Goal: Task Accomplishment & Management: Manage account settings

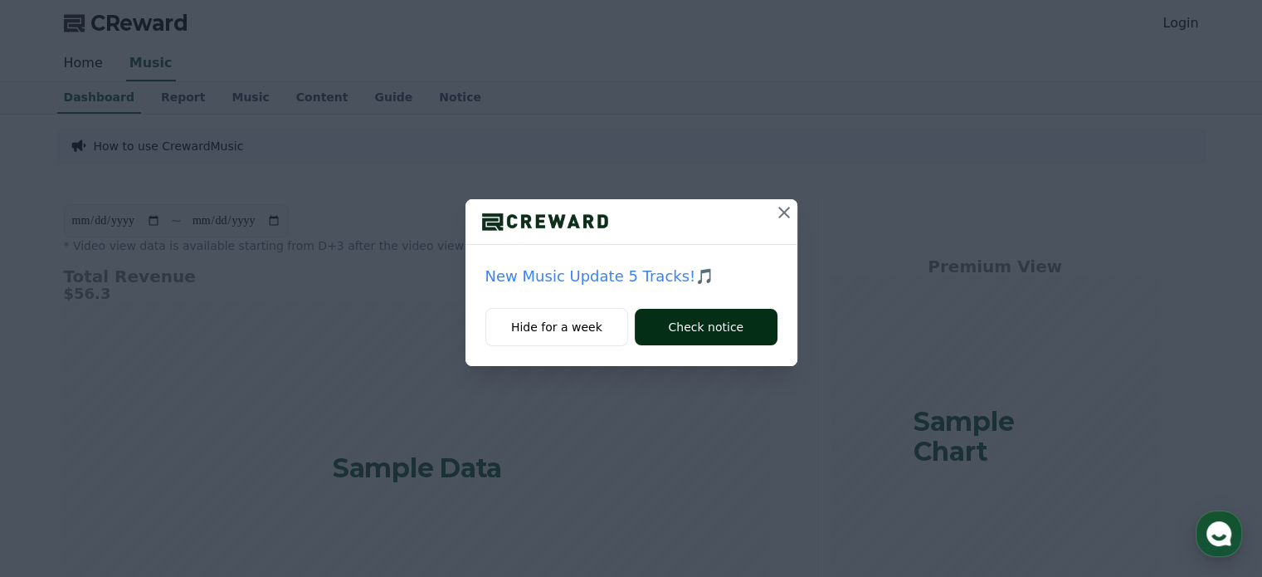
click at [652, 334] on button "Check notice" at bounding box center [706, 327] width 142 height 37
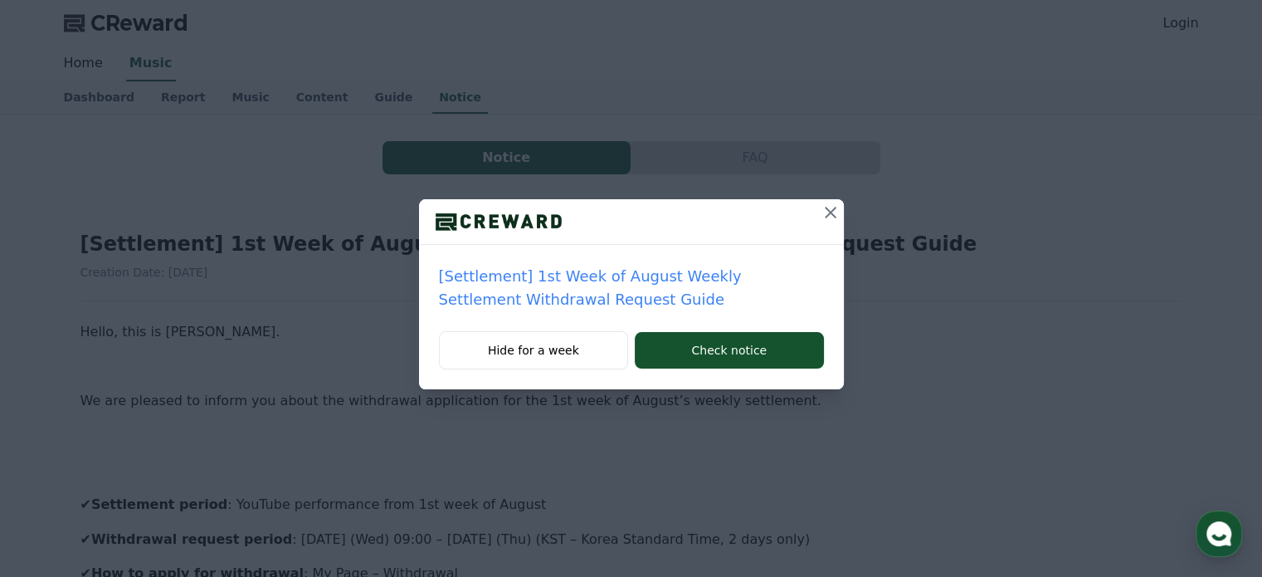
click at [828, 218] on icon at bounding box center [831, 212] width 20 height 20
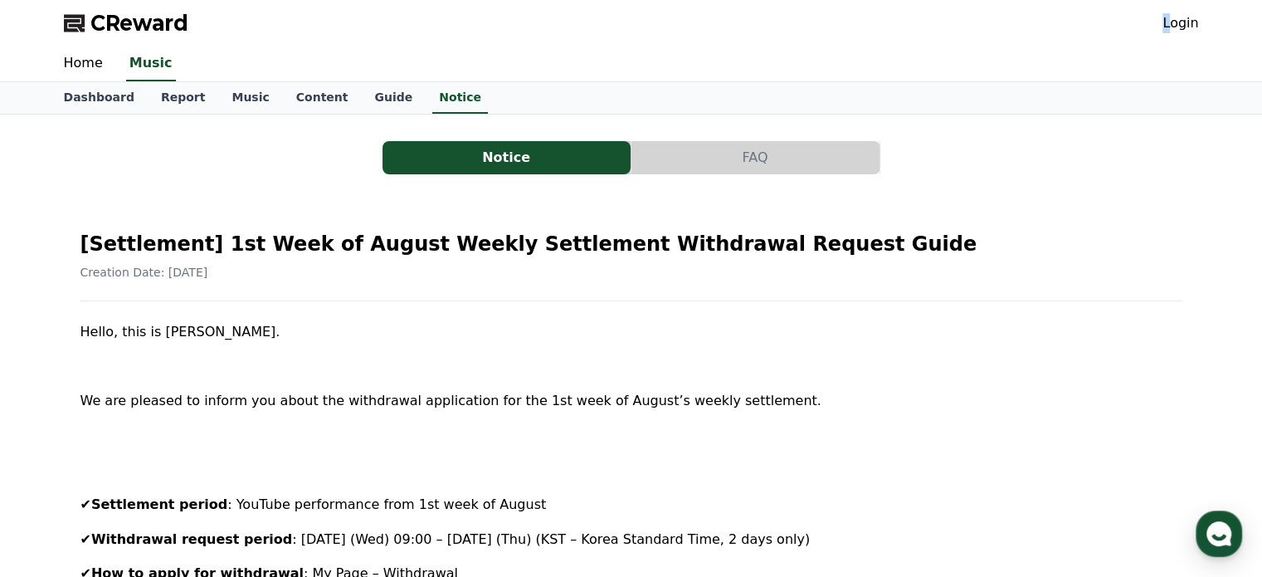
click at [1172, 26] on div "CReward Login" at bounding box center [632, 23] width 1162 height 46
click at [1172, 26] on link "Login" at bounding box center [1181, 23] width 36 height 20
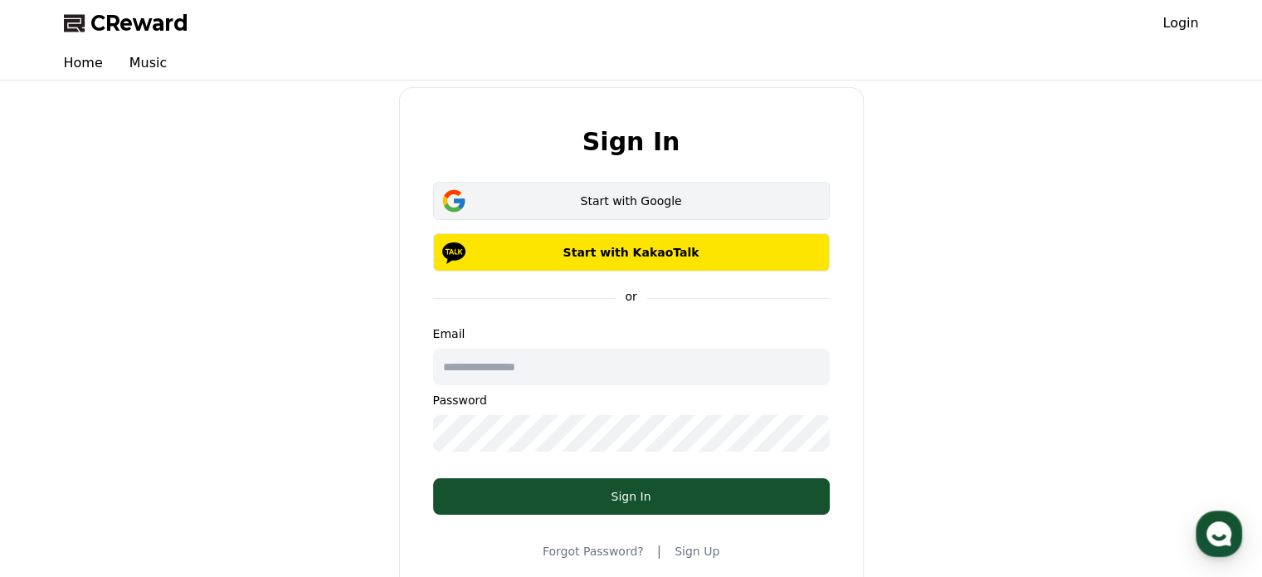
click at [622, 204] on div "Start with Google" at bounding box center [631, 201] width 349 height 17
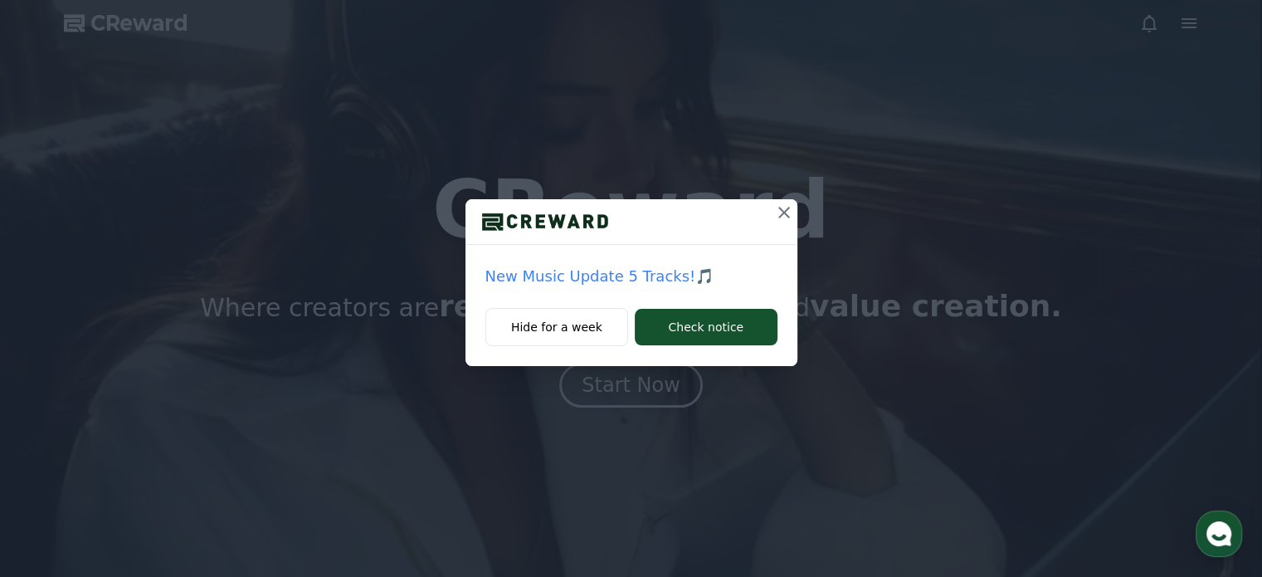
click at [785, 210] on icon at bounding box center [784, 213] width 12 height 12
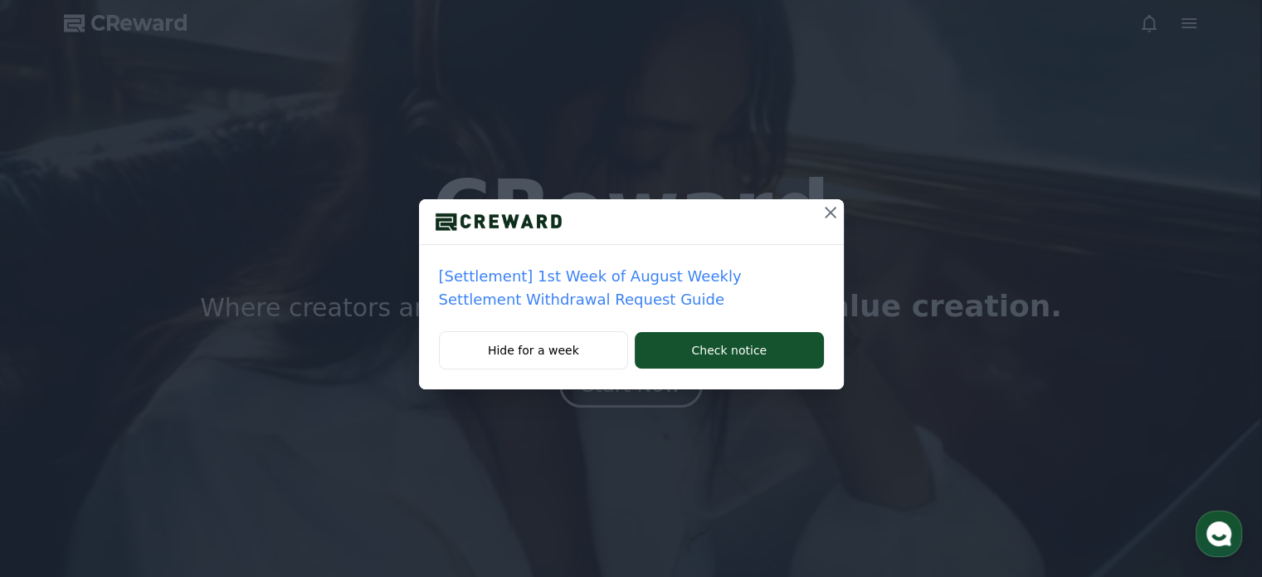
click at [828, 214] on icon at bounding box center [831, 213] width 12 height 12
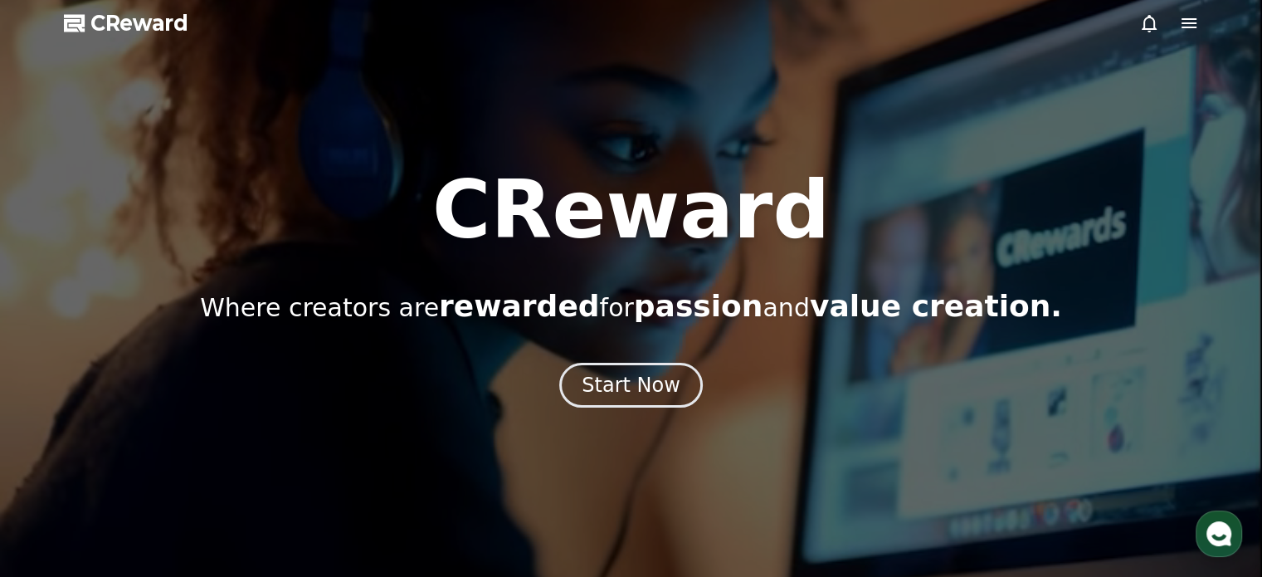
click at [1194, 16] on icon at bounding box center [1189, 23] width 20 height 20
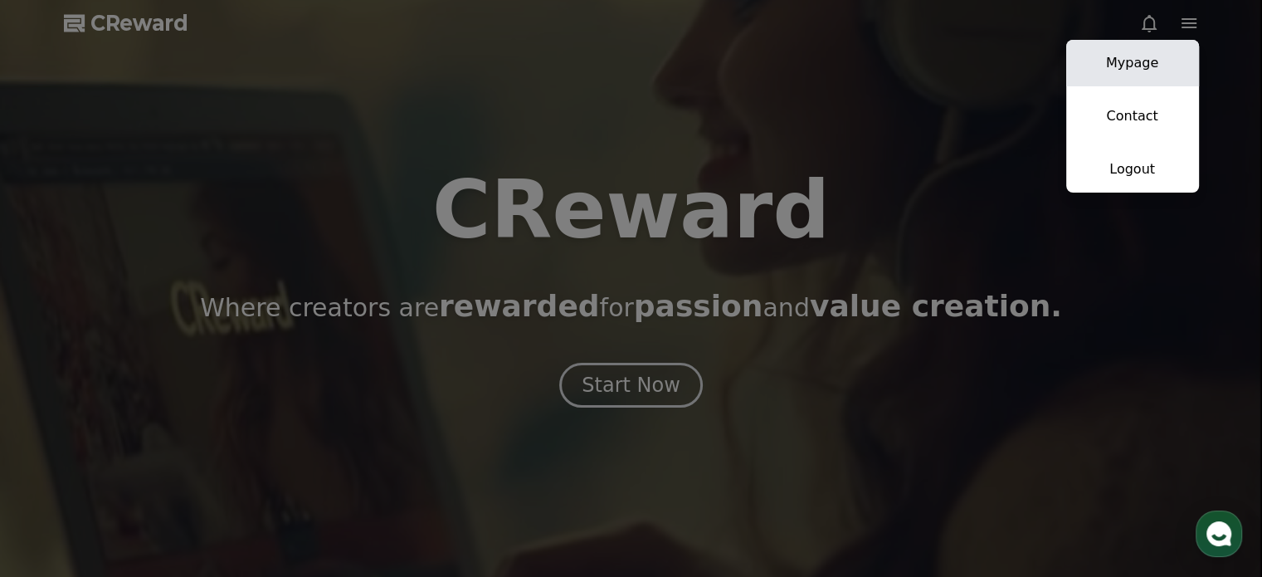
click at [1114, 83] on link "Mypage" at bounding box center [1132, 63] width 133 height 46
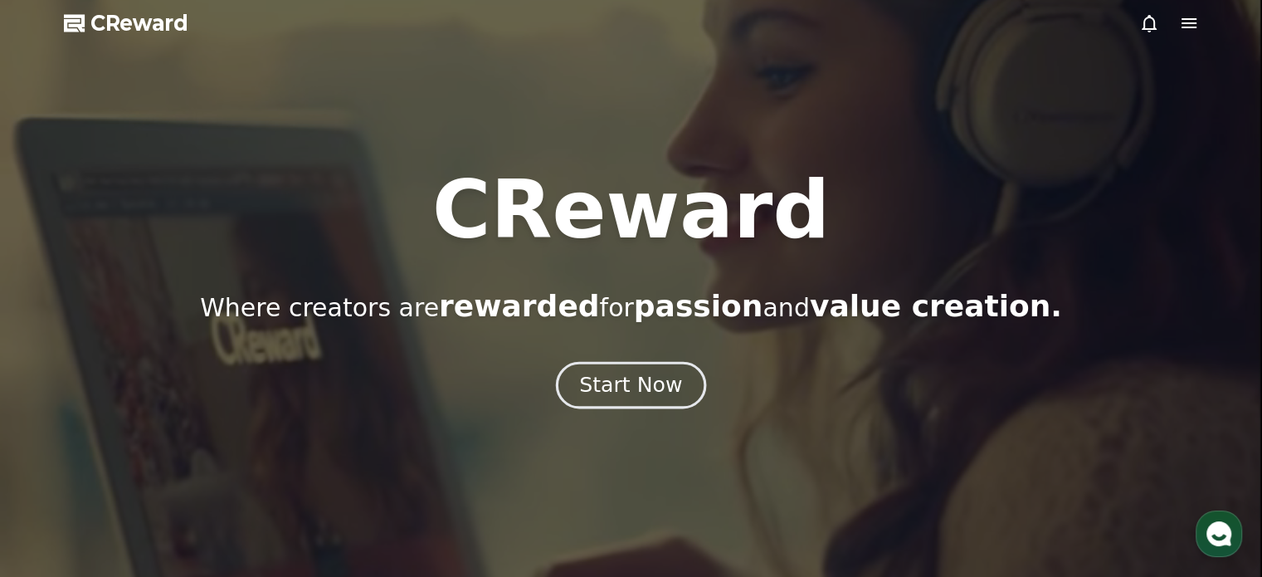
click at [635, 369] on button "Start Now" at bounding box center [631, 384] width 150 height 47
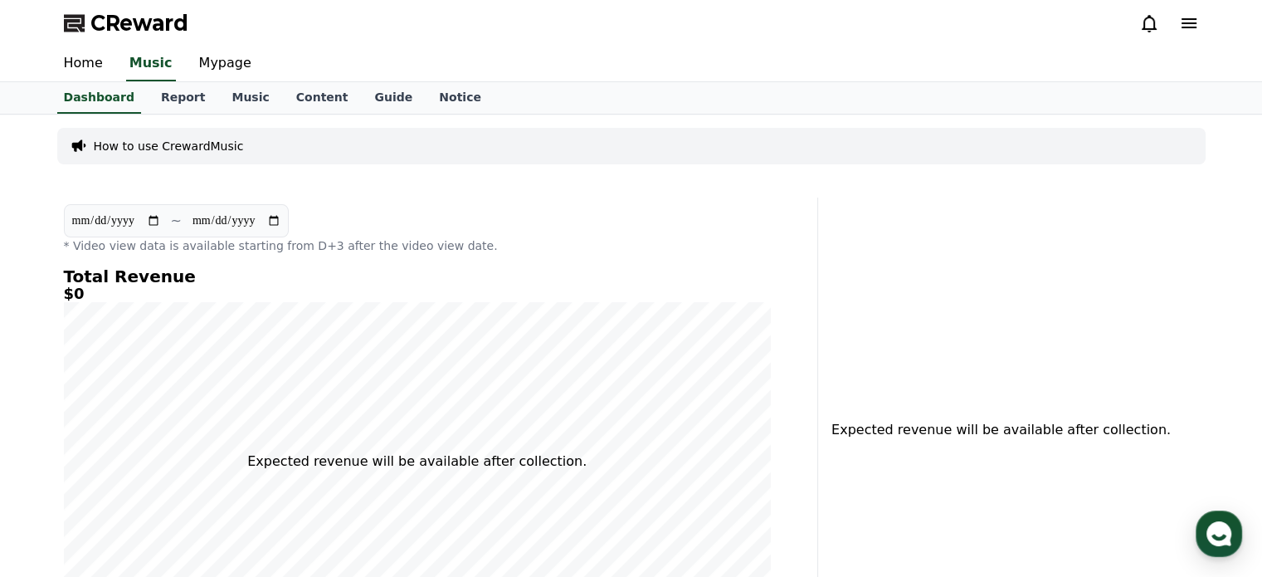
click at [1234, 22] on div "CReward" at bounding box center [631, 23] width 1262 height 46
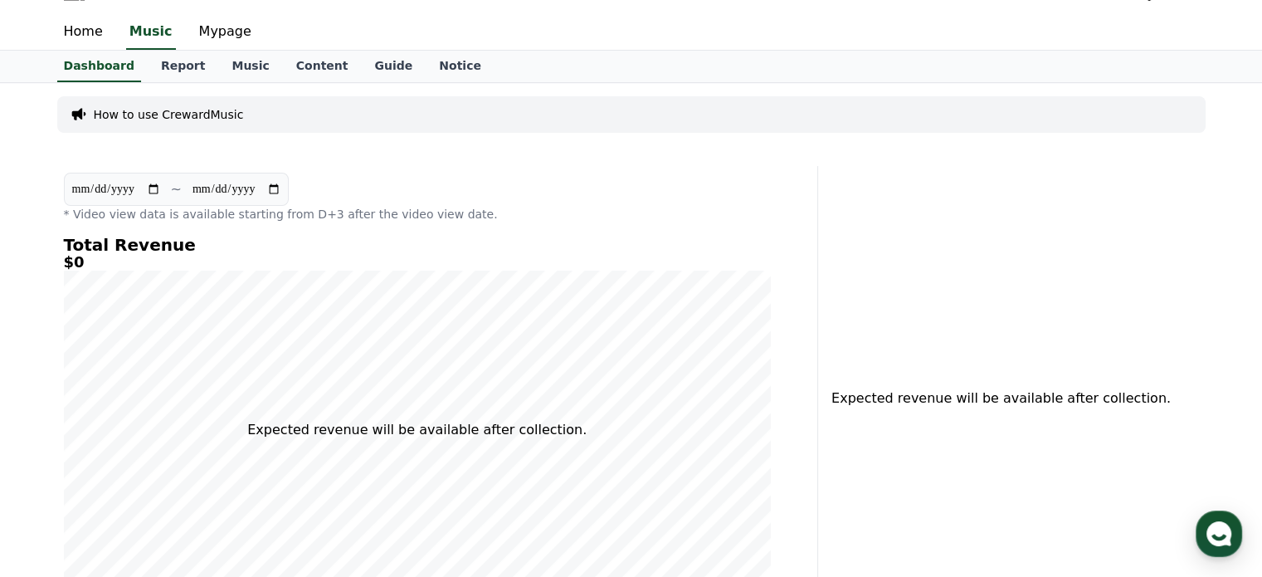
scroll to position [29, 0]
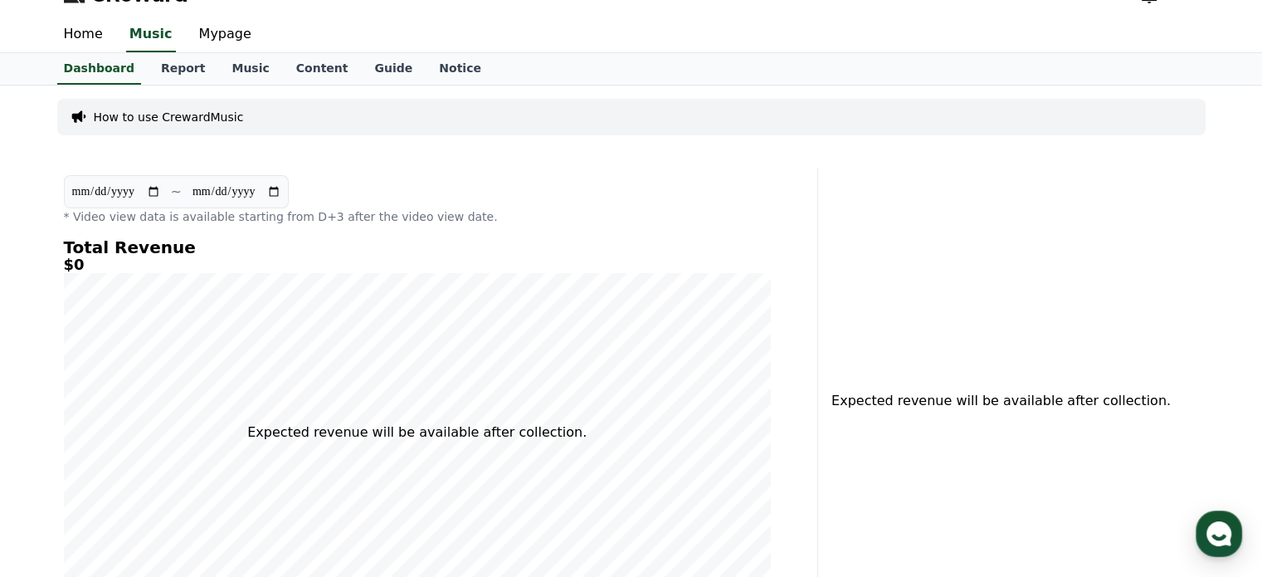
click at [156, 113] on p "How to use CrewardMusic" at bounding box center [169, 117] width 150 height 17
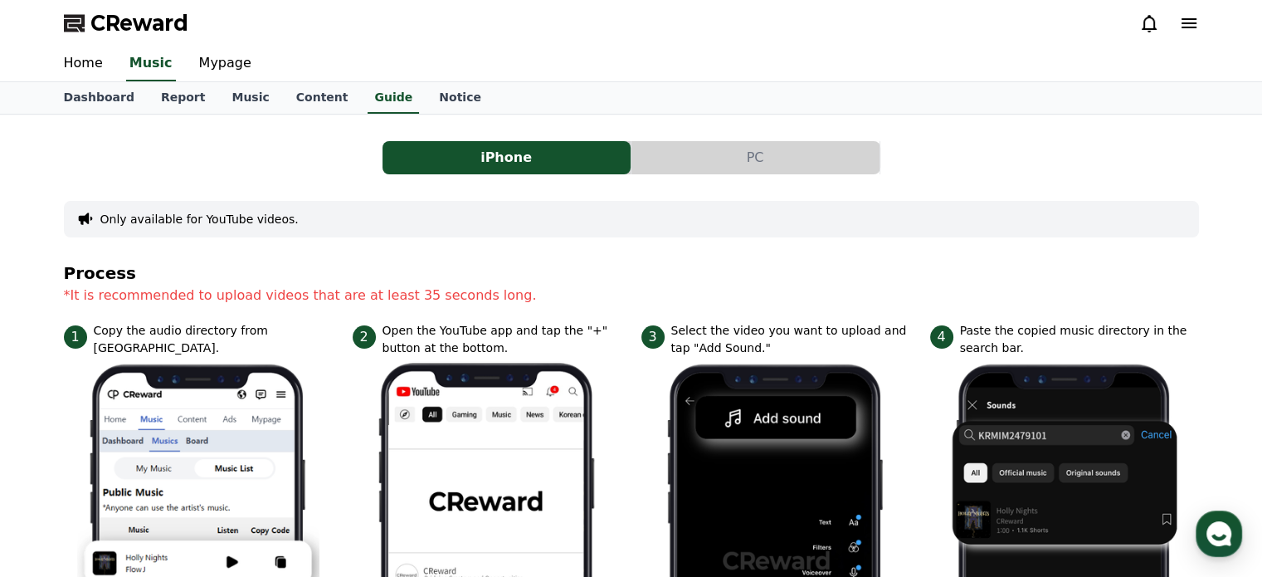
click at [718, 155] on button "PC" at bounding box center [755, 157] width 248 height 33
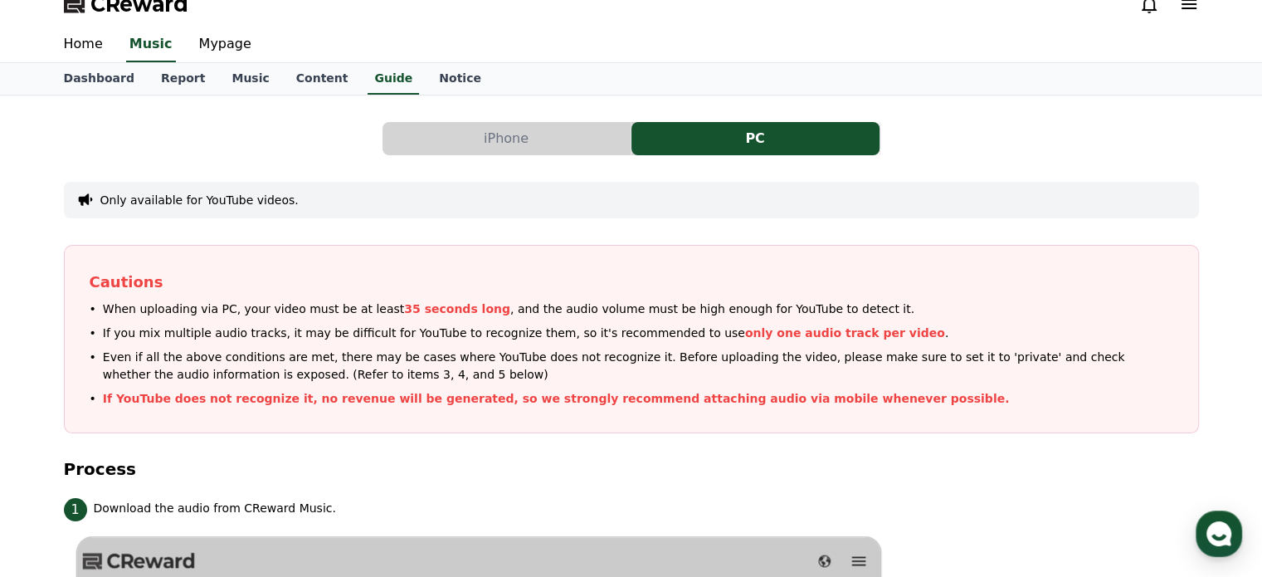
scroll to position [3, 0]
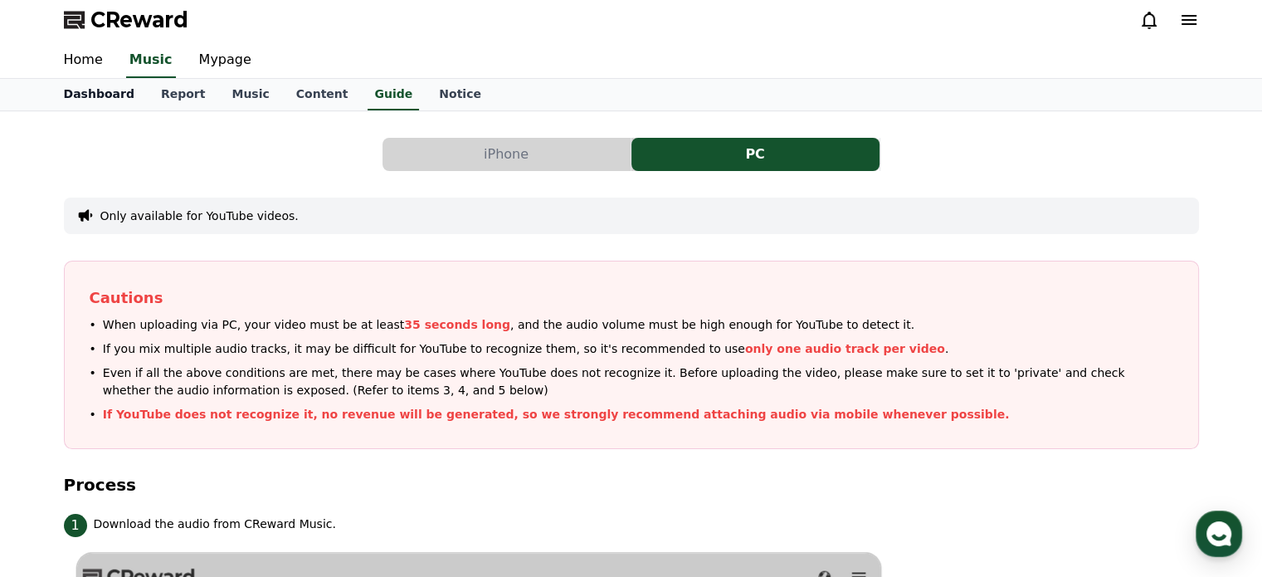
click at [103, 92] on link "Dashboard" at bounding box center [99, 95] width 97 height 32
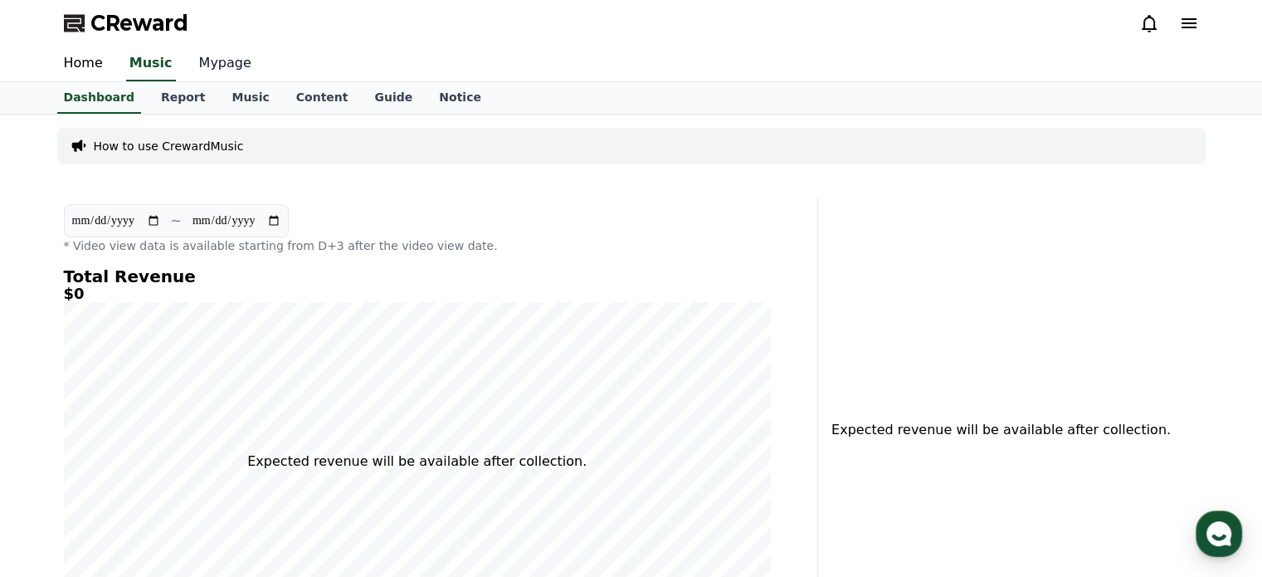
click at [199, 66] on link "Mypage" at bounding box center [225, 63] width 79 height 35
select select "**********"
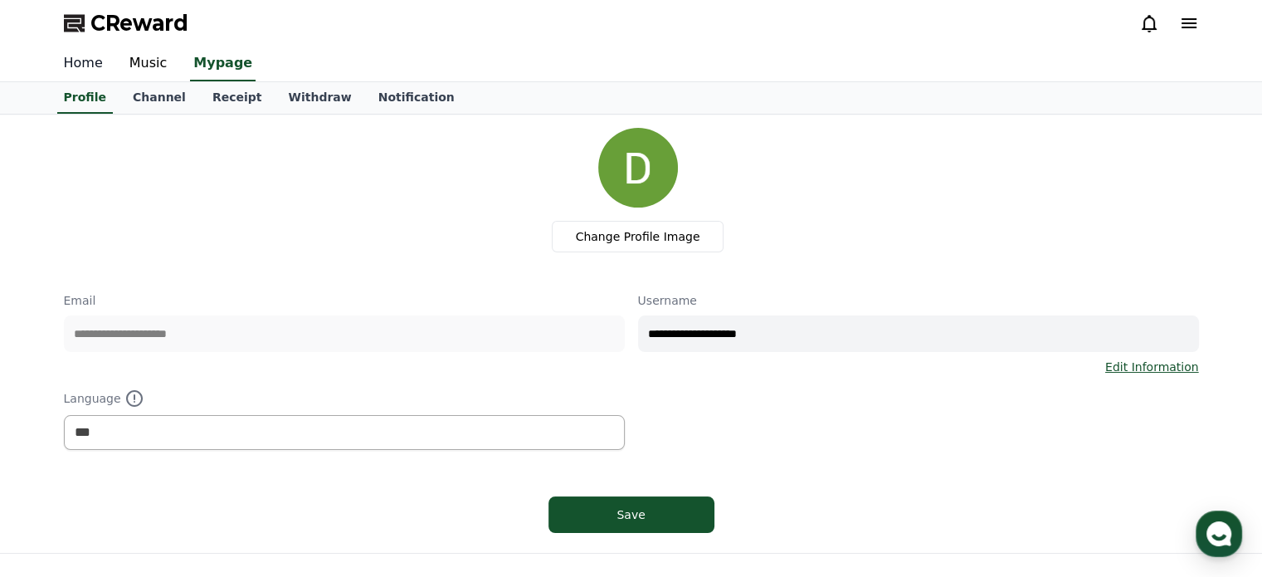
click at [90, 54] on link "Home" at bounding box center [84, 63] width 66 height 35
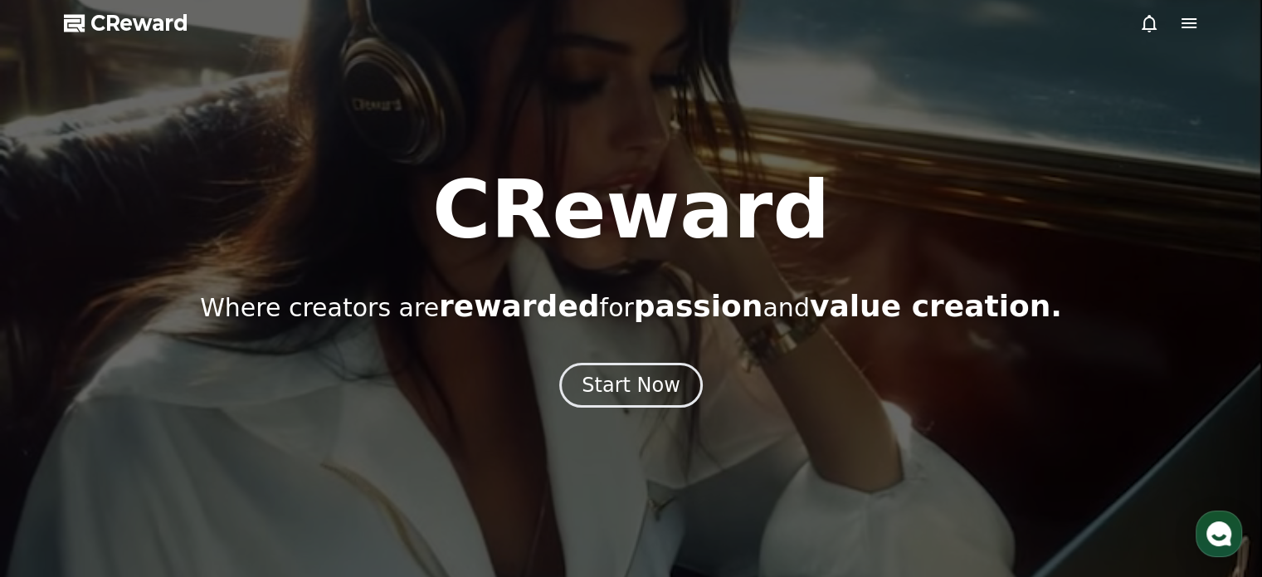
select select "**********"
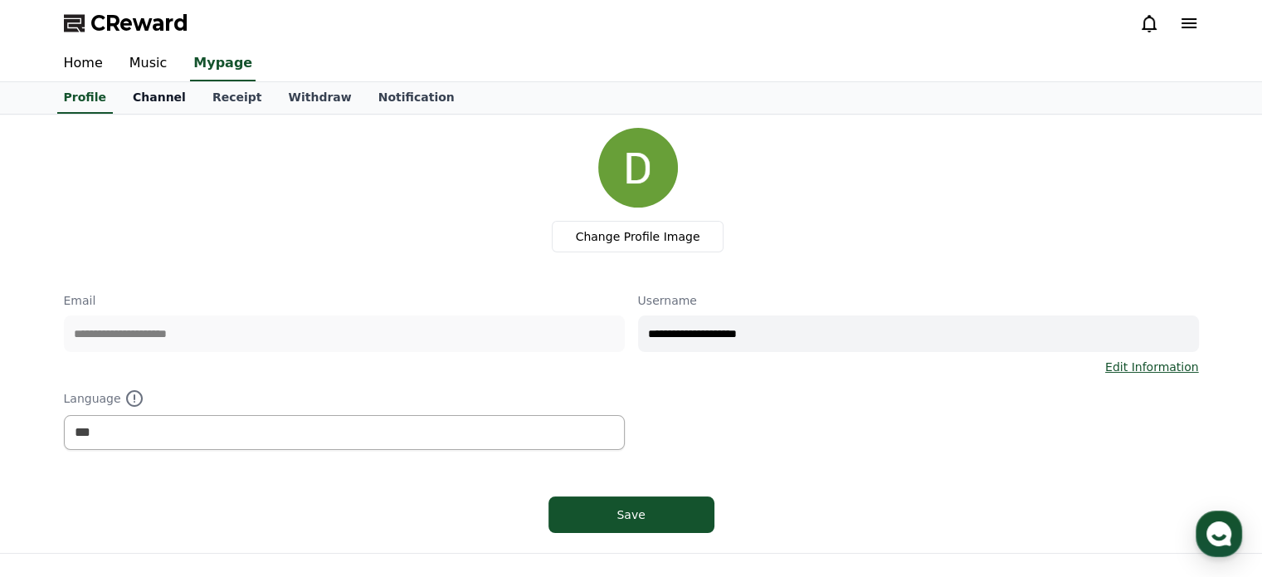
click at [164, 109] on link "Channel" at bounding box center [159, 98] width 80 height 32
click at [221, 89] on link "Receipt" at bounding box center [237, 98] width 76 height 32
click at [296, 93] on link "Withdraw" at bounding box center [320, 98] width 90 height 32
click at [368, 104] on link "Notification" at bounding box center [416, 98] width 103 height 32
click at [100, 99] on link "Profile" at bounding box center [85, 98] width 69 height 32
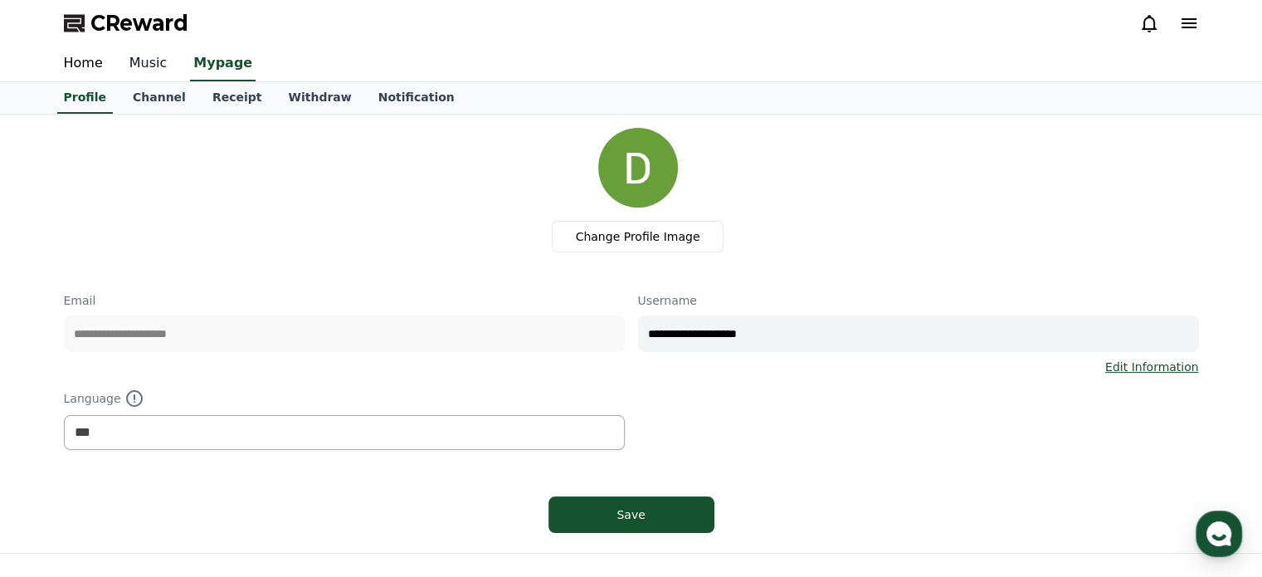
click at [148, 69] on link "Music" at bounding box center [148, 63] width 65 height 35
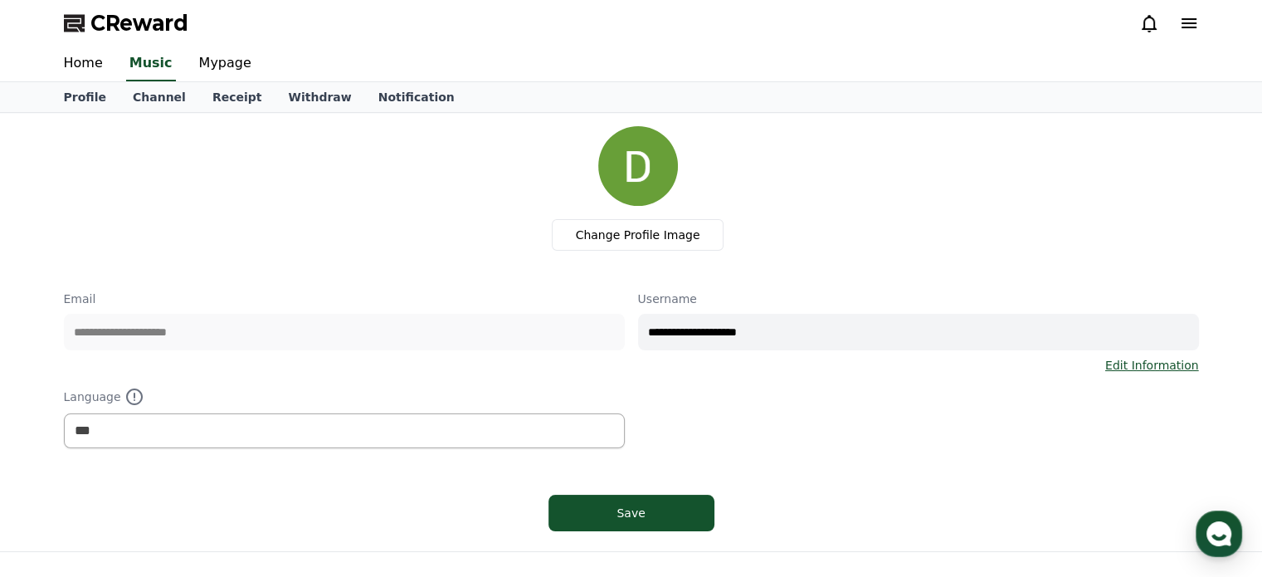
click at [208, 129] on div "Change Profile Image" at bounding box center [638, 188] width 1122 height 124
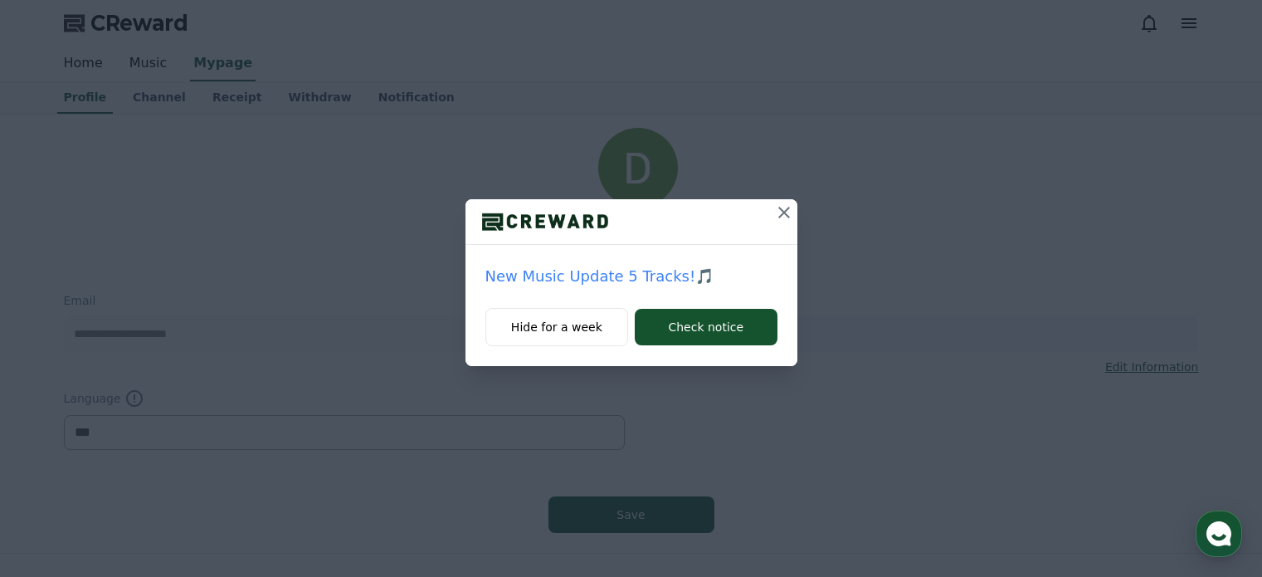
select select "**********"
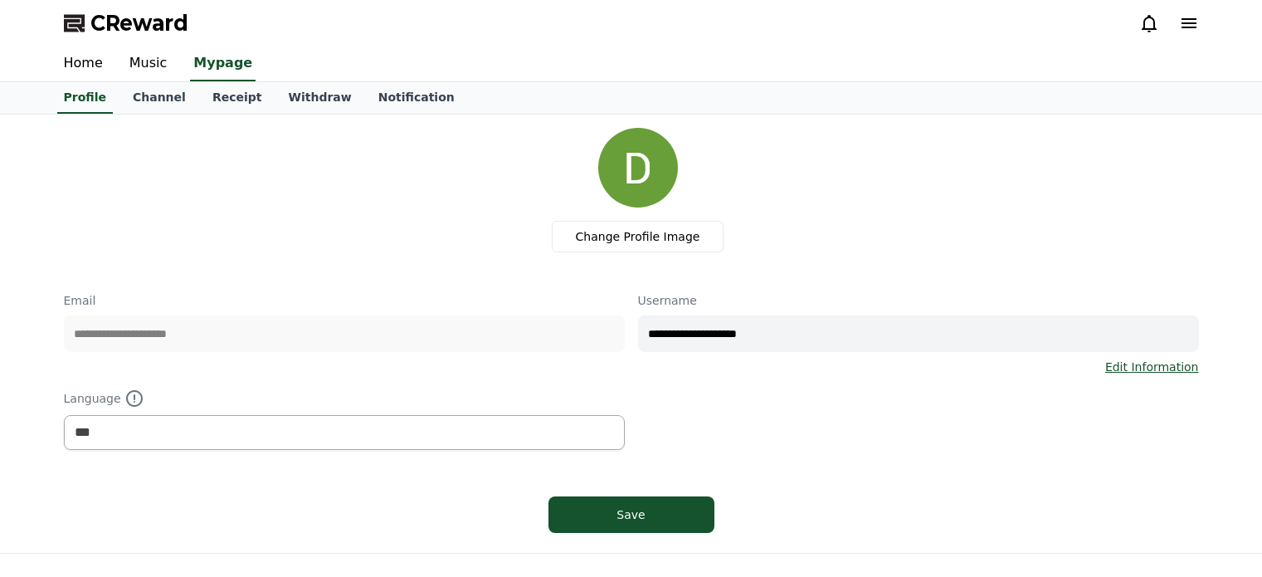
select select "**********"
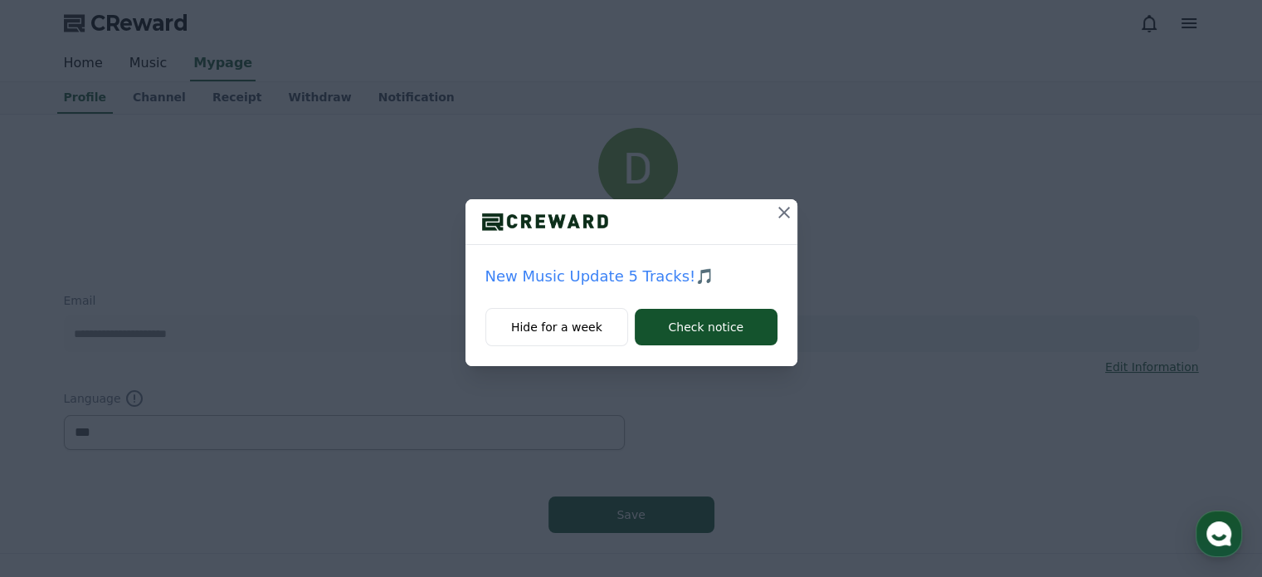
click at [793, 216] on icon at bounding box center [784, 212] width 20 height 20
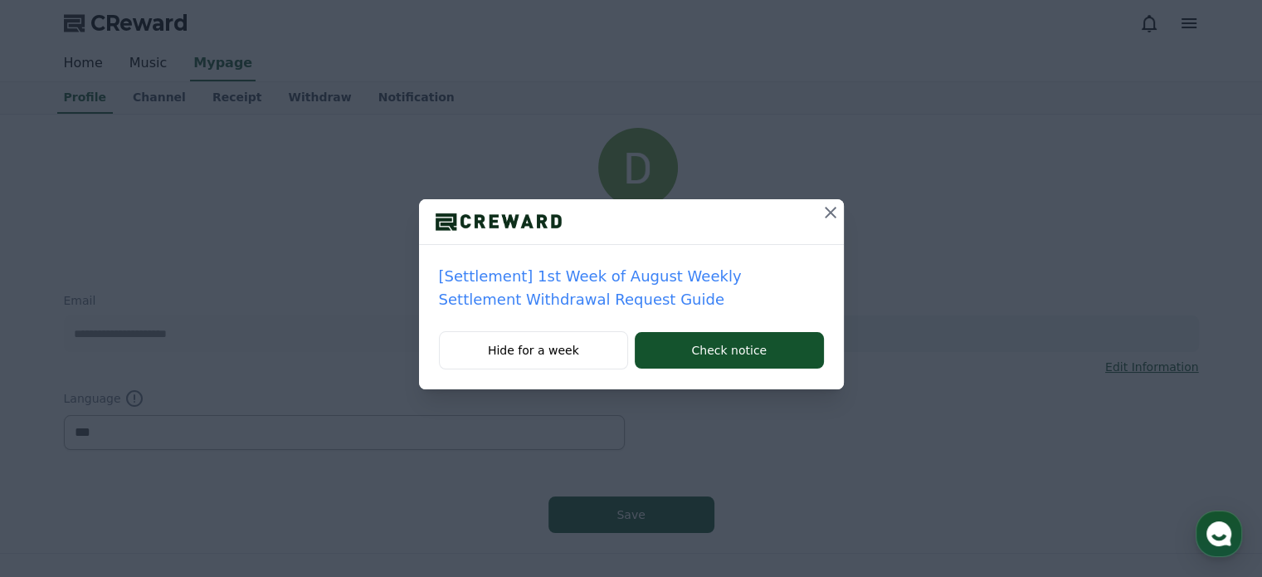
click at [824, 203] on icon at bounding box center [831, 212] width 20 height 20
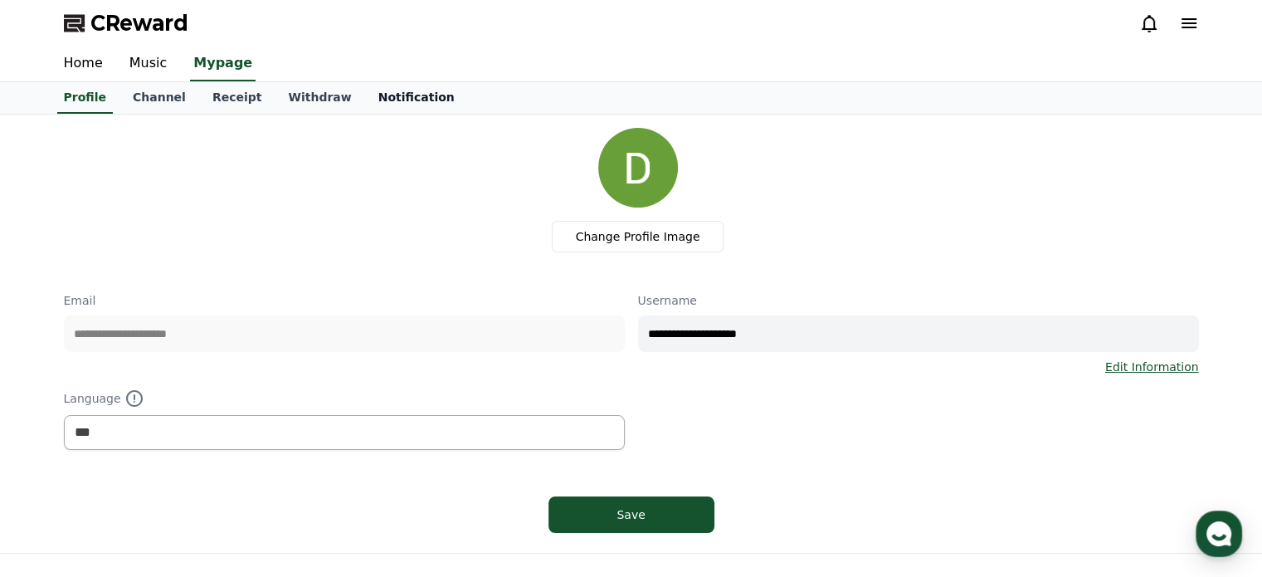
click at [393, 85] on link "Notification" at bounding box center [416, 98] width 103 height 32
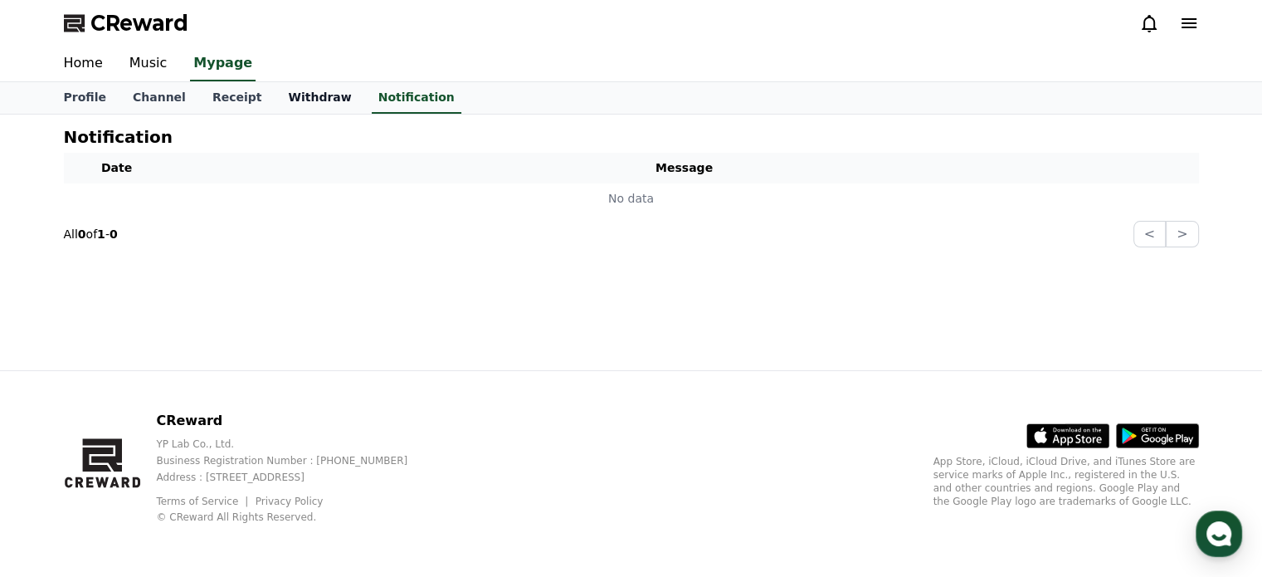
click at [275, 108] on link "Withdraw" at bounding box center [320, 98] width 90 height 32
click at [220, 99] on link "Receipt" at bounding box center [237, 98] width 76 height 32
click at [139, 97] on link "Channel" at bounding box center [159, 98] width 80 height 32
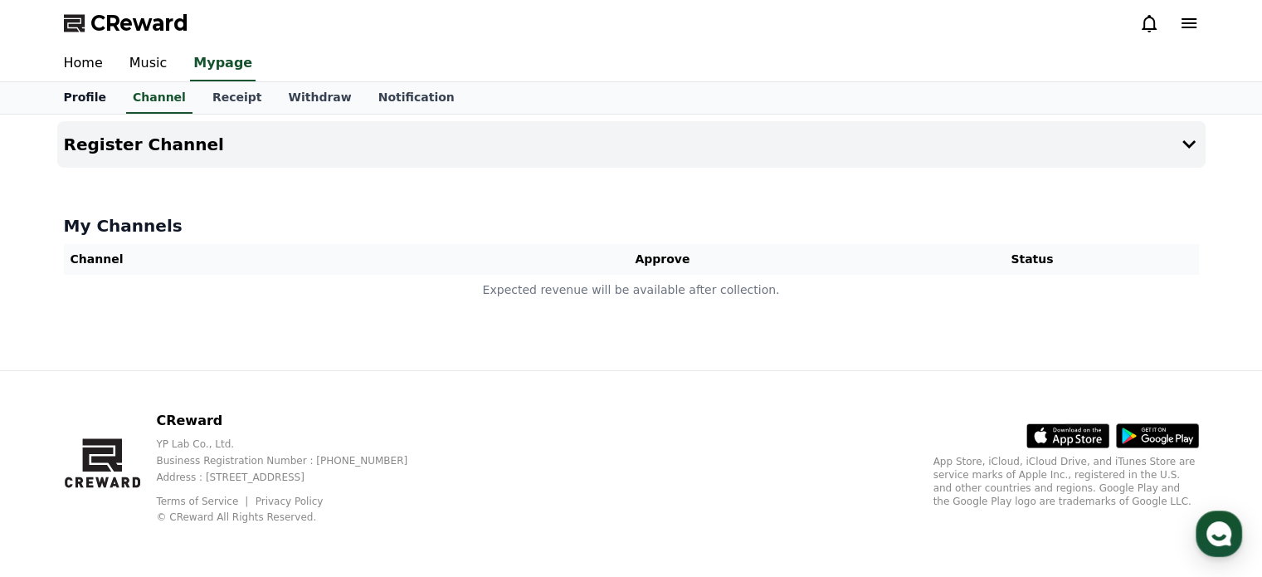
click at [65, 93] on link "Profile" at bounding box center [85, 98] width 69 height 32
select select "**********"
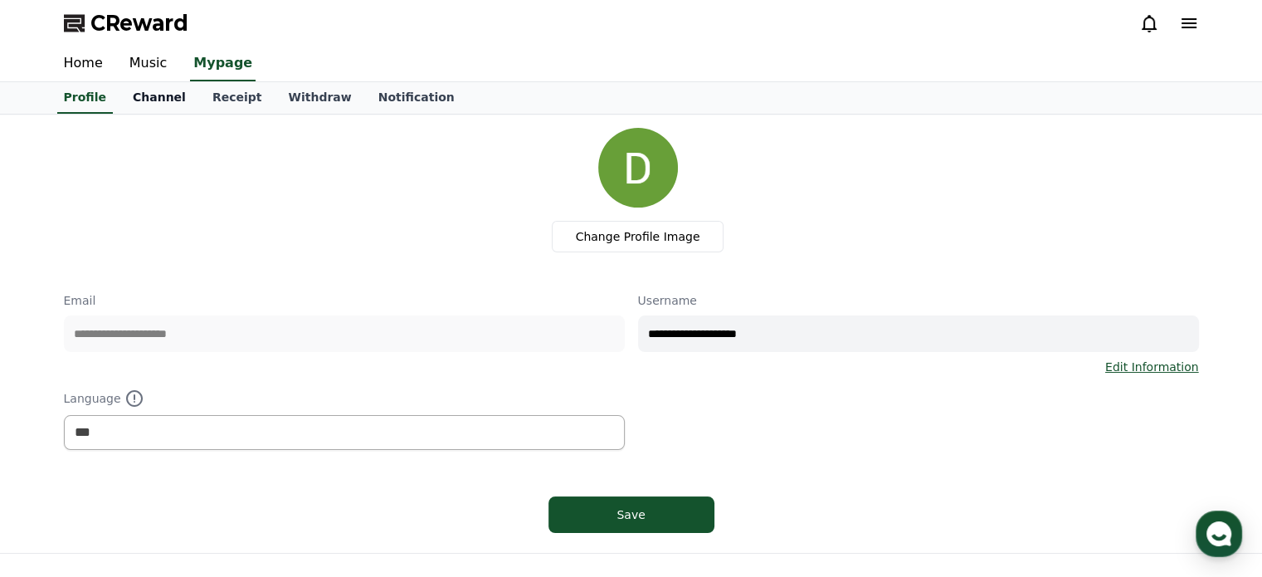
click at [129, 100] on link "Channel" at bounding box center [159, 98] width 80 height 32
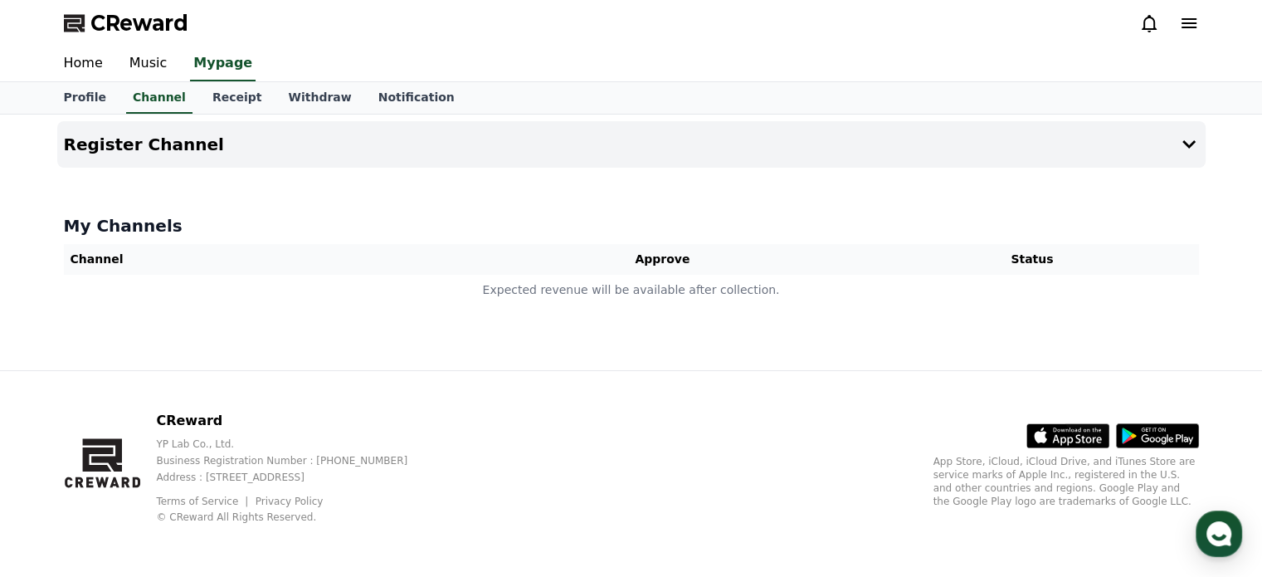
click at [172, 258] on th "Channel" at bounding box center [262, 259] width 396 height 31
click at [863, 256] on th "Approve" at bounding box center [663, 259] width 407 height 31
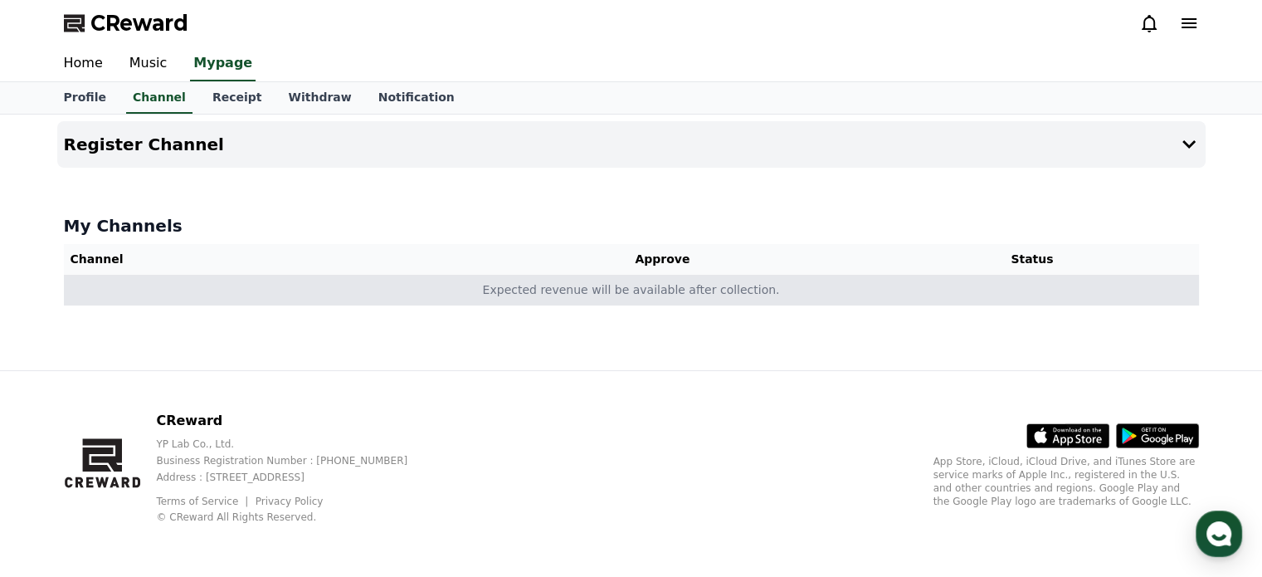
click at [647, 287] on td "Expected revenue will be available after collection." at bounding box center [631, 290] width 1135 height 31
click at [665, 280] on td "Expected revenue will be available after collection." at bounding box center [631, 290] width 1135 height 31
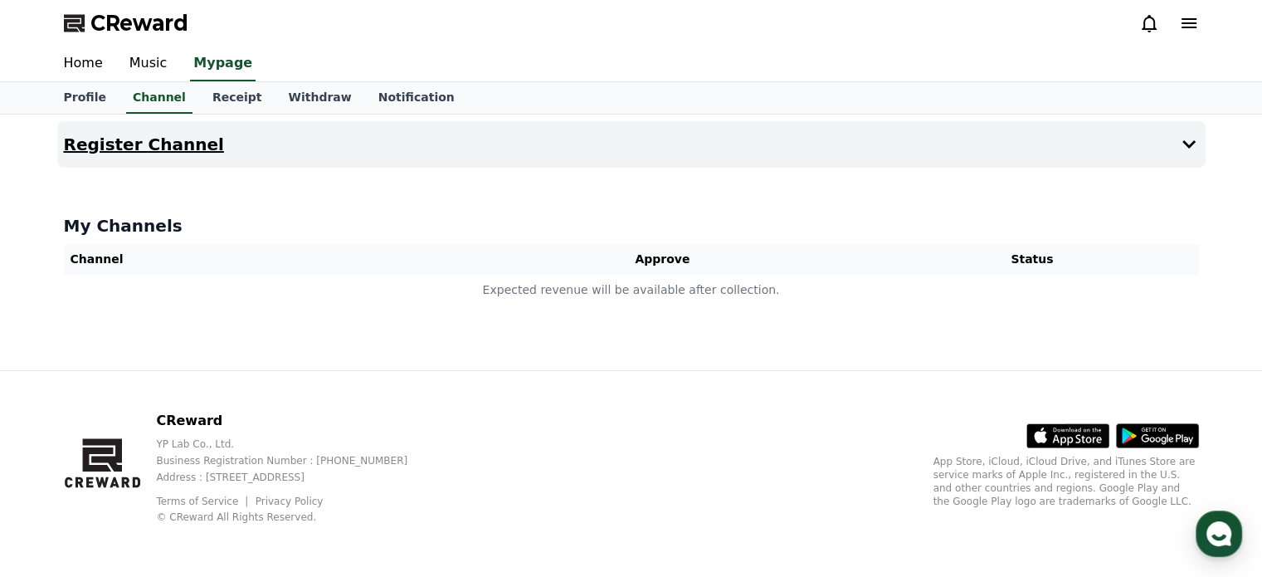
click at [1183, 149] on icon at bounding box center [1189, 144] width 20 height 20
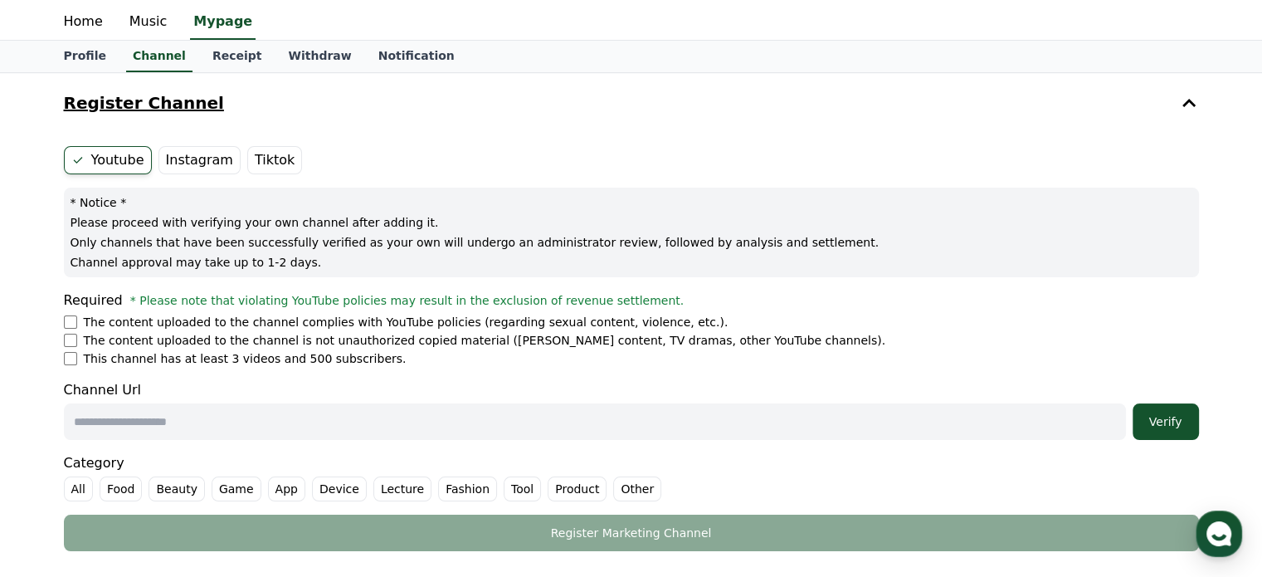
scroll to position [41, 0]
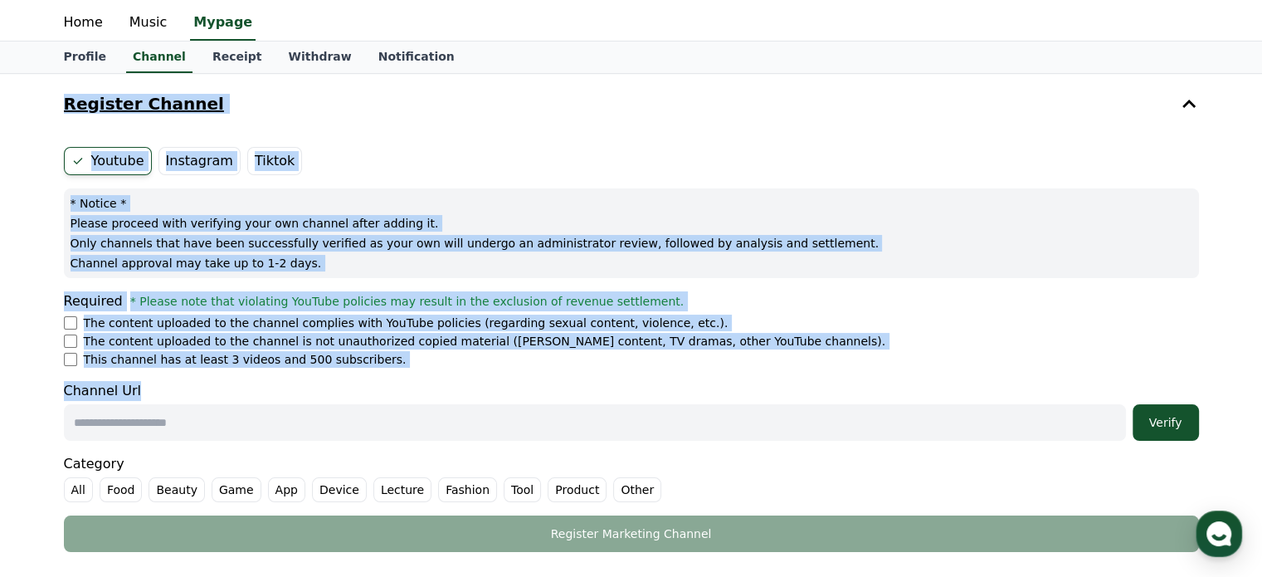
drag, startPoint x: 50, startPoint y: 84, endPoint x: 302, endPoint y: 420, distance: 420.2
click at [302, 420] on div "Register Channel Youtube Instagram Tiktok * Notice * Please proceed with verify…" at bounding box center [632, 392] width 1162 height 636
copy div "Register Channel Youtube Instagram Tiktok * Notice * Please proceed with verify…"
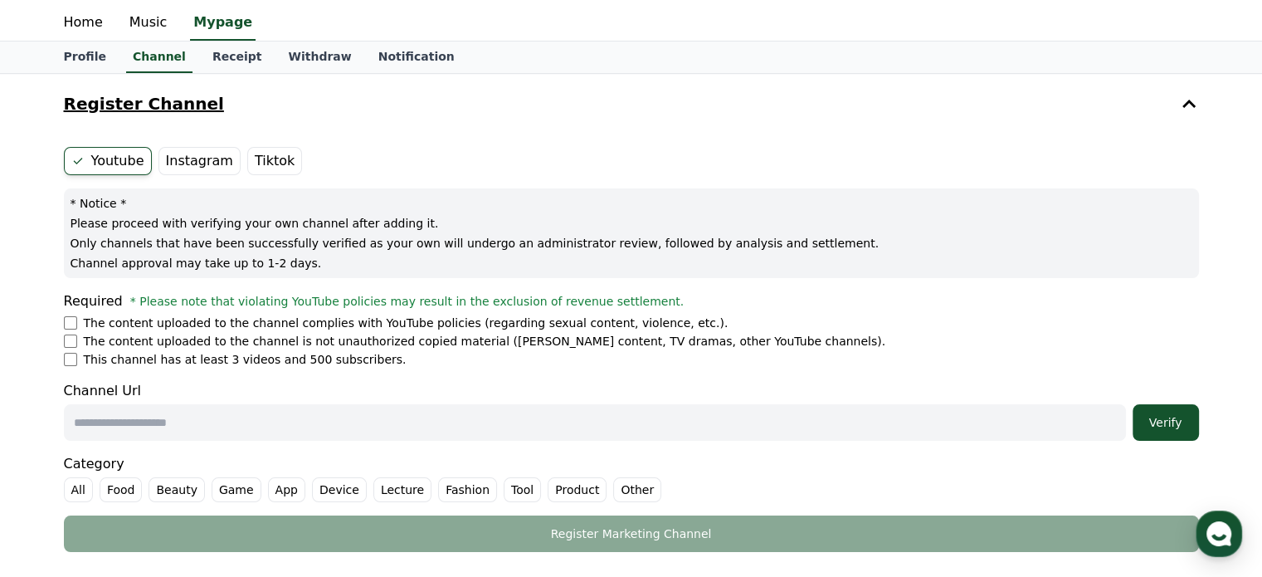
click at [285, 413] on input "text" at bounding box center [595, 422] width 1062 height 37
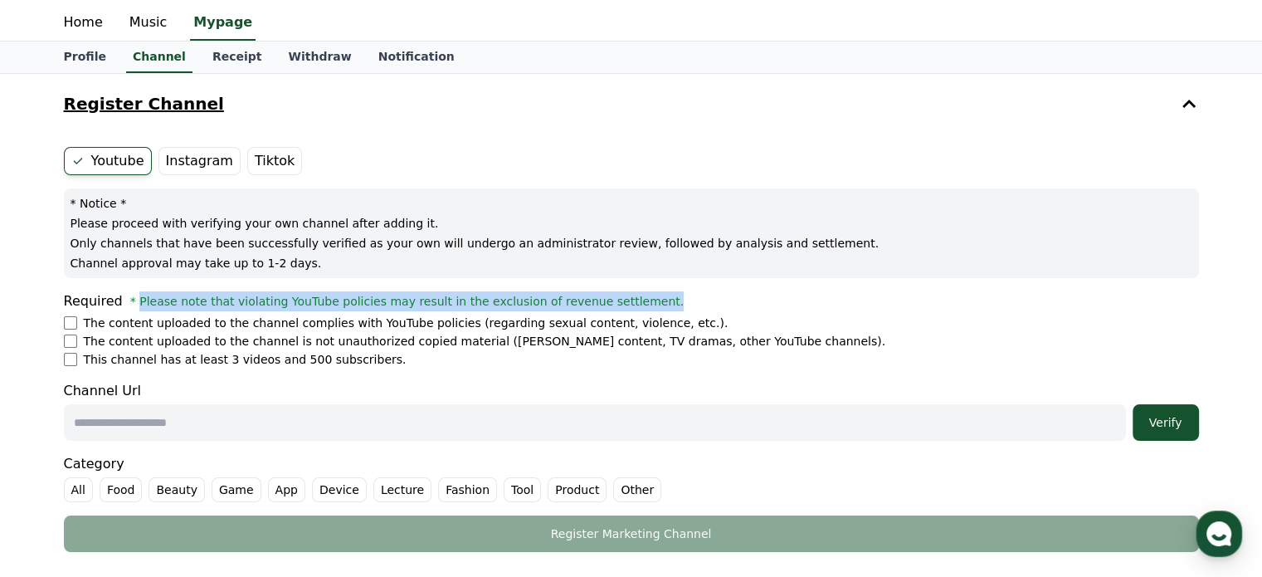
drag, startPoint x: 609, startPoint y: 302, endPoint x: 129, endPoint y: 298, distance: 479.6
click at [129, 298] on div "Required * Please note that violating YouTube policies may result in the exclus…" at bounding box center [631, 301] width 1135 height 20
copy span "Please note that violating YouTube policies may result in the exclusion of reve…"
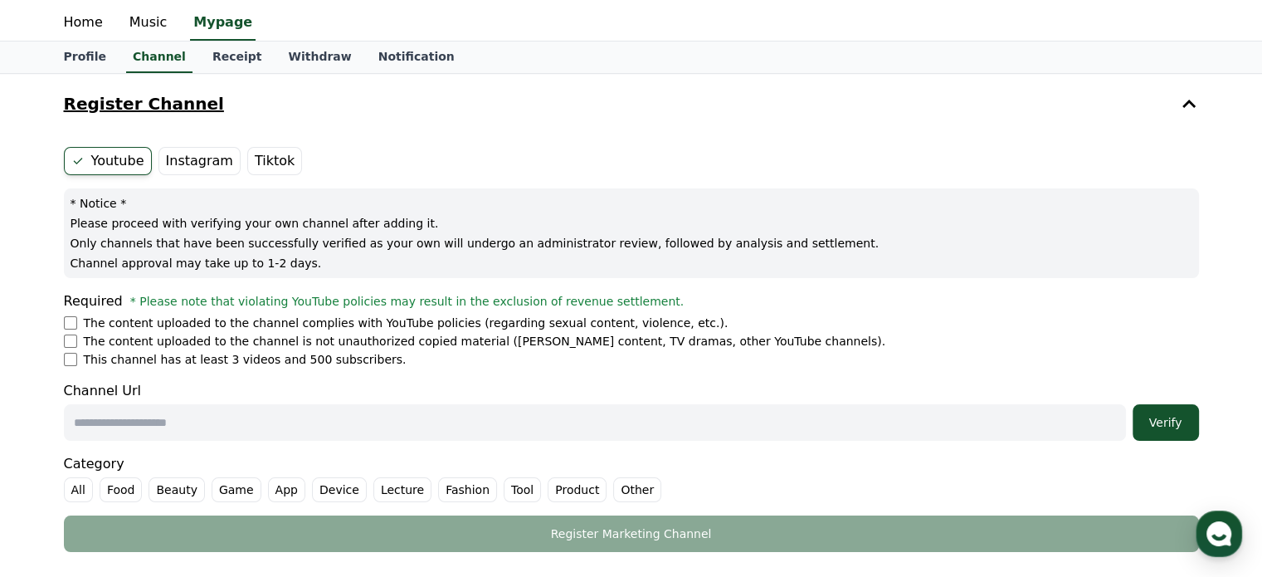
click at [20, 233] on div "Register Channel Youtube Instagram Tiktok * Notice * Please proceed with verify…" at bounding box center [631, 392] width 1262 height 636
click at [139, 404] on input "text" at bounding box center [595, 422] width 1062 height 37
paste input "**********"
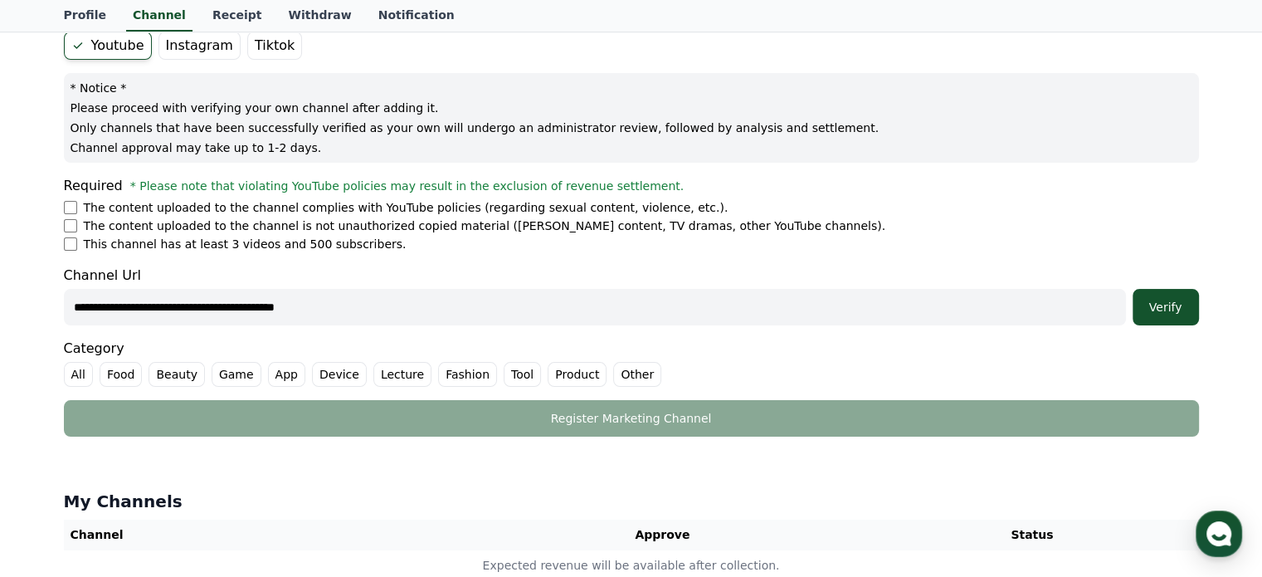
scroll to position [159, 0]
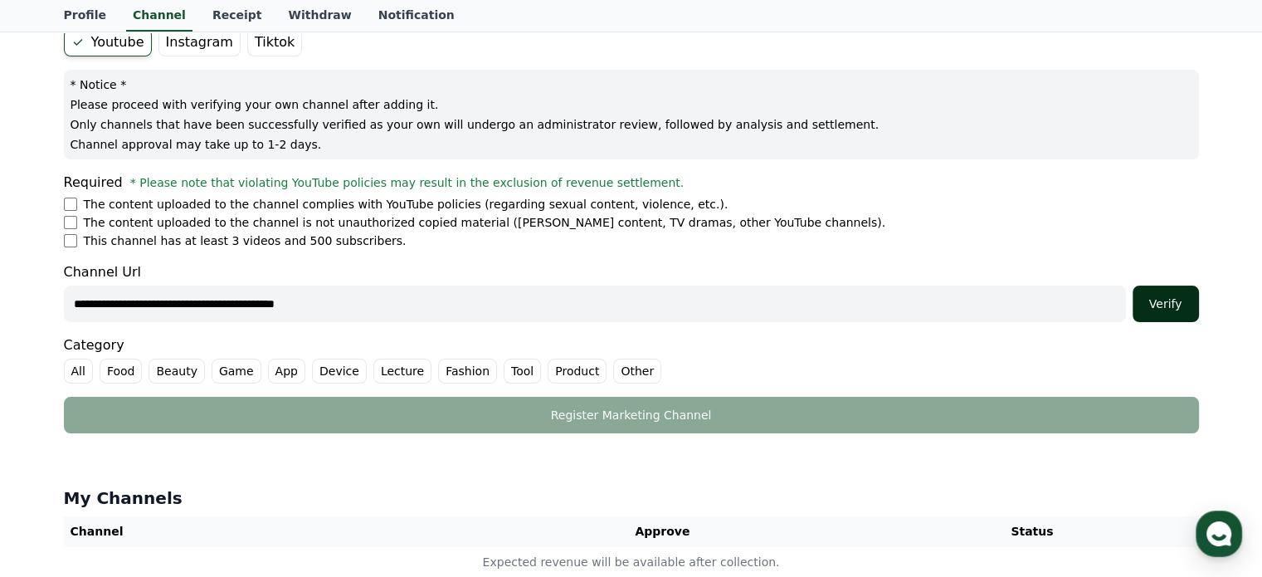
type input "**********"
click at [1162, 299] on div "Verify" at bounding box center [1165, 303] width 53 height 17
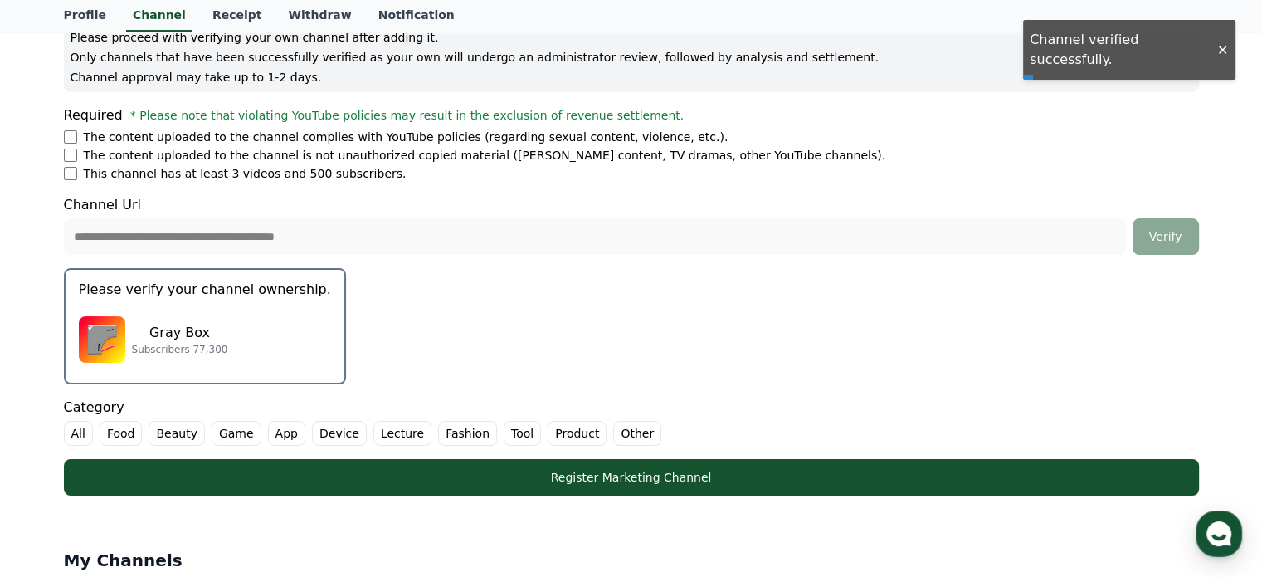
scroll to position [228, 0]
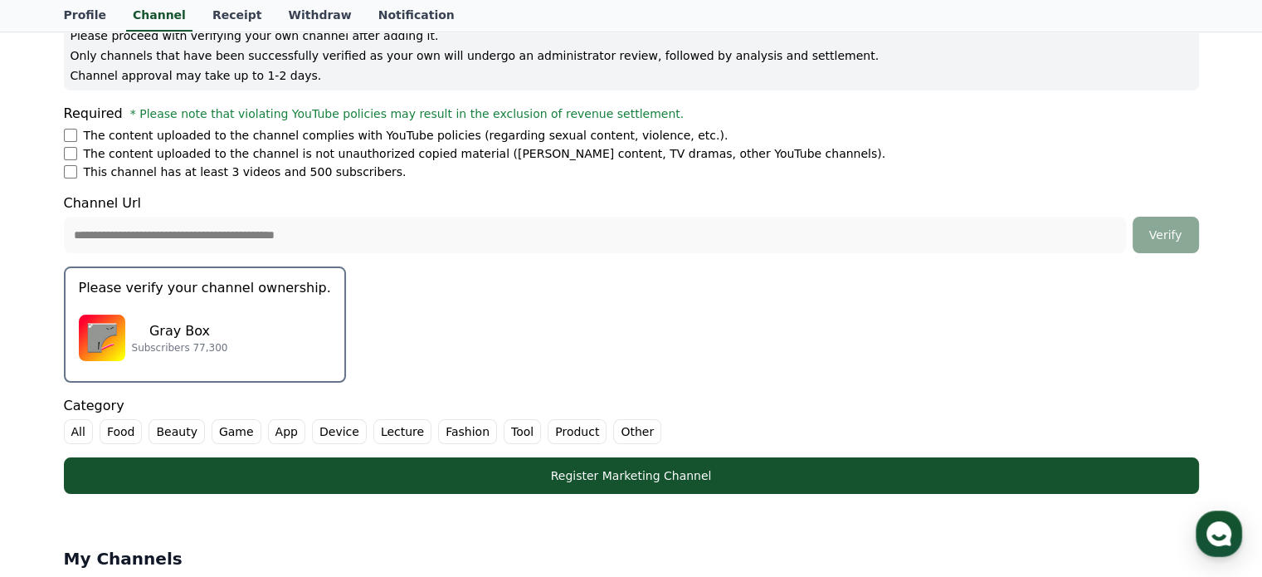
click at [201, 351] on p "Subscribers 77,300" at bounding box center [180, 347] width 96 height 13
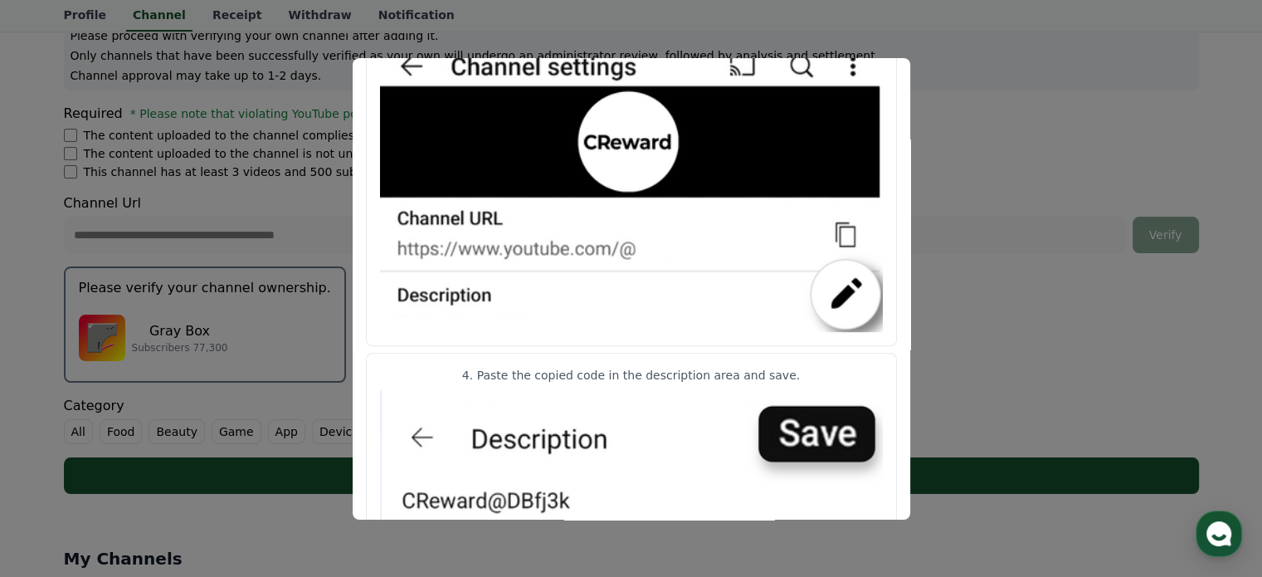
scroll to position [894, 0]
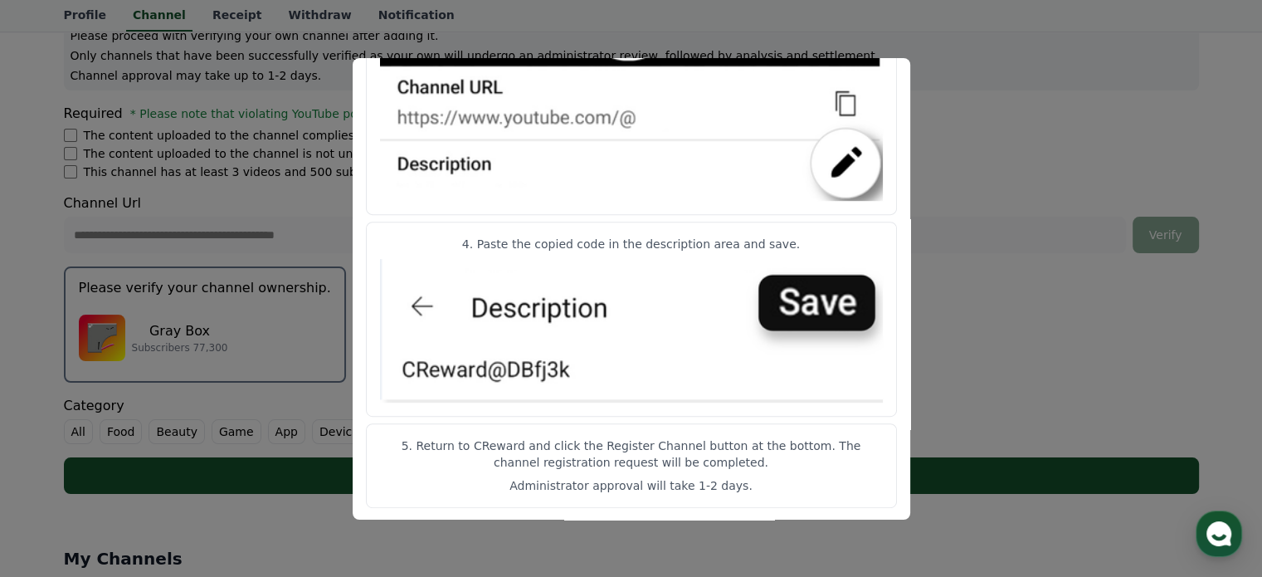
click at [947, 346] on button "close modal" at bounding box center [631, 288] width 1262 height 577
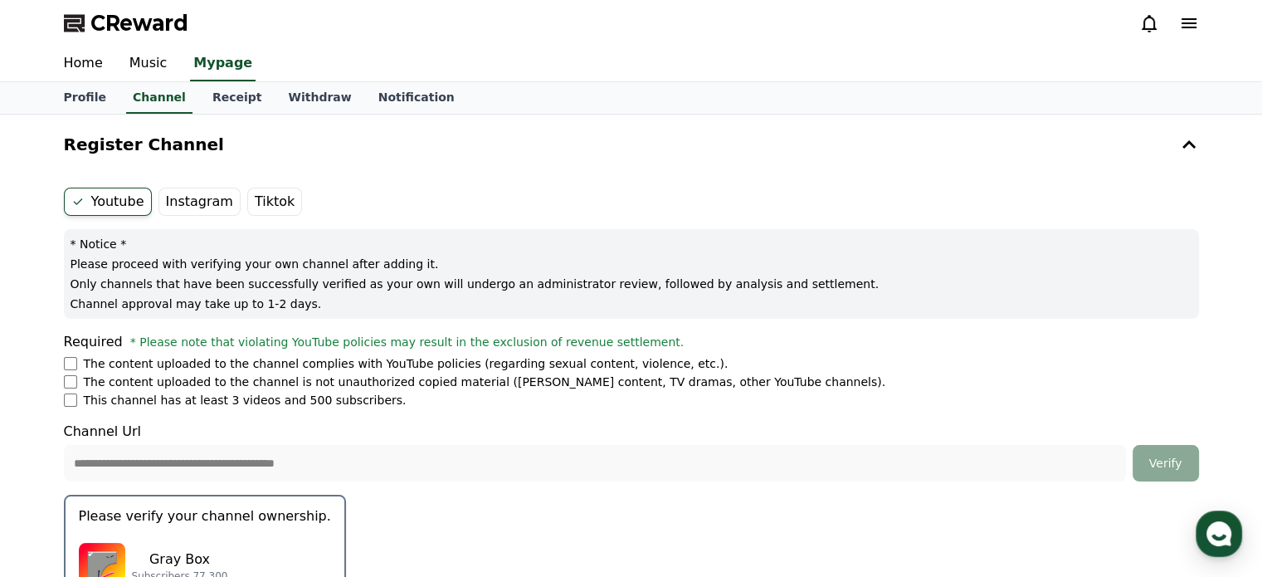
scroll to position [340, 0]
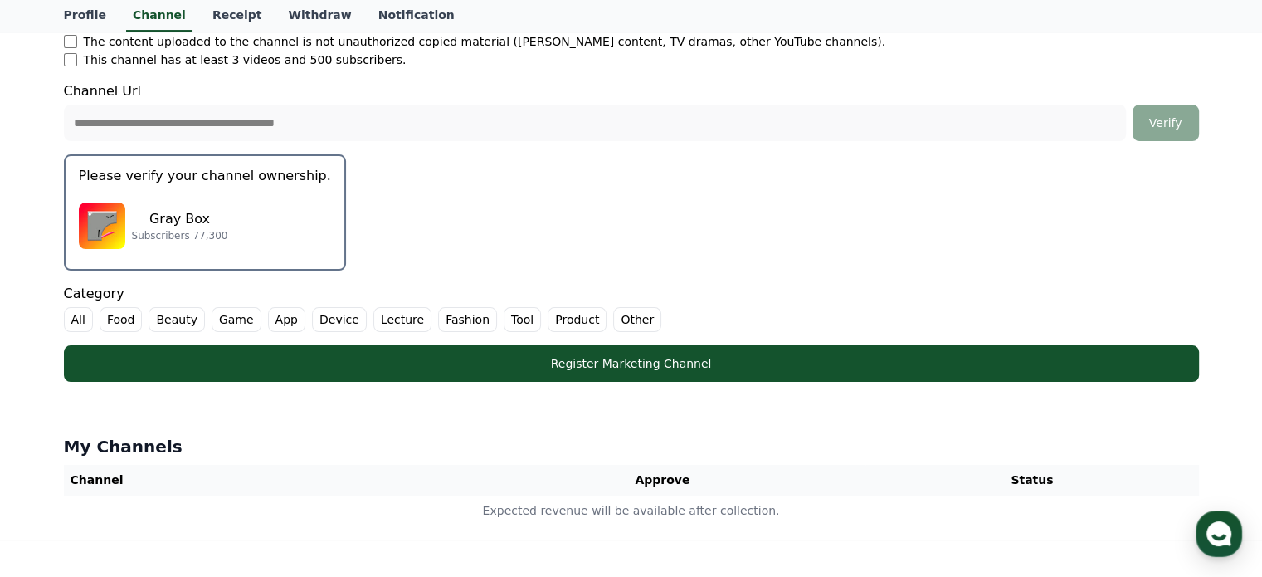
click at [149, 238] on p "Subscribers 77,300" at bounding box center [180, 235] width 96 height 13
click at [166, 222] on p "Gray Box" at bounding box center [180, 219] width 96 height 20
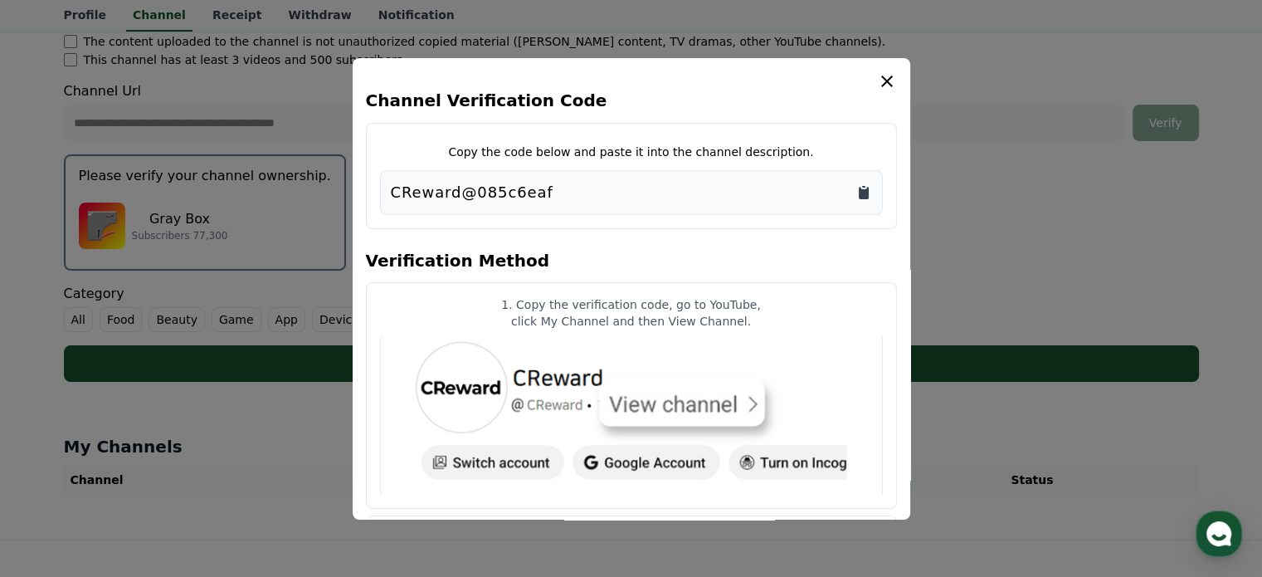
click at [858, 188] on icon "Copy to clipboard" at bounding box center [864, 192] width 17 height 17
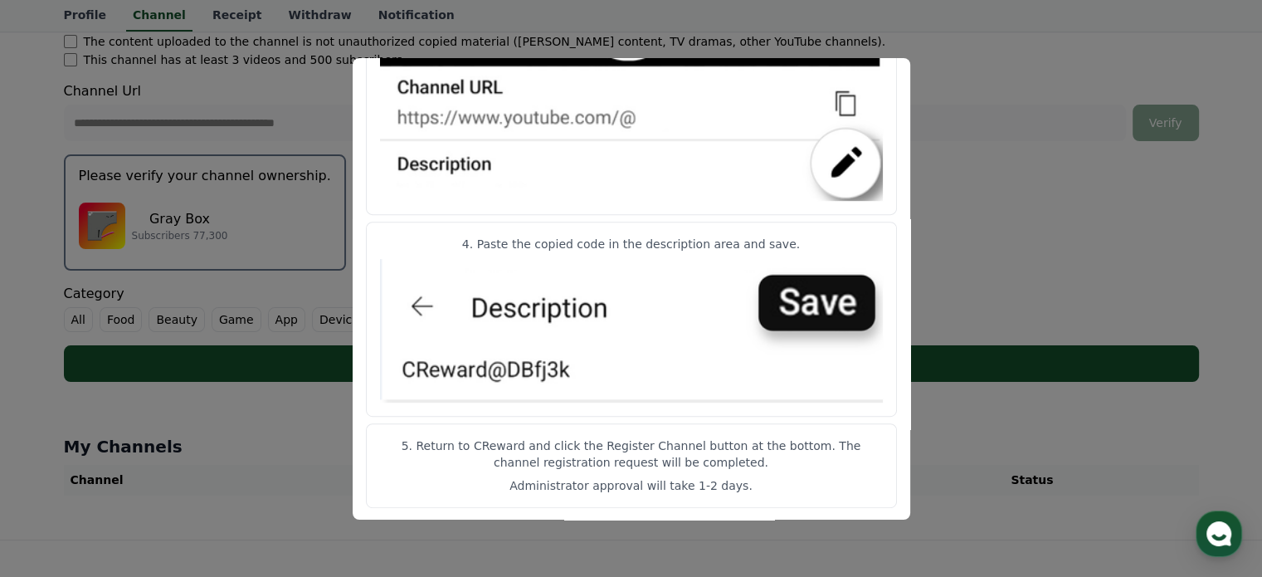
scroll to position [0, 0]
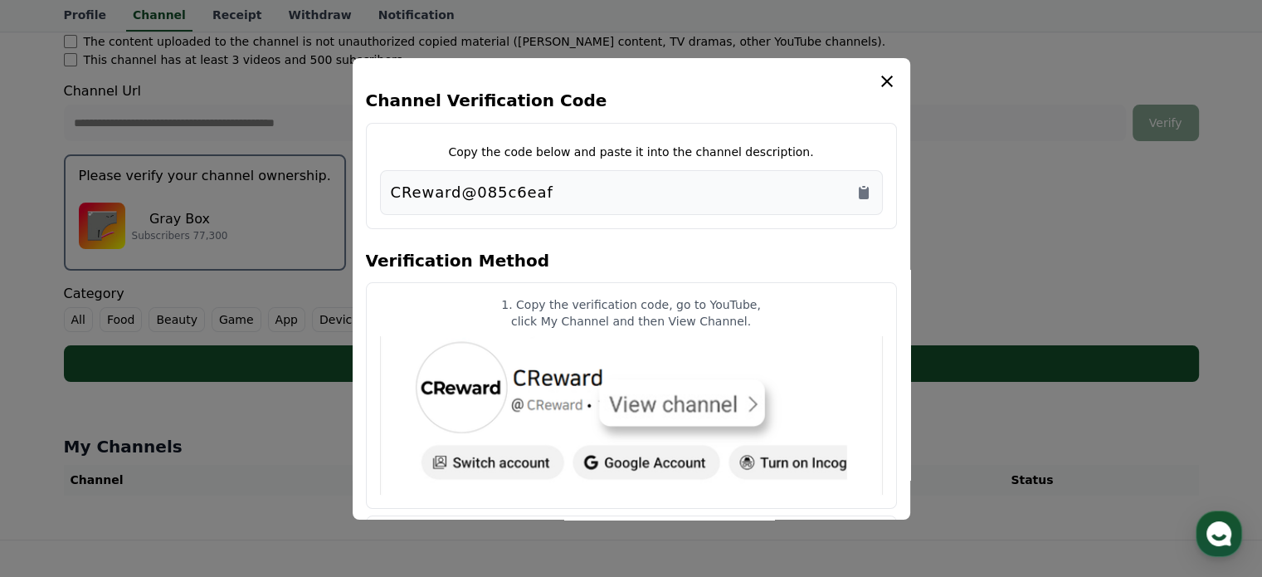
click at [886, 77] on icon "modal" at bounding box center [887, 81] width 20 height 20
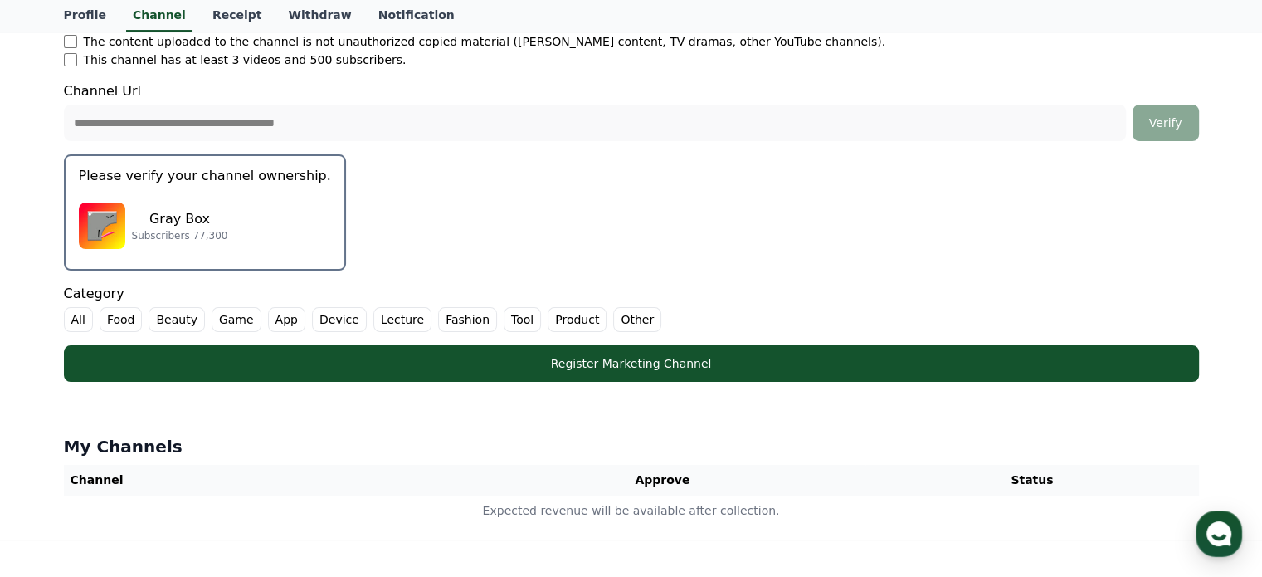
click at [274, 193] on div "Gray Box Subscribers 77,300" at bounding box center [205, 226] width 252 height 66
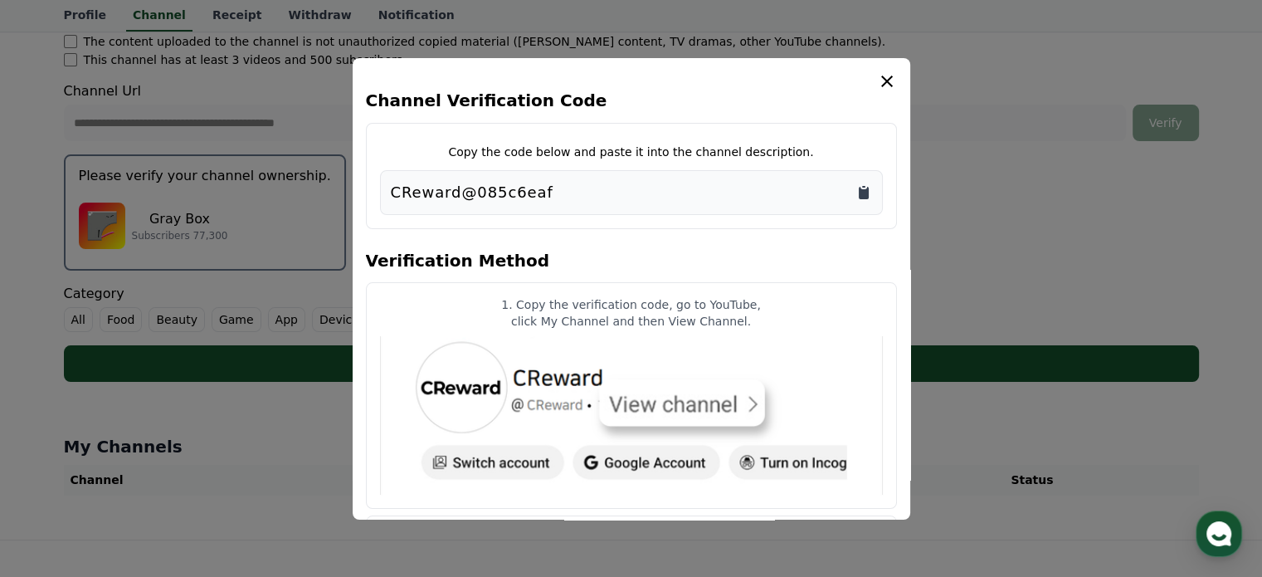
click at [867, 197] on icon "Copy to clipboard" at bounding box center [864, 193] width 10 height 12
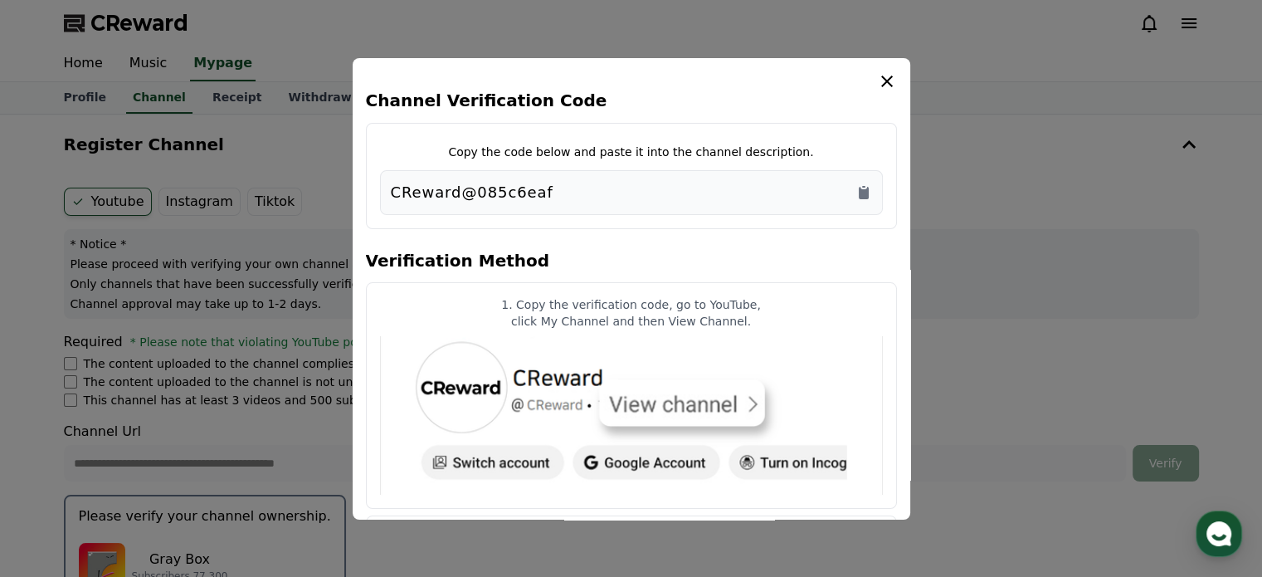
click at [959, 238] on button "close modal" at bounding box center [631, 288] width 1262 height 577
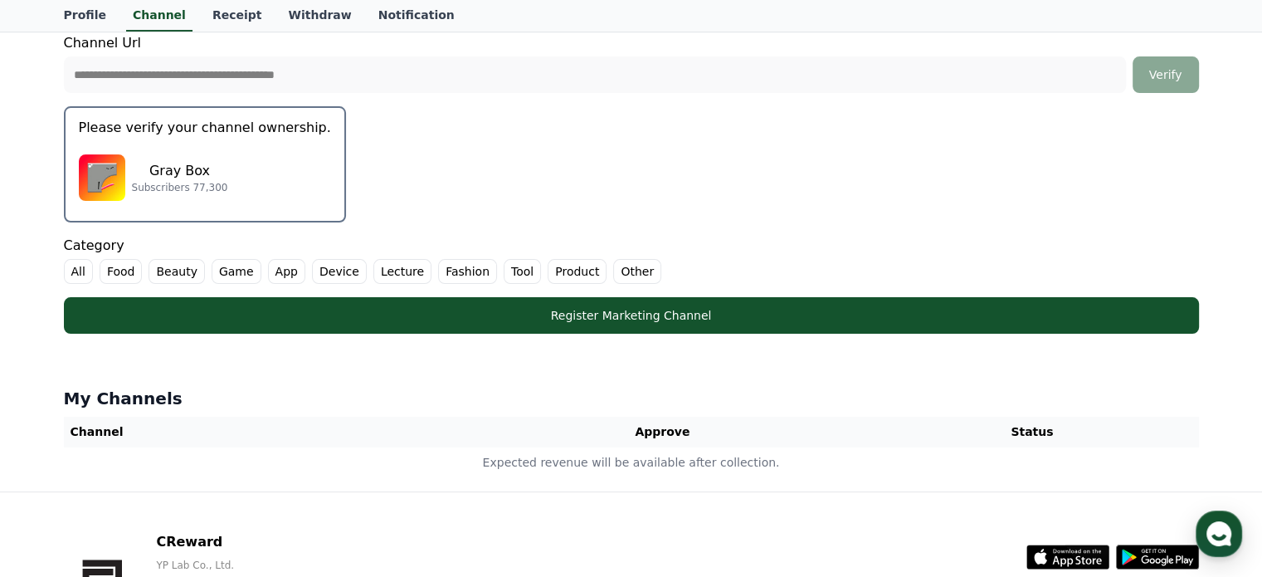
scroll to position [388, 0]
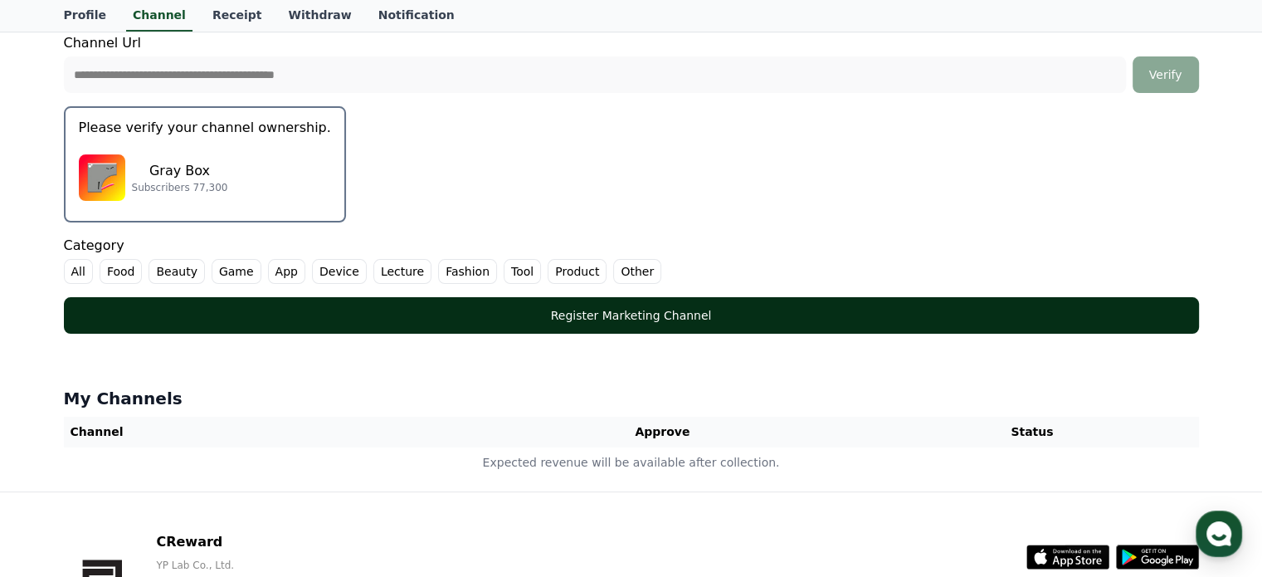
click at [395, 323] on button "Register Marketing Channel" at bounding box center [631, 315] width 1135 height 37
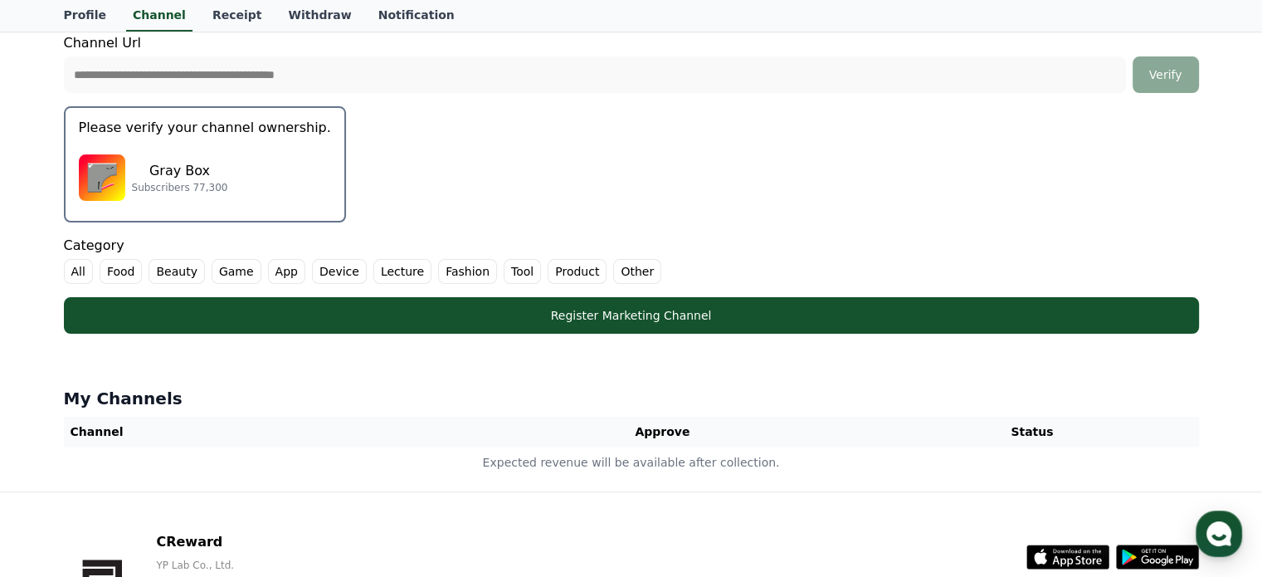
click at [613, 261] on label "Other" at bounding box center [637, 271] width 48 height 25
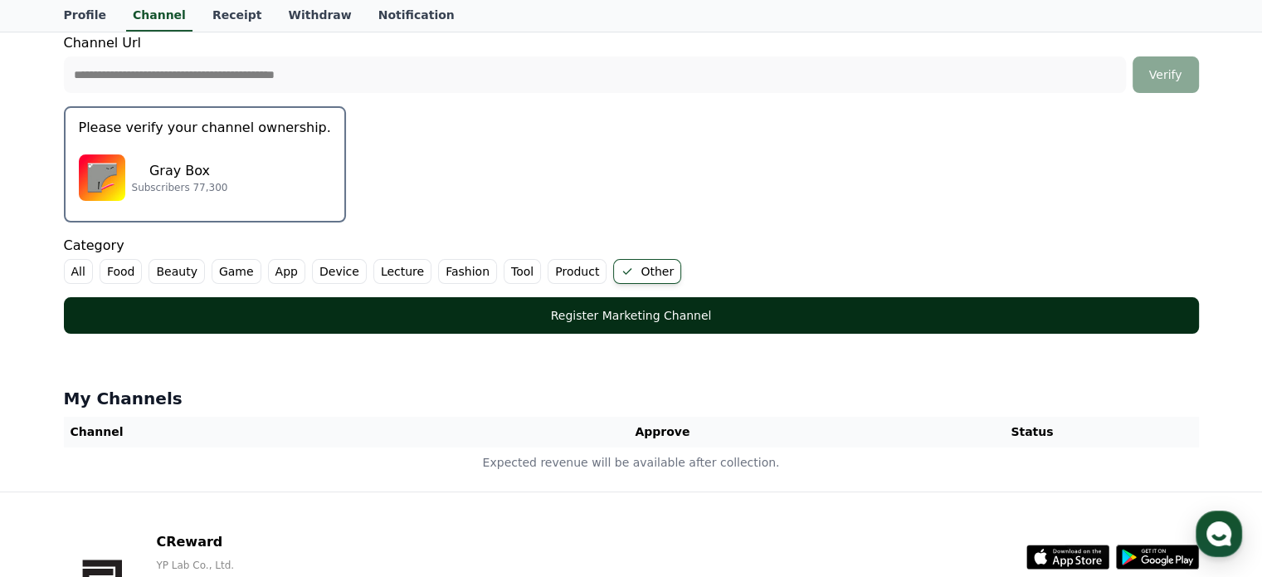
click at [588, 303] on button "Register Marketing Channel" at bounding box center [631, 315] width 1135 height 37
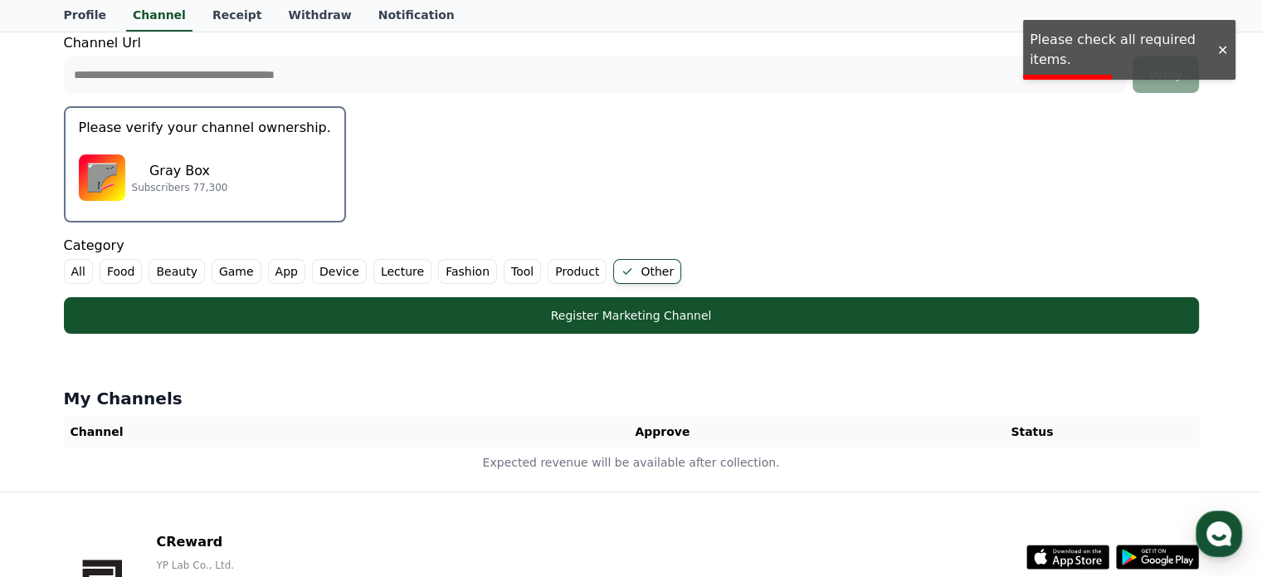
click at [86, 266] on label "All" at bounding box center [78, 271] width 29 height 25
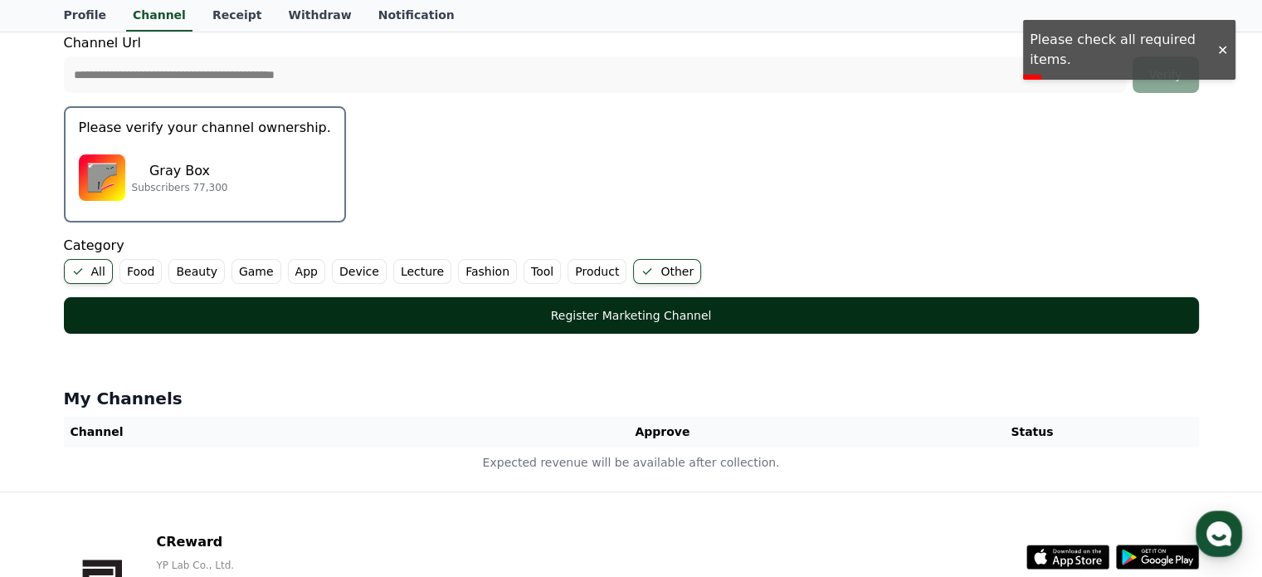
click at [378, 318] on div "Register Marketing Channel" at bounding box center [631, 315] width 1069 height 17
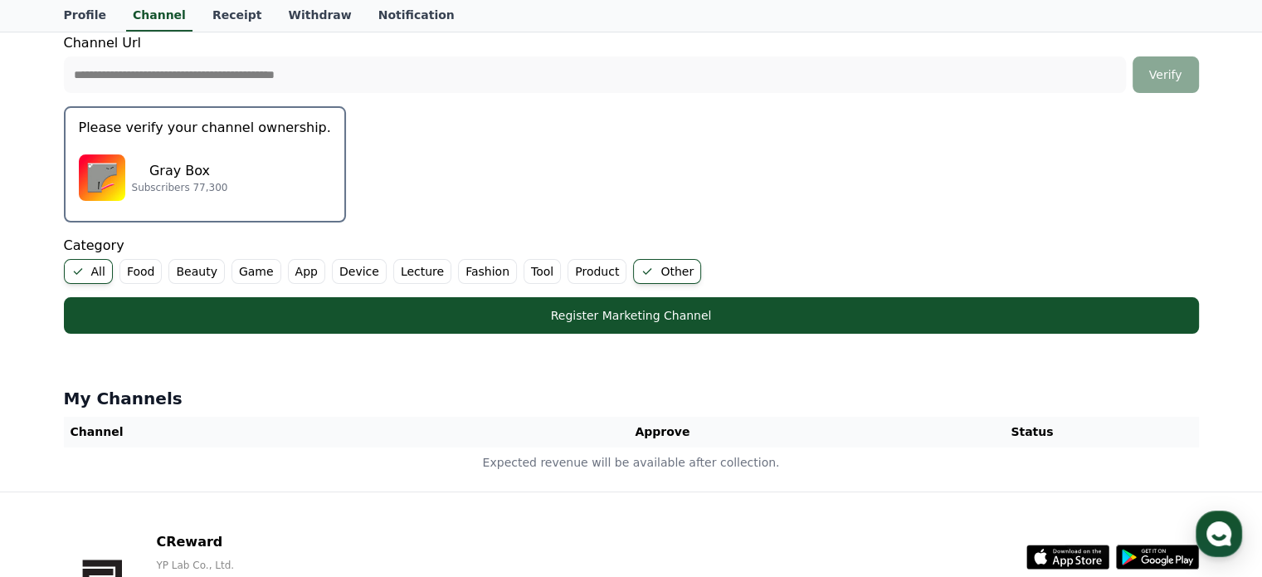
click at [249, 271] on label "Game" at bounding box center [257, 271] width 50 height 25
click at [232, 277] on label "Game" at bounding box center [267, 271] width 70 height 25
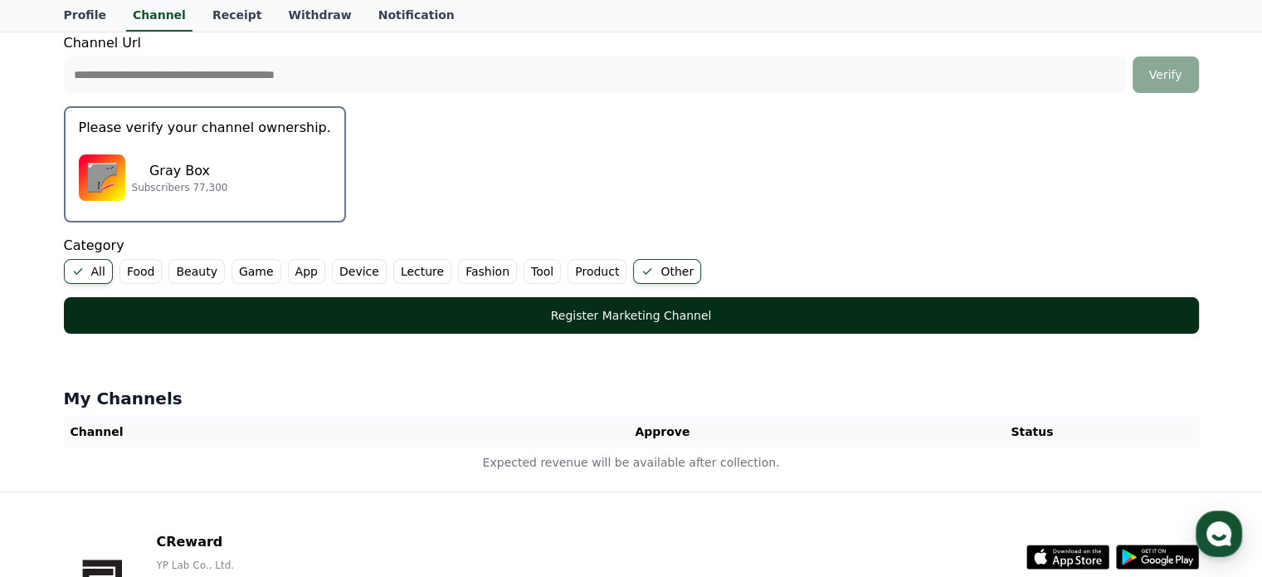
click at [242, 308] on div "Register Marketing Channel" at bounding box center [631, 315] width 1069 height 17
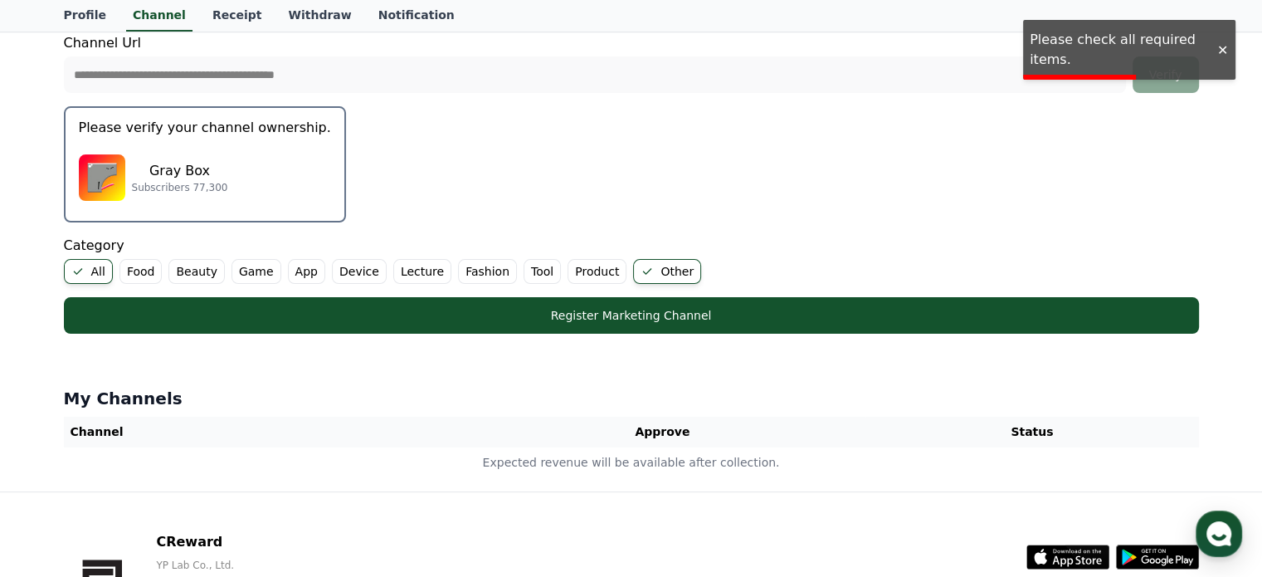
click at [125, 268] on label "Food" at bounding box center [140, 271] width 43 height 25
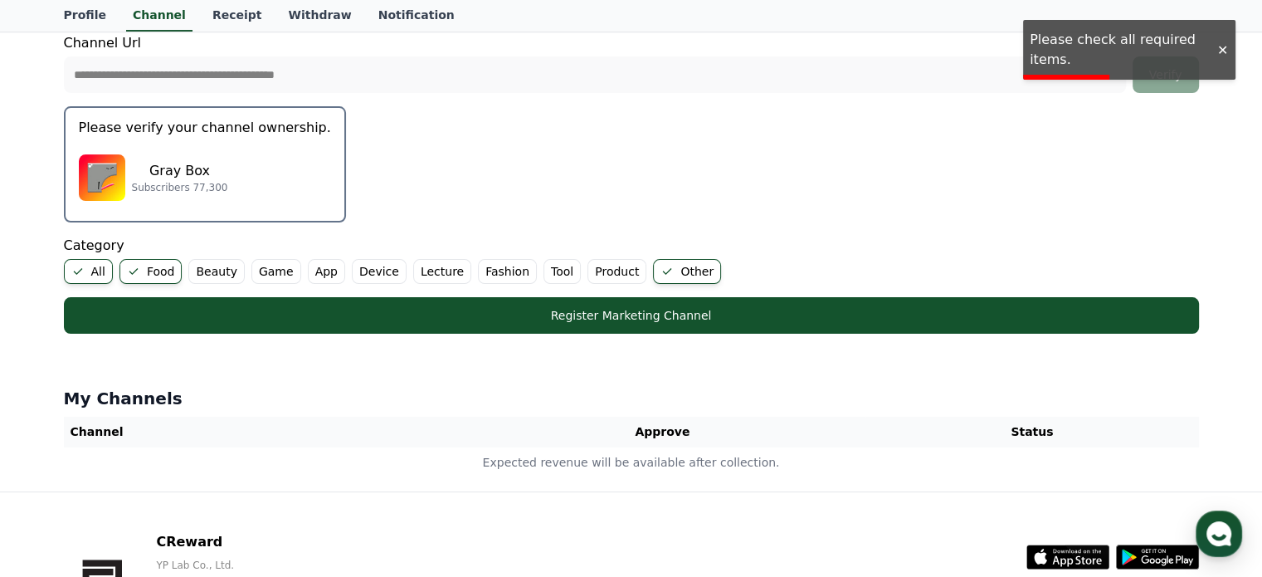
click at [181, 277] on ul "All Food Beauty Game App Device Lecture Fashion Tool Product Other" at bounding box center [631, 271] width 1135 height 25
click at [193, 277] on label "Beauty" at bounding box center [216, 271] width 56 height 25
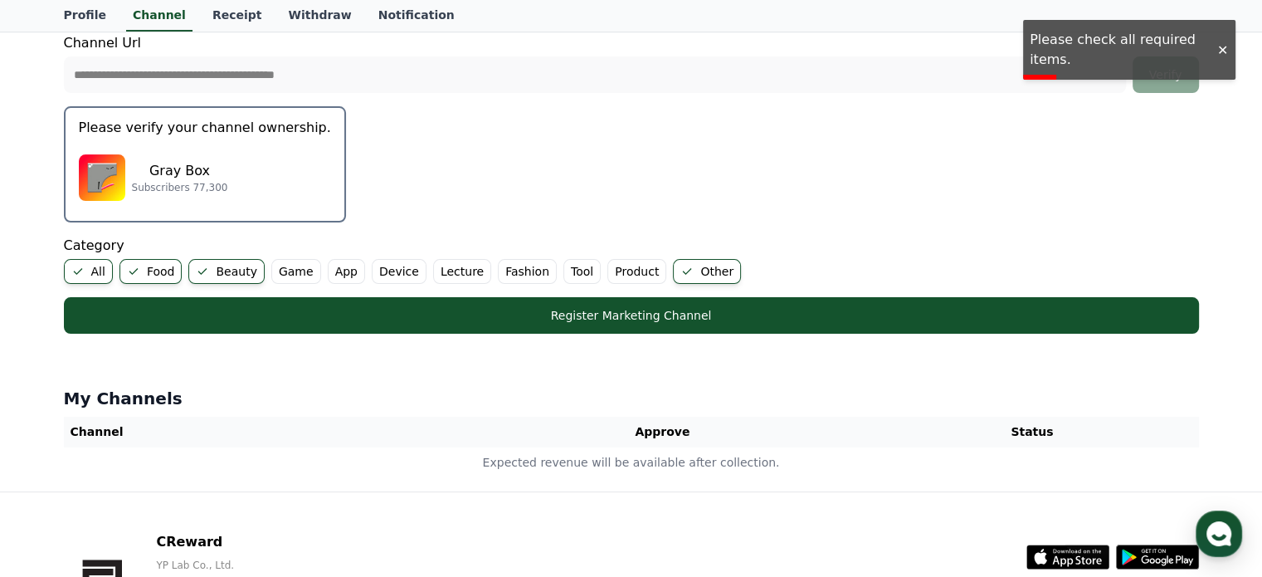
click at [280, 267] on label "Game" at bounding box center [296, 271] width 50 height 25
click at [348, 267] on label "App" at bounding box center [366, 271] width 37 height 25
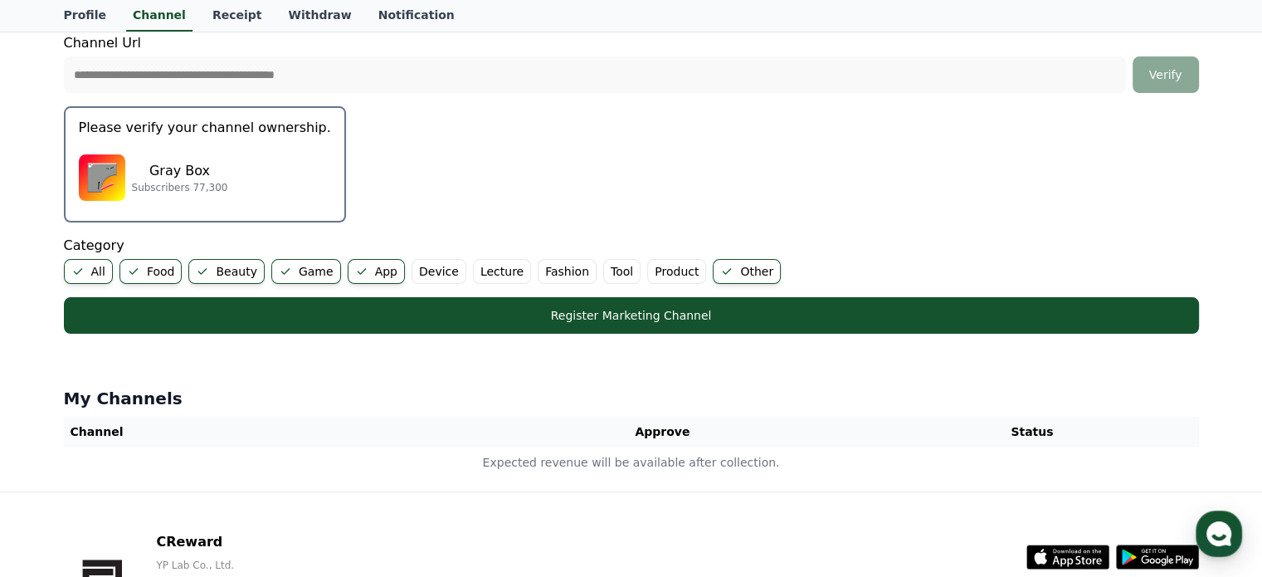
click at [412, 266] on label "Device" at bounding box center [439, 271] width 55 height 25
click at [493, 275] on label "Lecture" at bounding box center [522, 271] width 58 height 25
click at [522, 265] on label "Lecture" at bounding box center [532, 271] width 78 height 25
click at [442, 267] on label "Device" at bounding box center [449, 271] width 75 height 25
click at [358, 267] on label "App" at bounding box center [376, 271] width 57 height 25
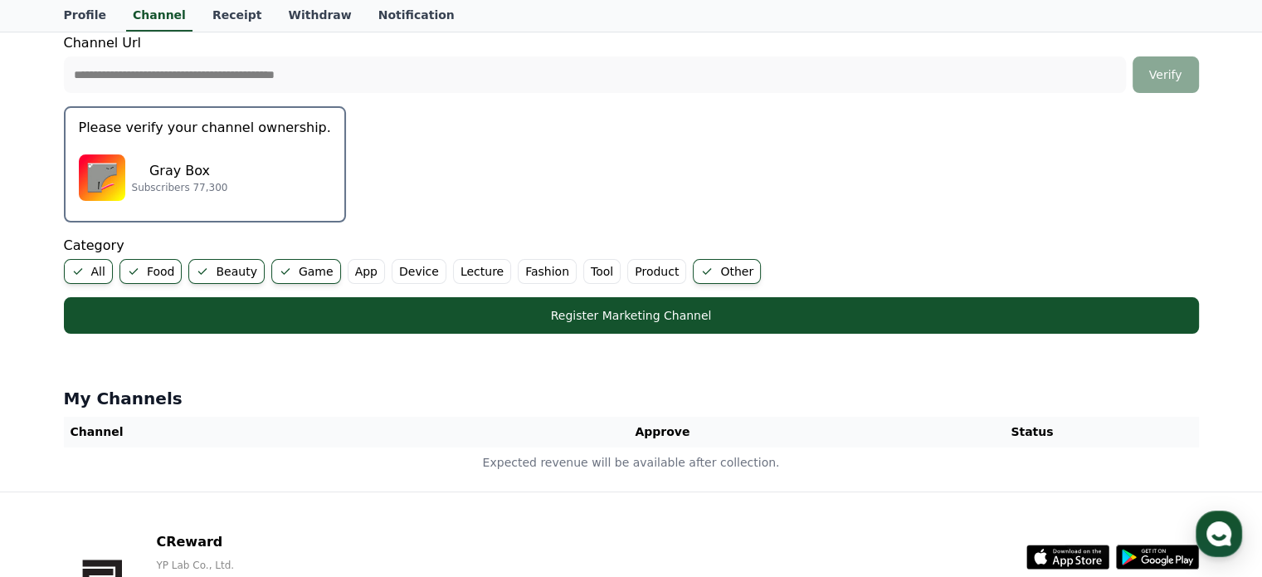
click at [271, 277] on label "Game" at bounding box center [306, 271] width 70 height 25
click at [271, 277] on label "Game" at bounding box center [296, 271] width 50 height 25
click at [279, 272] on icon at bounding box center [285, 271] width 13 height 13
click at [198, 271] on icon at bounding box center [202, 271] width 9 height 7
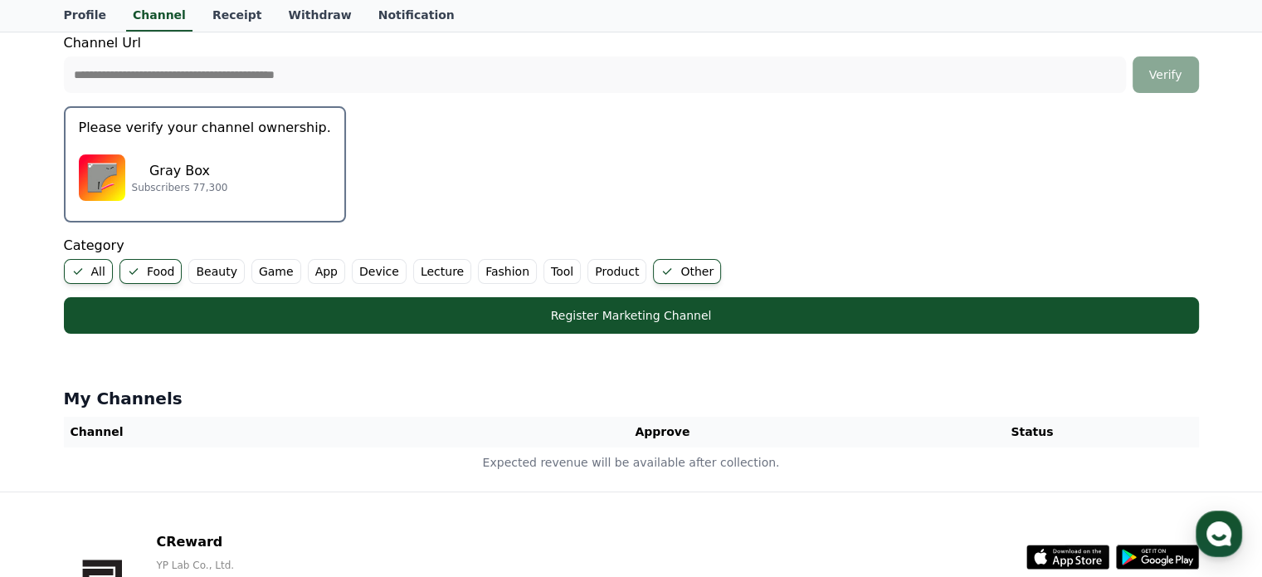
click at [168, 268] on label "Food" at bounding box center [150, 271] width 63 height 25
click at [83, 268] on icon at bounding box center [77, 271] width 13 height 13
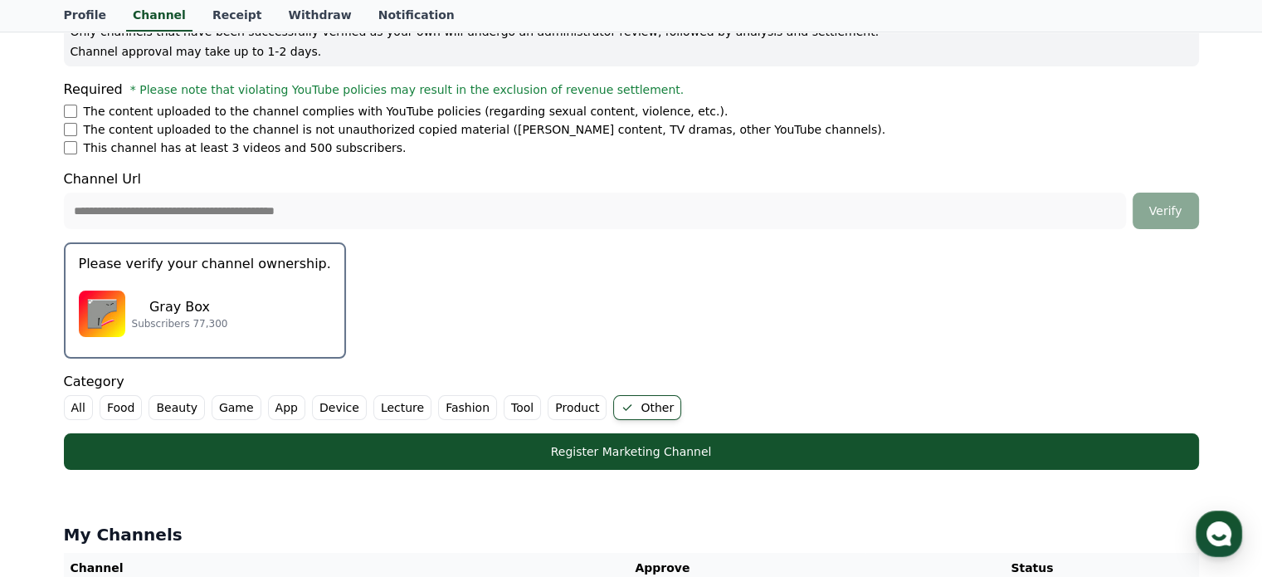
scroll to position [251, 0]
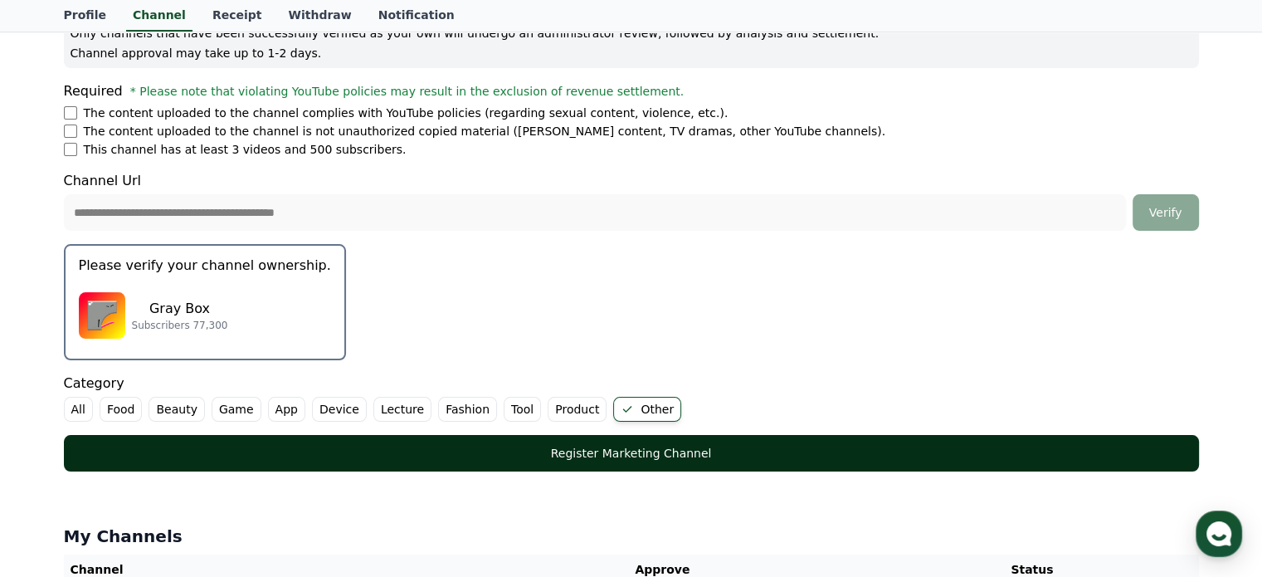
click at [213, 445] on div "Register Marketing Channel" at bounding box center [631, 453] width 1069 height 17
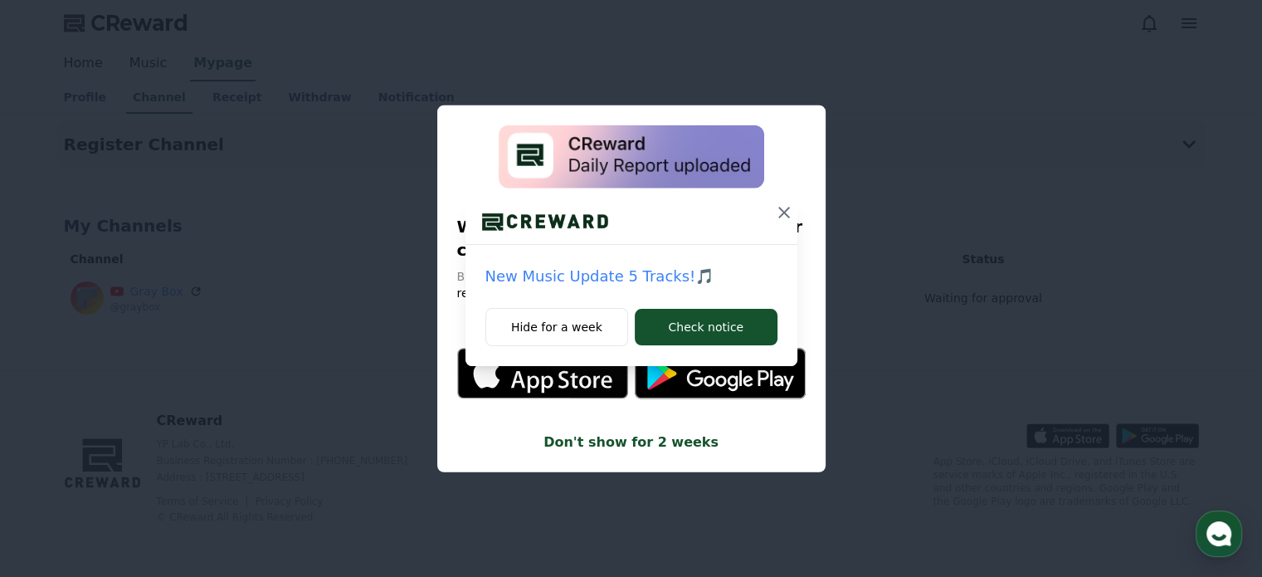
click at [781, 208] on icon at bounding box center [784, 213] width 12 height 12
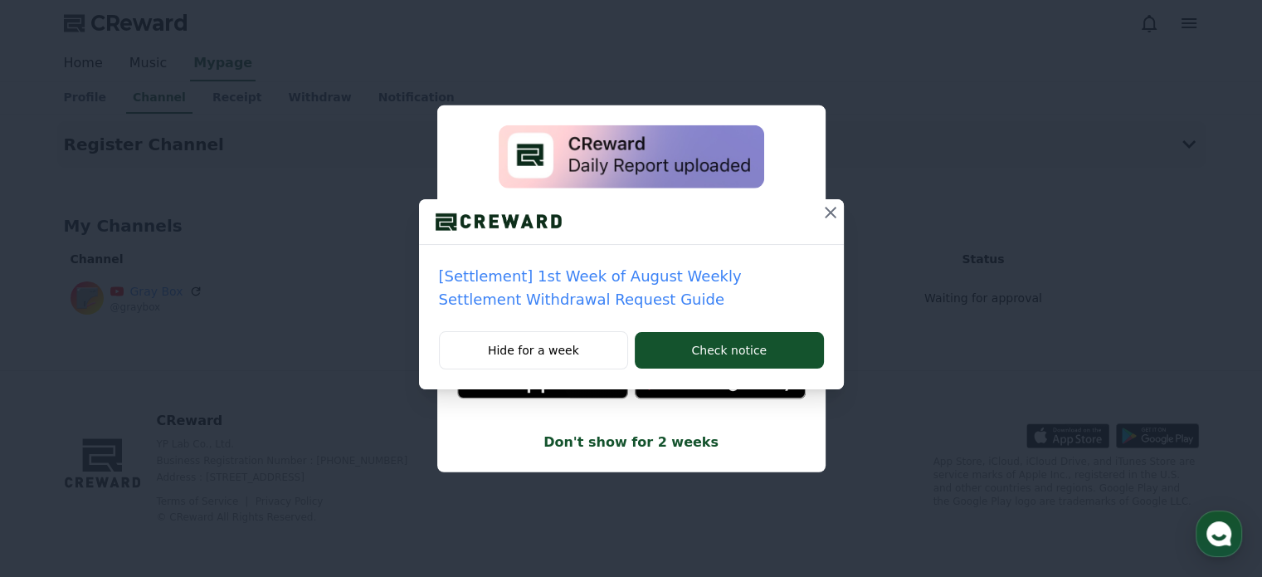
click at [833, 216] on icon at bounding box center [831, 213] width 12 height 12
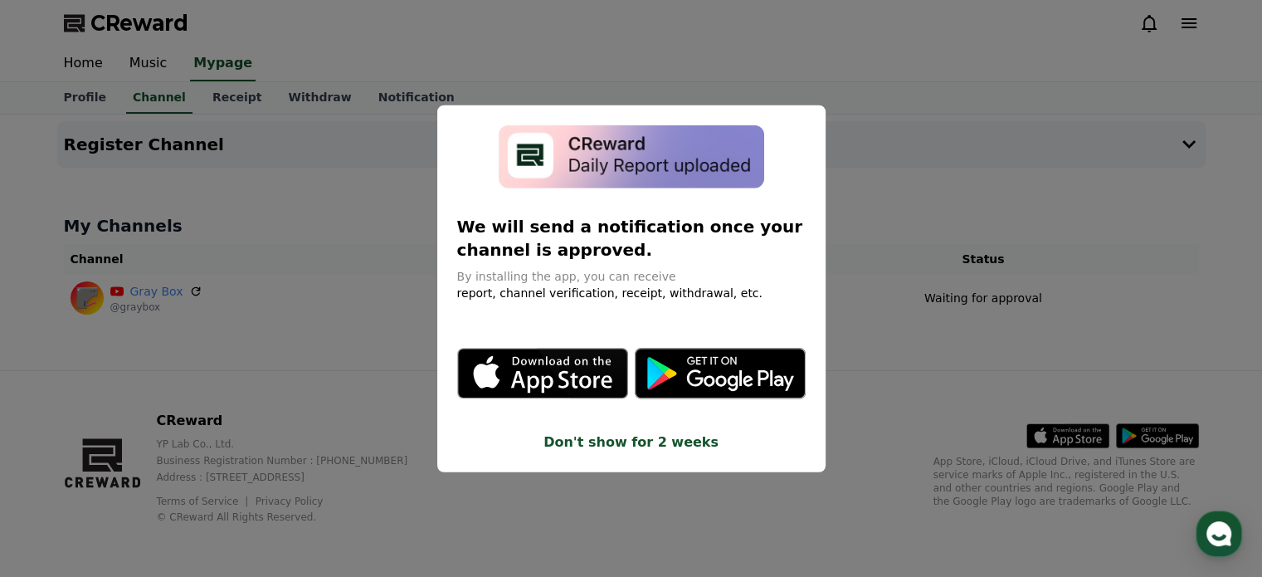
click at [875, 254] on button "close modal" at bounding box center [631, 288] width 1262 height 577
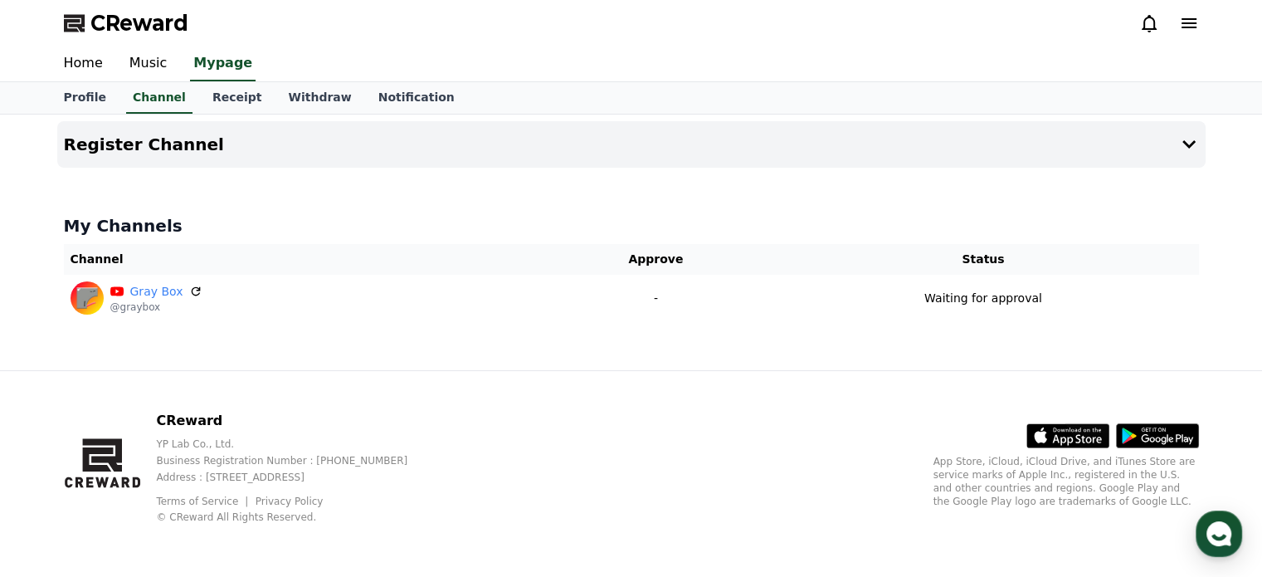
click at [361, 183] on div "Register Channel My Channels Channel Approve Status Gray Box @graybox - Waiting…" at bounding box center [632, 243] width 1162 height 256
click at [490, 62] on div "Home Music Mypage" at bounding box center [632, 63] width 1162 height 35
click at [612, 417] on div "CReward YP Lab Co., Ltd. Business Registration Number : 655-81-03655 Address : …" at bounding box center [632, 474] width 1162 height 206
click at [691, 27] on div "CReward" at bounding box center [632, 23] width 1162 height 46
click at [397, 41] on div "CReward" at bounding box center [632, 23] width 1162 height 46
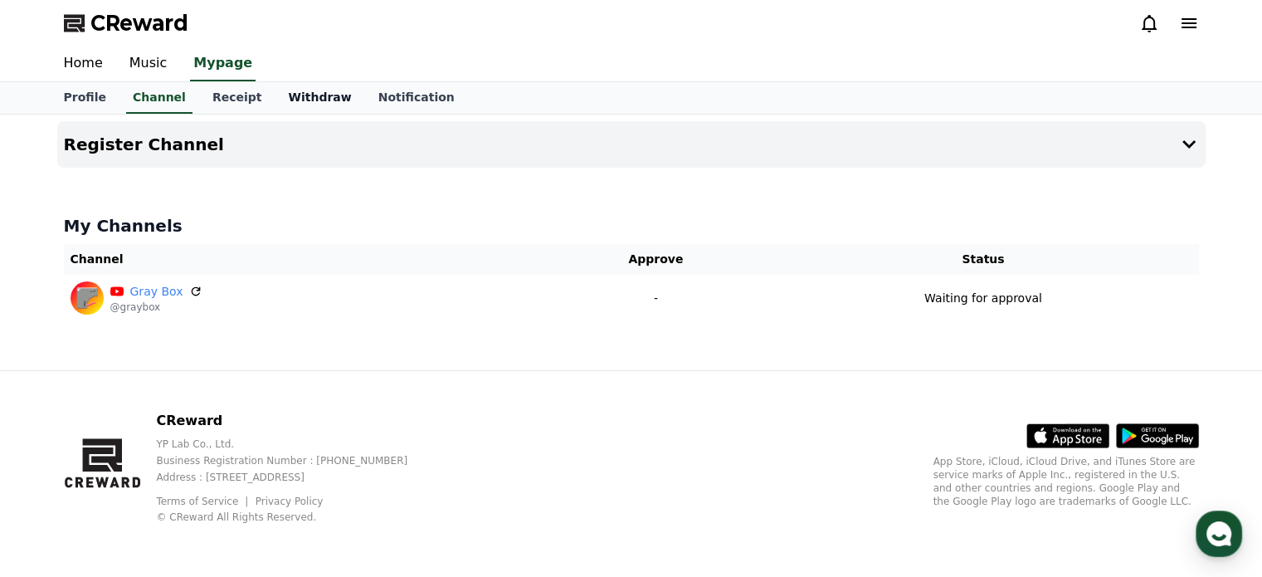
click at [297, 107] on link "Withdraw" at bounding box center [320, 98] width 90 height 32
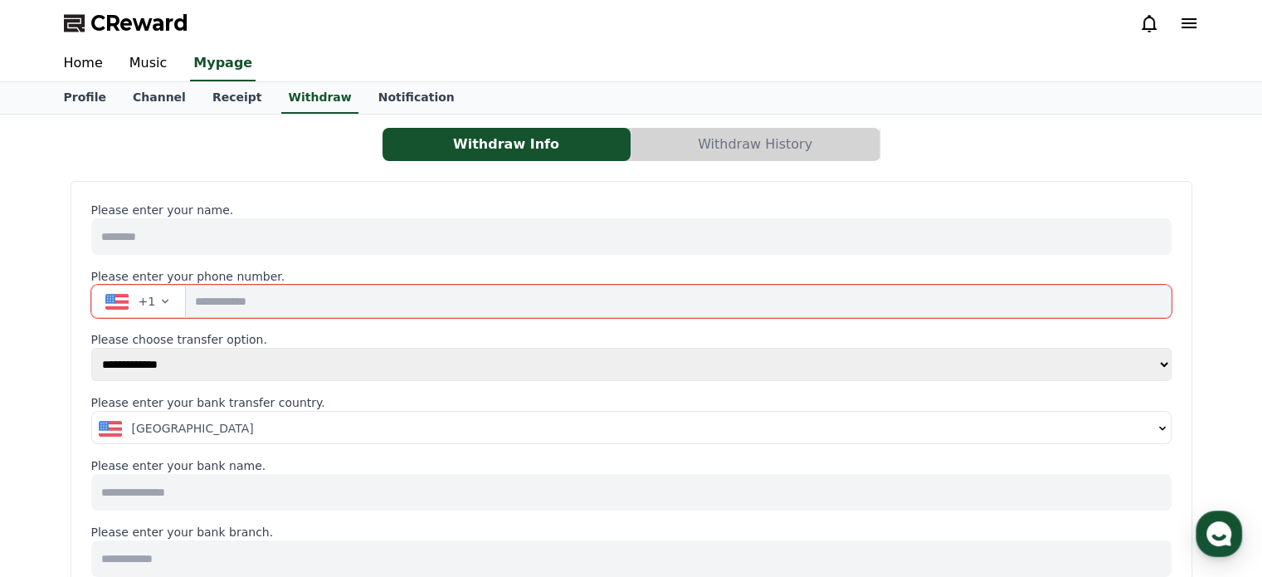
click at [269, 235] on input at bounding box center [631, 236] width 1080 height 37
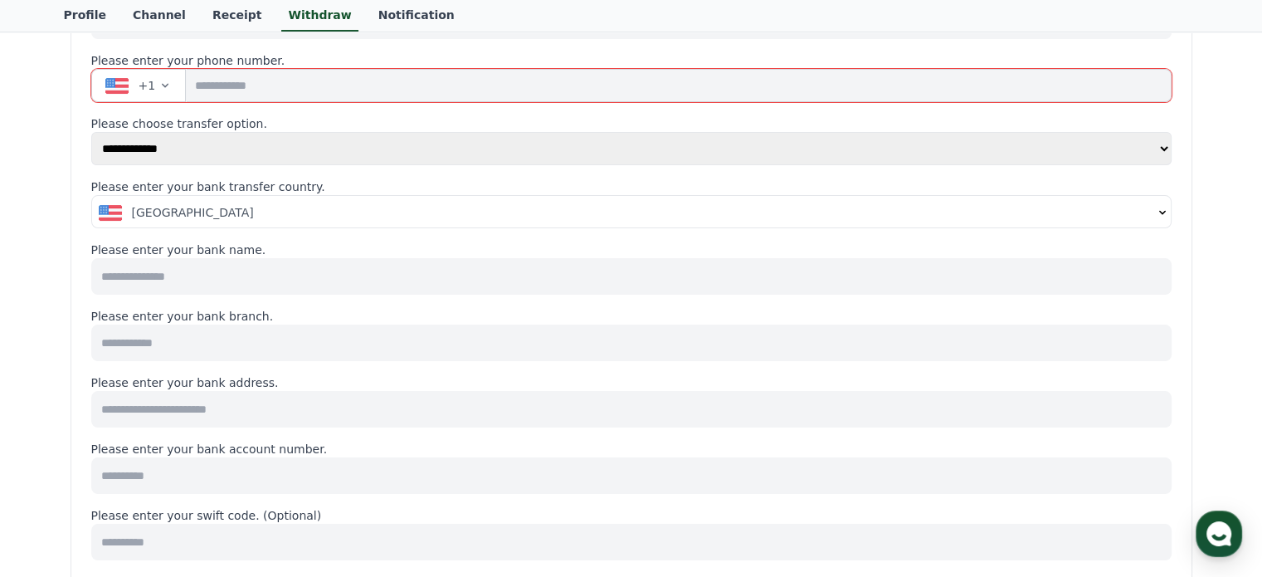
scroll to position [216, 0]
click at [270, 153] on select "**********" at bounding box center [631, 148] width 1080 height 33
click at [73, 210] on div "**********" at bounding box center [632, 552] width 1122 height 1175
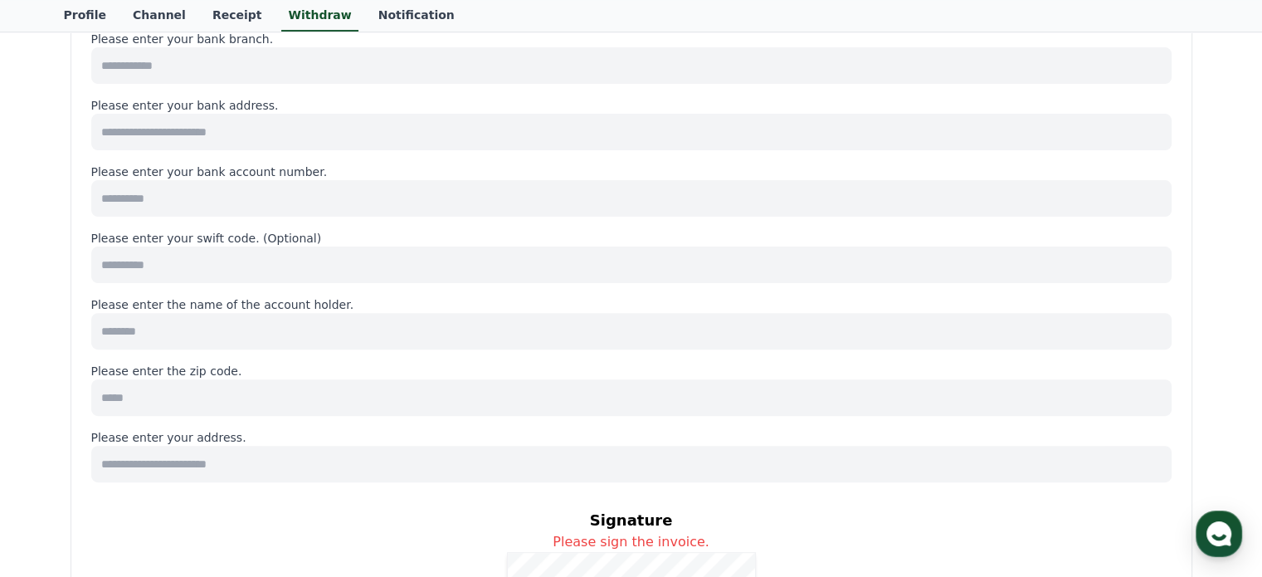
scroll to position [557, 0]
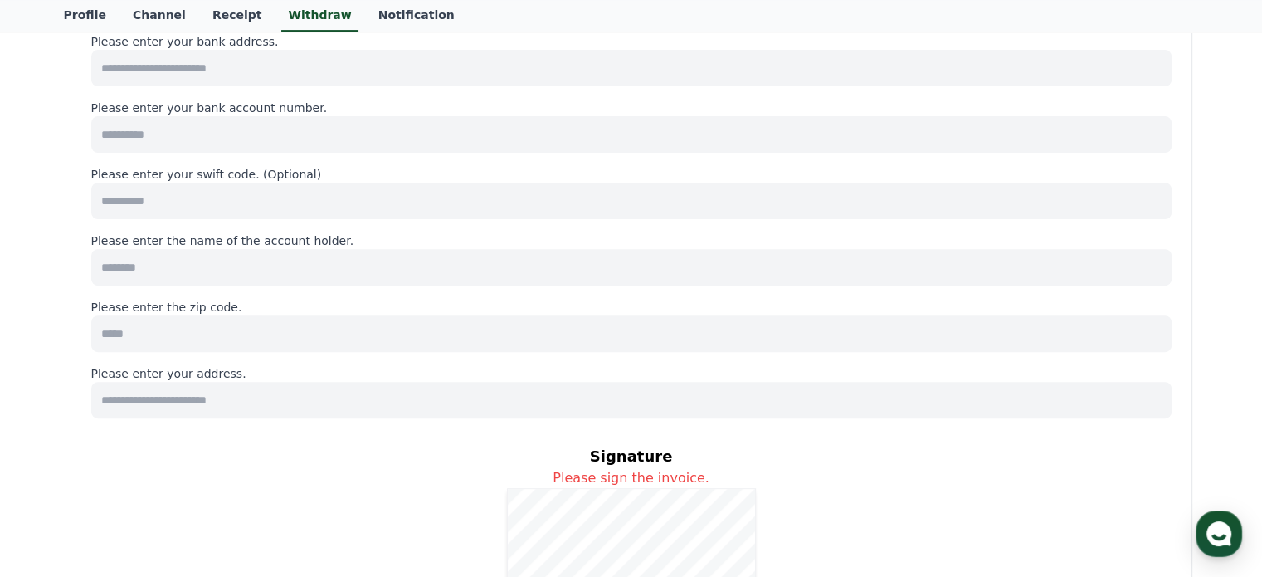
drag, startPoint x: 300, startPoint y: 448, endPoint x: 232, endPoint y: 331, distance: 135.4
click at [232, 331] on div "**********" at bounding box center [631, 212] width 1080 height 1134
click at [232, 331] on input at bounding box center [631, 333] width 1080 height 37
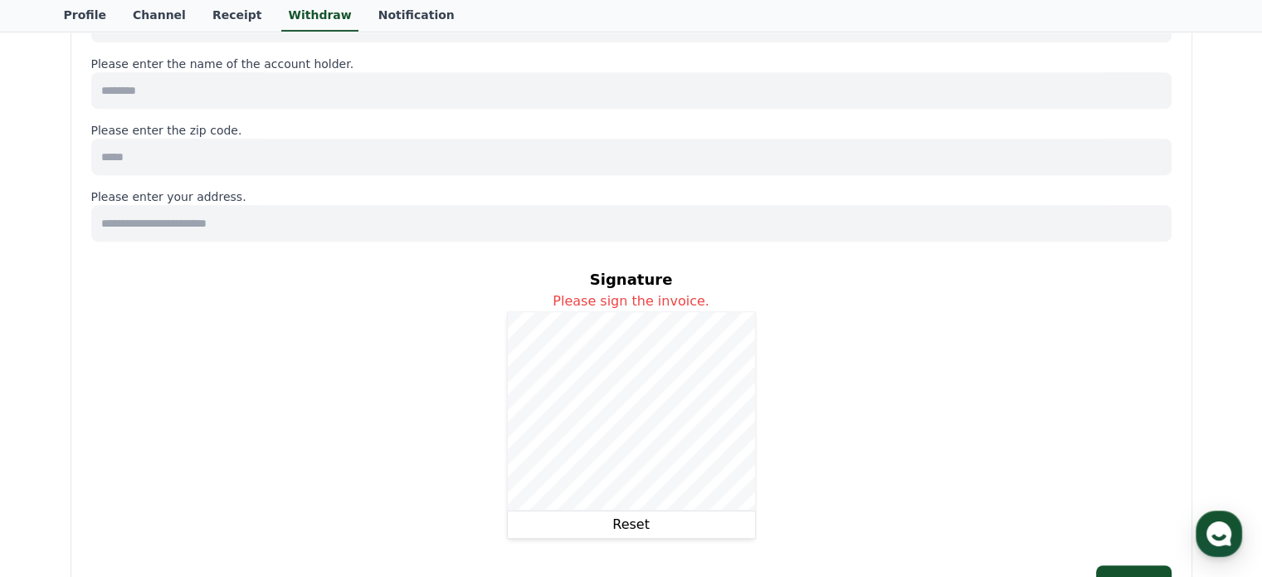
scroll to position [735, 0]
click at [794, 329] on div "Signature Please sign the invoice. Reset" at bounding box center [631, 401] width 1080 height 297
click at [627, 530] on button "Reset" at bounding box center [631, 523] width 249 height 28
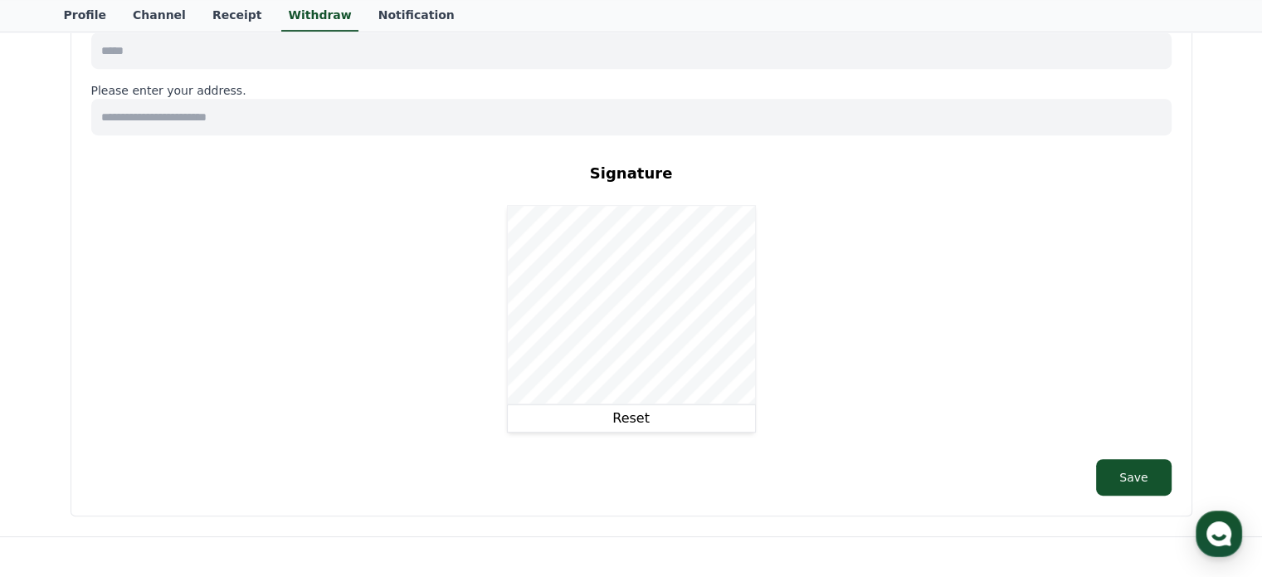
scroll to position [838, 0]
click at [611, 424] on button "Reset" at bounding box center [631, 420] width 249 height 28
click at [873, 222] on div "Signature Please sign the invoice. Reset" at bounding box center [631, 298] width 1080 height 297
drag, startPoint x: 873, startPoint y: 222, endPoint x: 780, endPoint y: 332, distance: 144.3
click at [780, 332] on div "Signature Please sign the invoice. Reset" at bounding box center [631, 298] width 1080 height 297
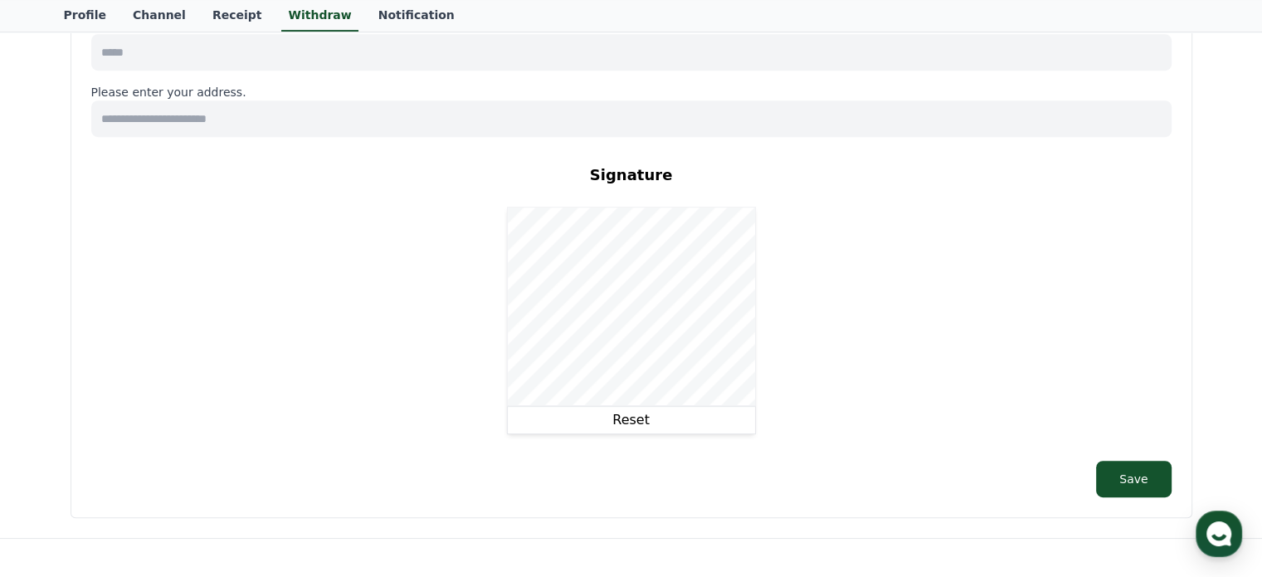
click at [647, 426] on button "Reset" at bounding box center [631, 420] width 249 height 28
drag, startPoint x: 623, startPoint y: 436, endPoint x: 627, endPoint y: 424, distance: 13.1
click at [627, 424] on div "Signature Please sign the invoice. Reset" at bounding box center [631, 298] width 1080 height 297
click at [627, 424] on button "Reset" at bounding box center [631, 420] width 249 height 28
click at [608, 418] on button "Reset" at bounding box center [631, 420] width 249 height 28
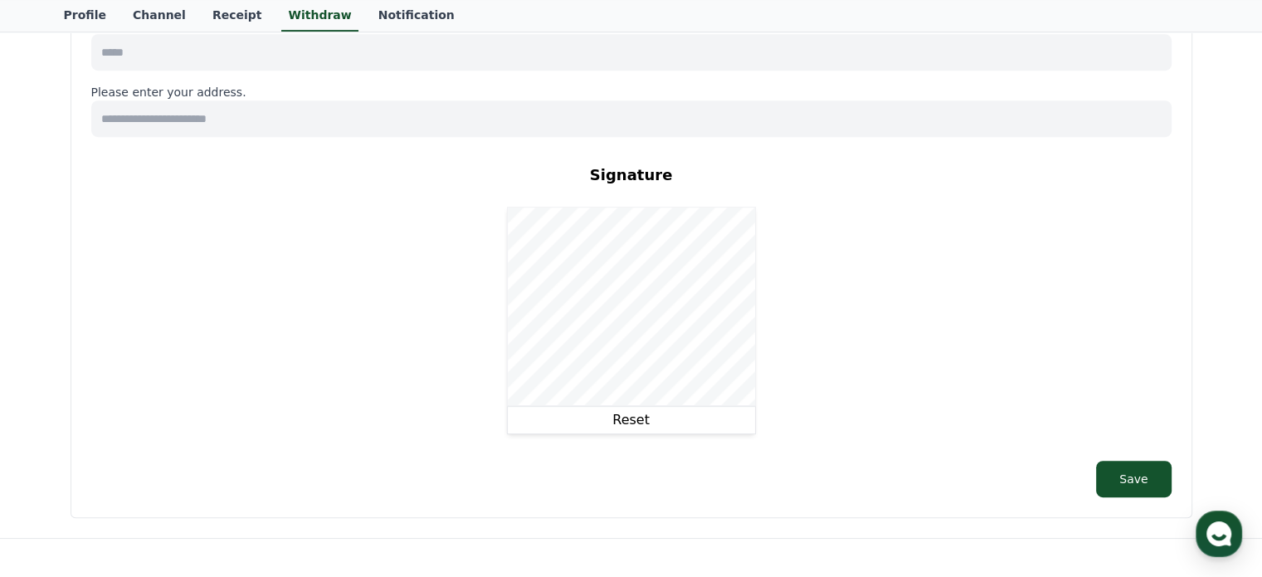
click at [830, 427] on div "Signature Please sign the invoice. Reset" at bounding box center [631, 298] width 1080 height 297
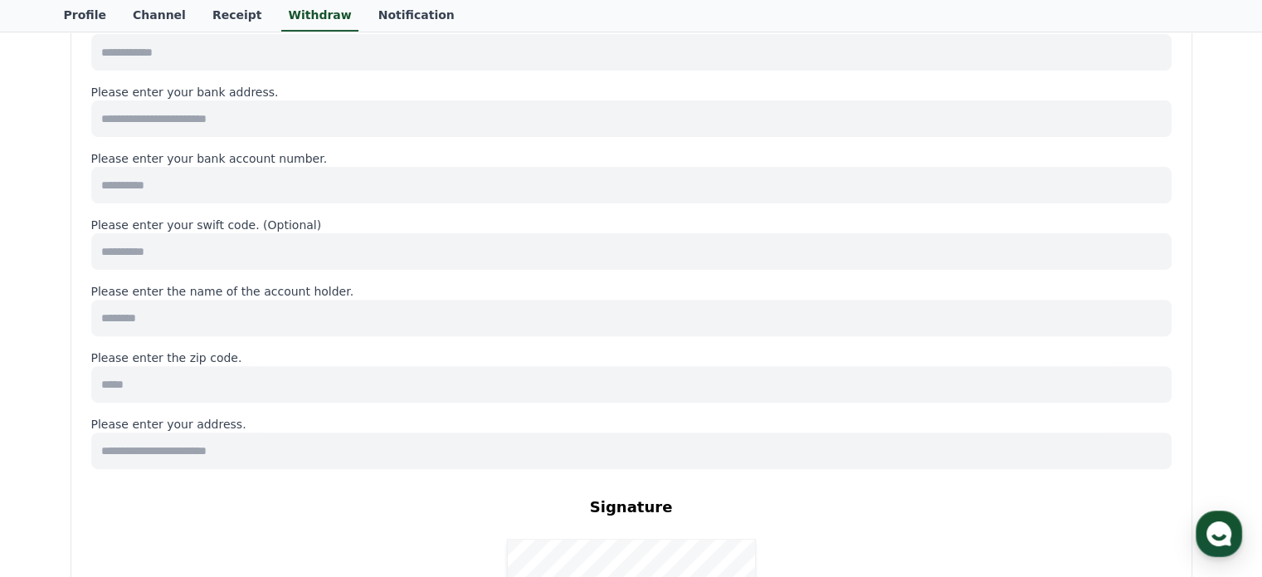
scroll to position [508, 0]
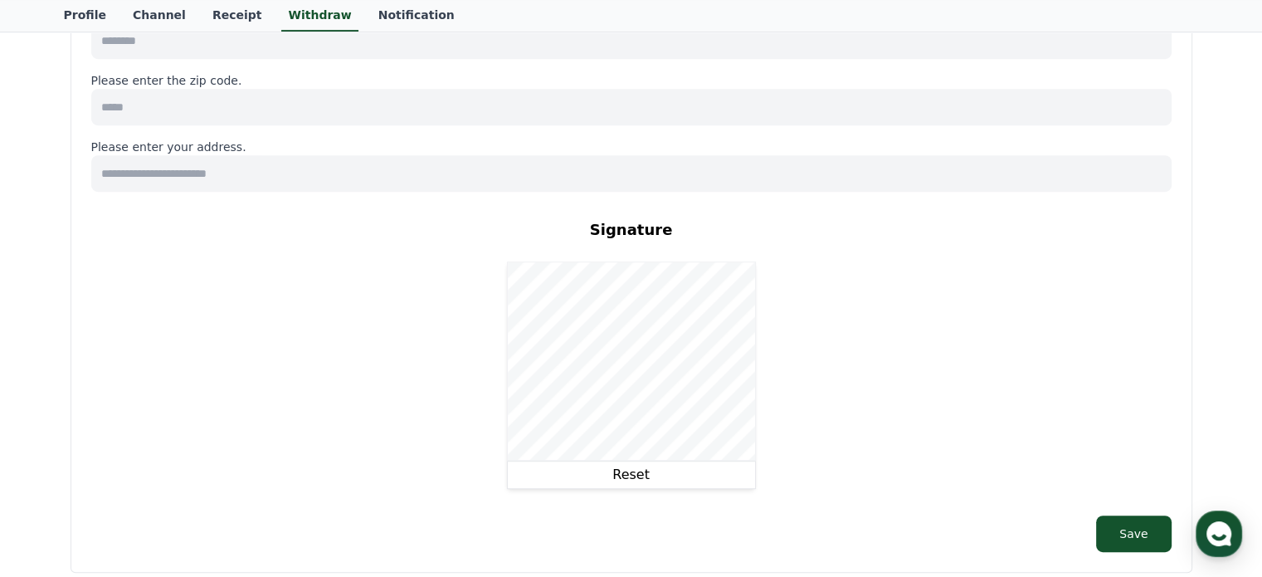
click at [571, 481] on button "Reset" at bounding box center [631, 475] width 249 height 28
click at [607, 475] on button "Reset" at bounding box center [631, 475] width 249 height 28
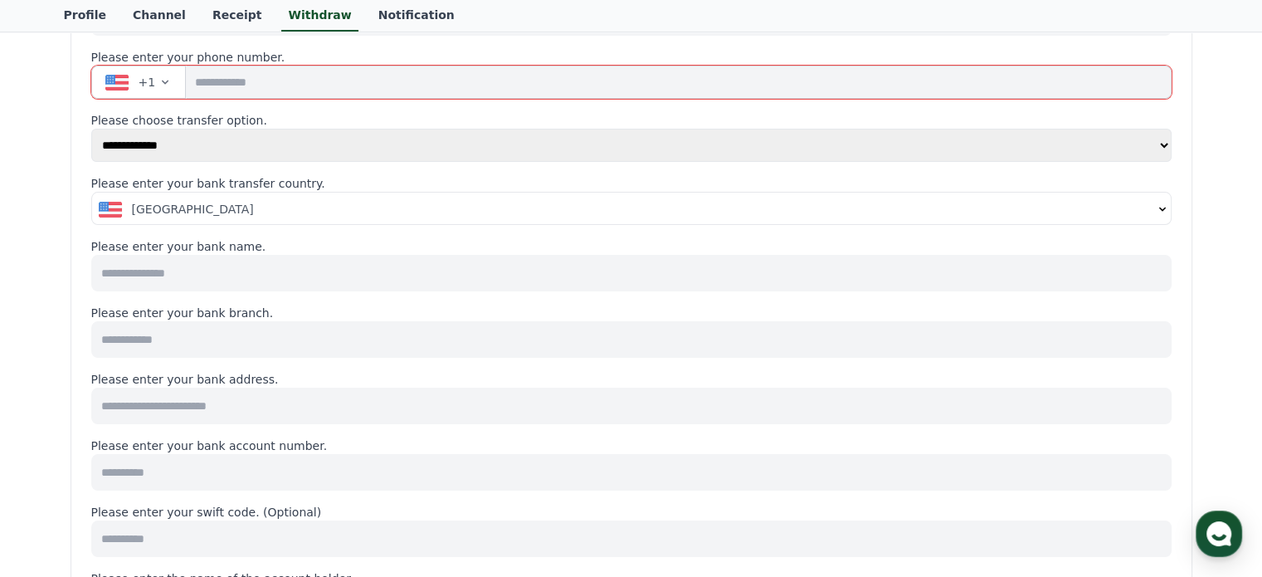
scroll to position [0, 0]
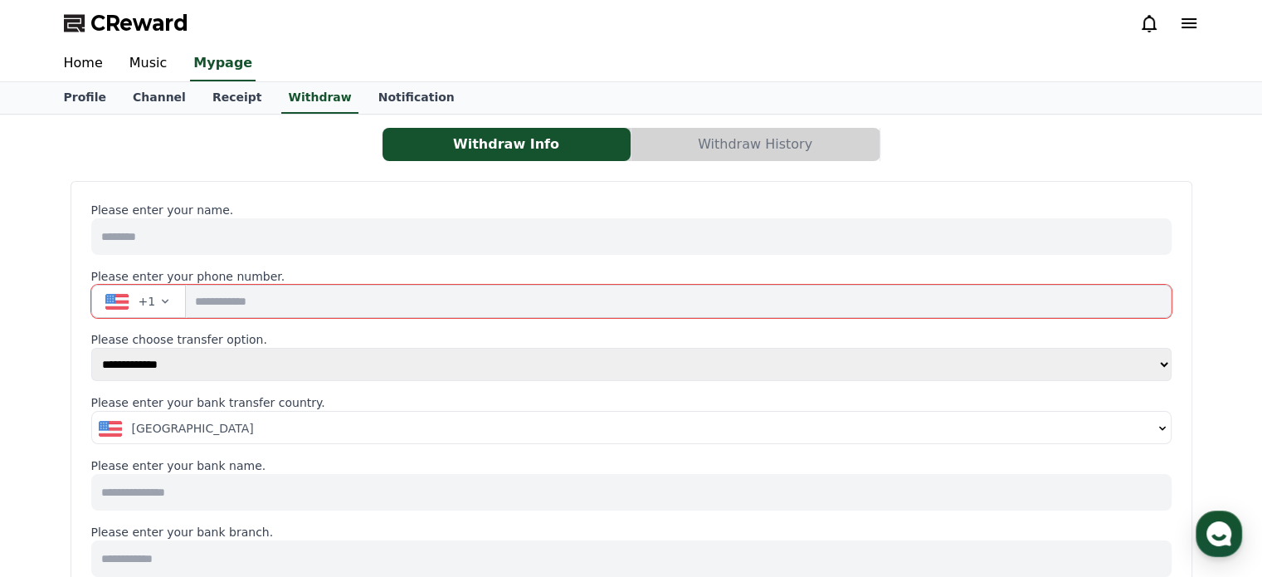
drag, startPoint x: 401, startPoint y: 260, endPoint x: 77, endPoint y: 203, distance: 328.5
copy div "**********"
click at [236, 155] on div "Withdraw Info Withdraw History" at bounding box center [631, 144] width 1135 height 33
click at [384, 85] on link "Notification" at bounding box center [416, 98] width 103 height 32
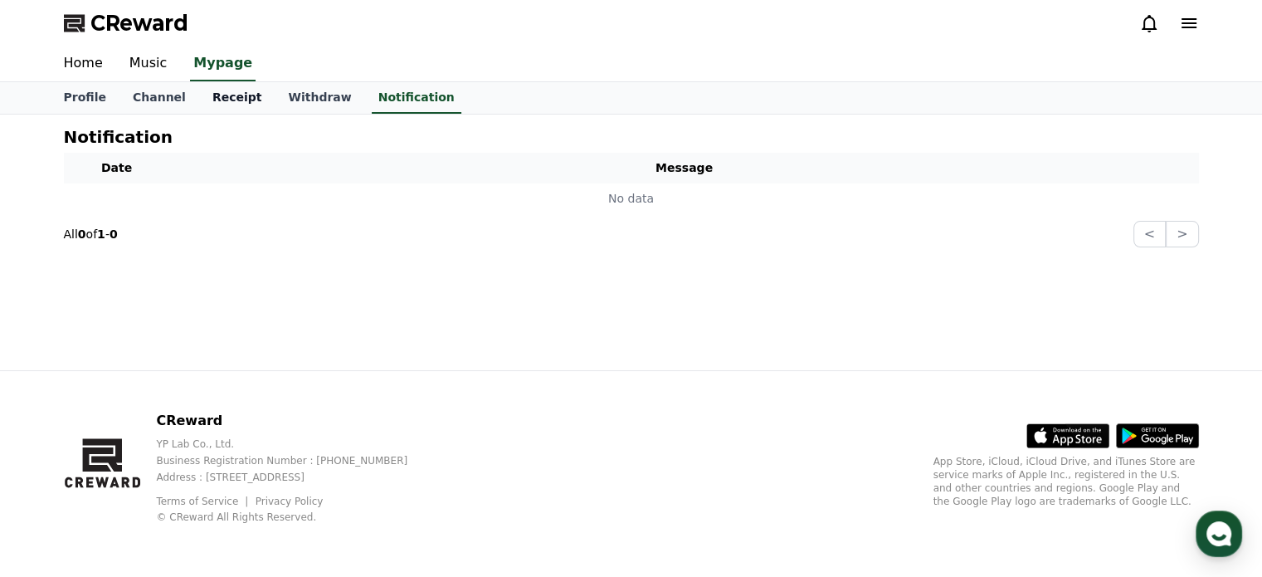
click at [249, 94] on link "Receipt" at bounding box center [237, 98] width 76 height 32
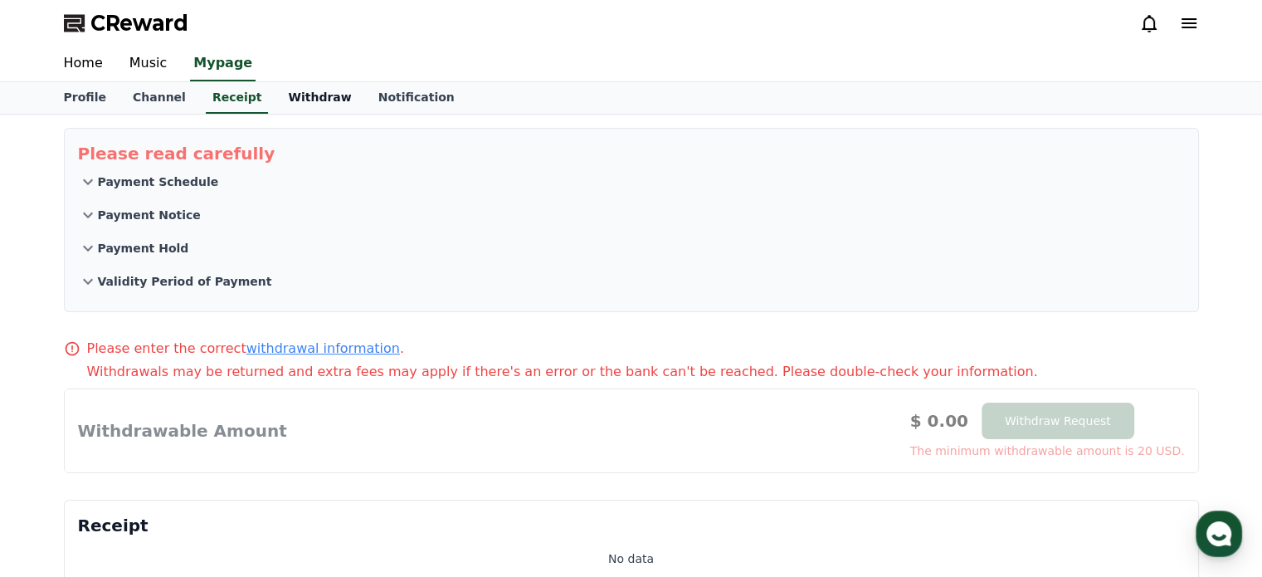
drag, startPoint x: 300, startPoint y: 79, endPoint x: 289, endPoint y: 97, distance: 21.2
click at [289, 97] on div "CReward Home Music Mypage Profile Channel Receipt Withdraw Notification Please …" at bounding box center [631, 407] width 1262 height 814
click at [289, 97] on link "Withdraw" at bounding box center [320, 98] width 90 height 32
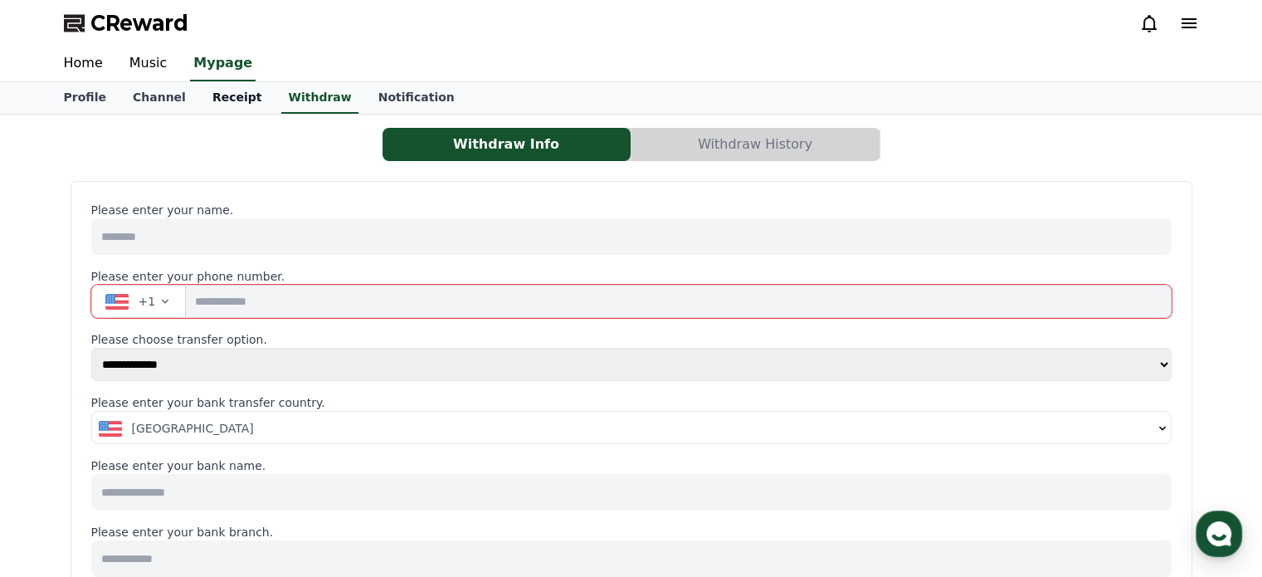
click at [215, 99] on link "Receipt" at bounding box center [237, 98] width 76 height 32
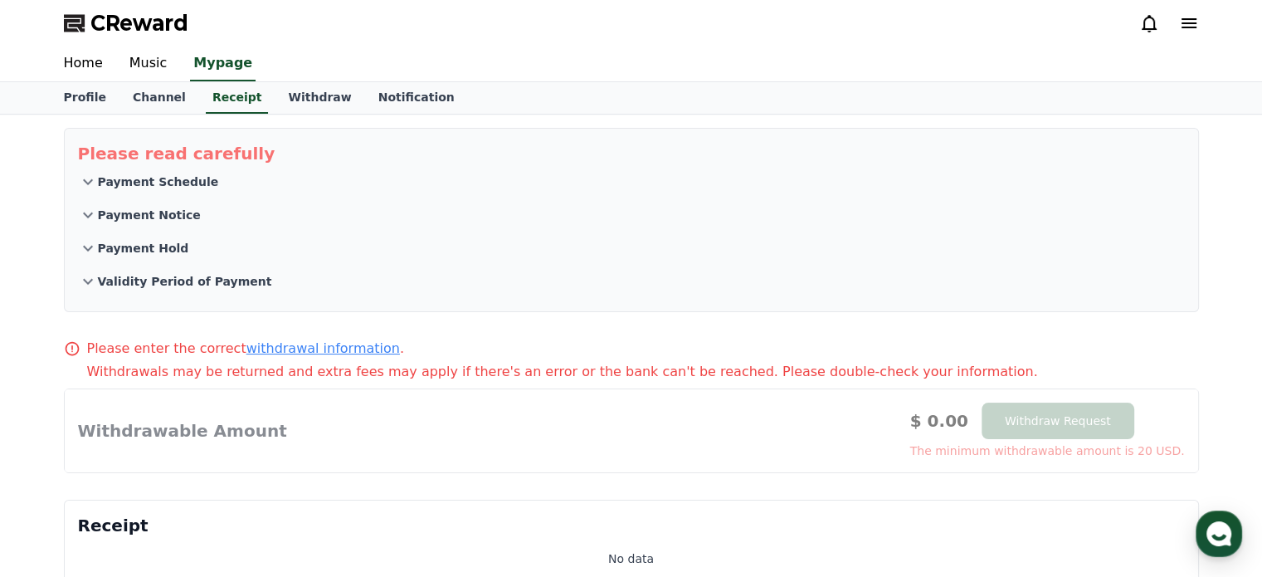
click at [86, 184] on icon at bounding box center [88, 182] width 20 height 20
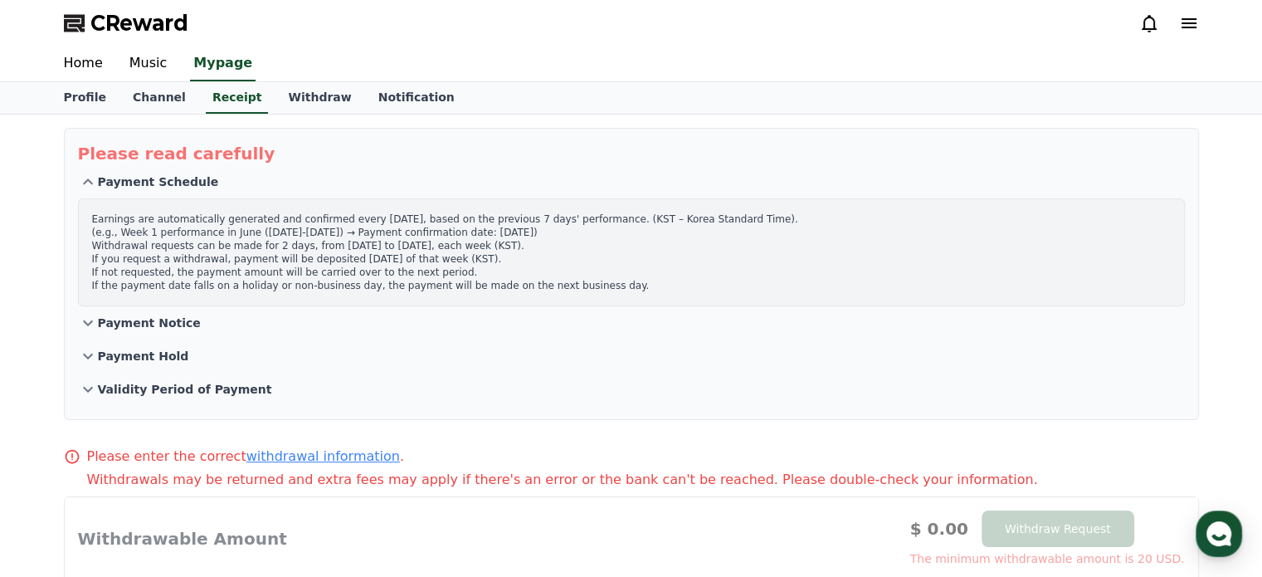
click at [86, 184] on icon at bounding box center [88, 182] width 20 height 20
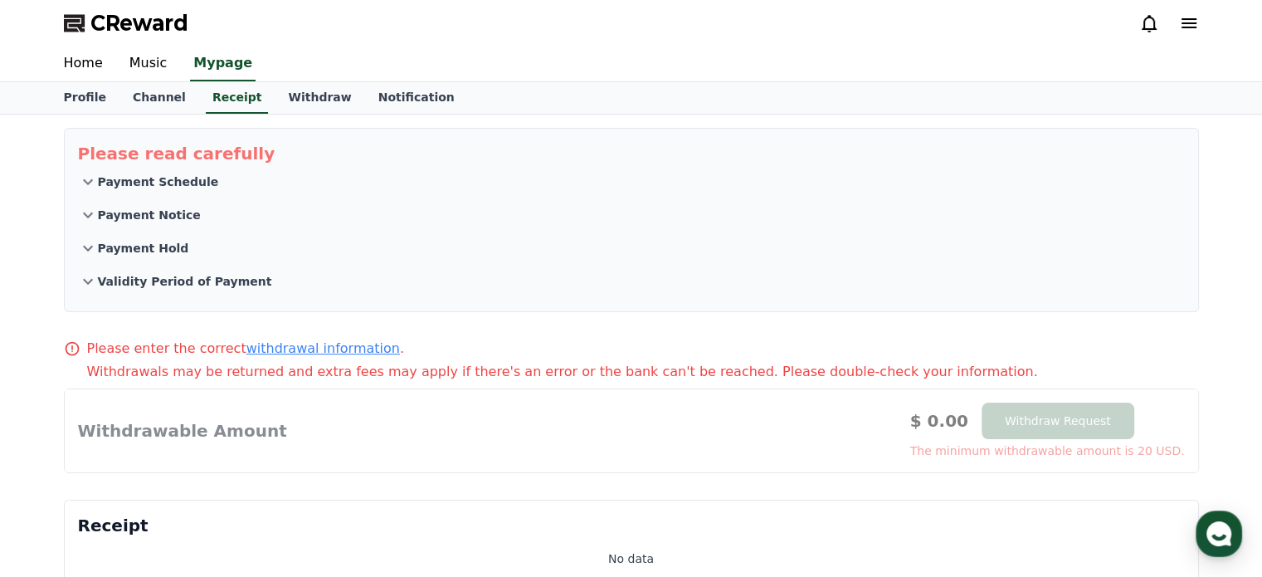
click at [86, 225] on button "Payment Notice" at bounding box center [631, 214] width 1107 height 33
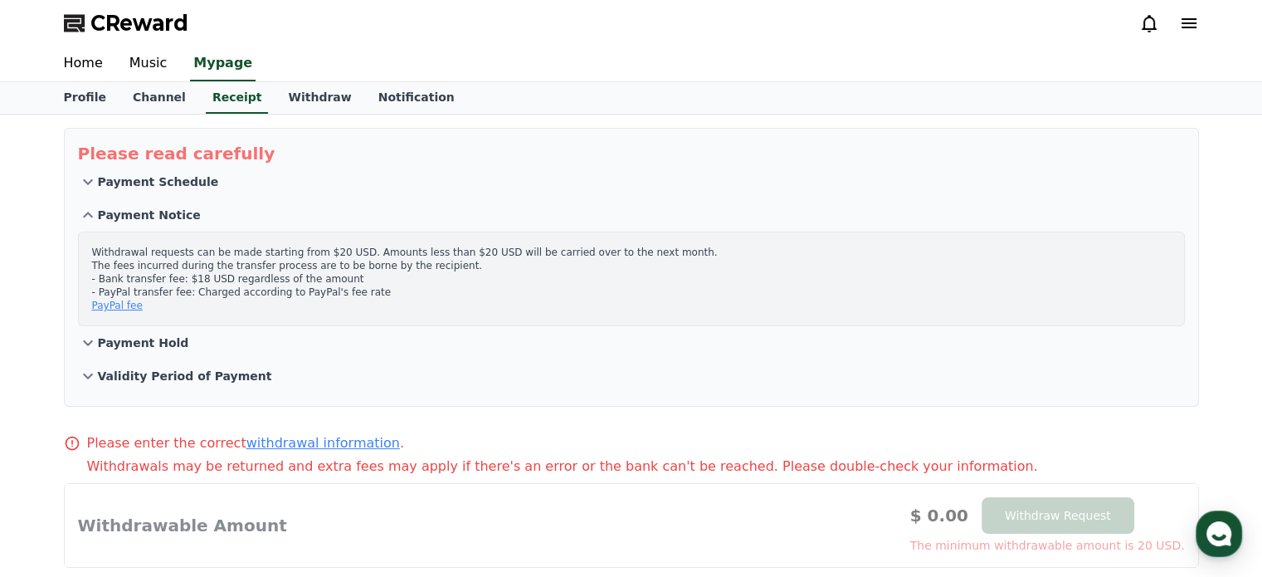
click at [86, 225] on button "Payment Notice" at bounding box center [631, 214] width 1107 height 33
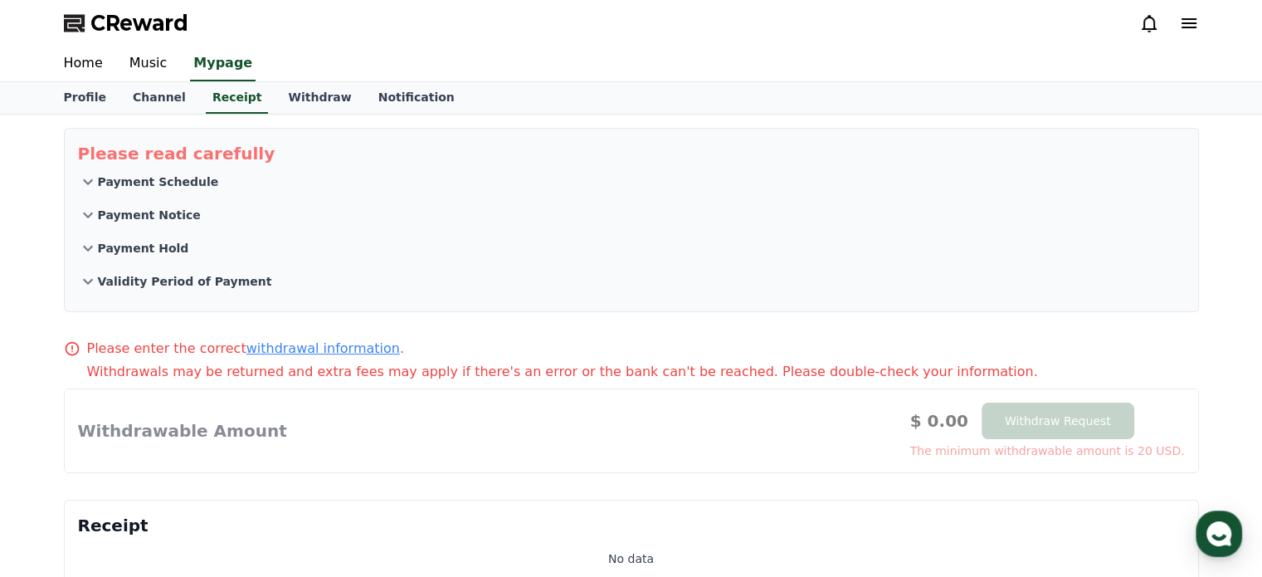
click at [80, 205] on icon at bounding box center [88, 215] width 20 height 20
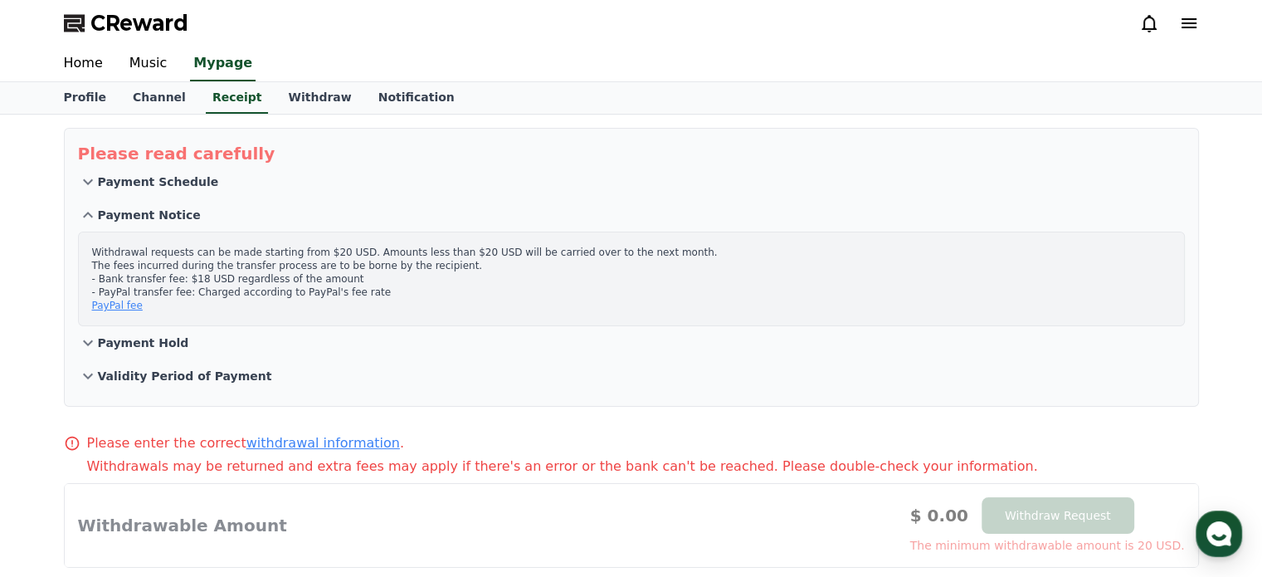
click at [80, 205] on icon at bounding box center [88, 215] width 20 height 20
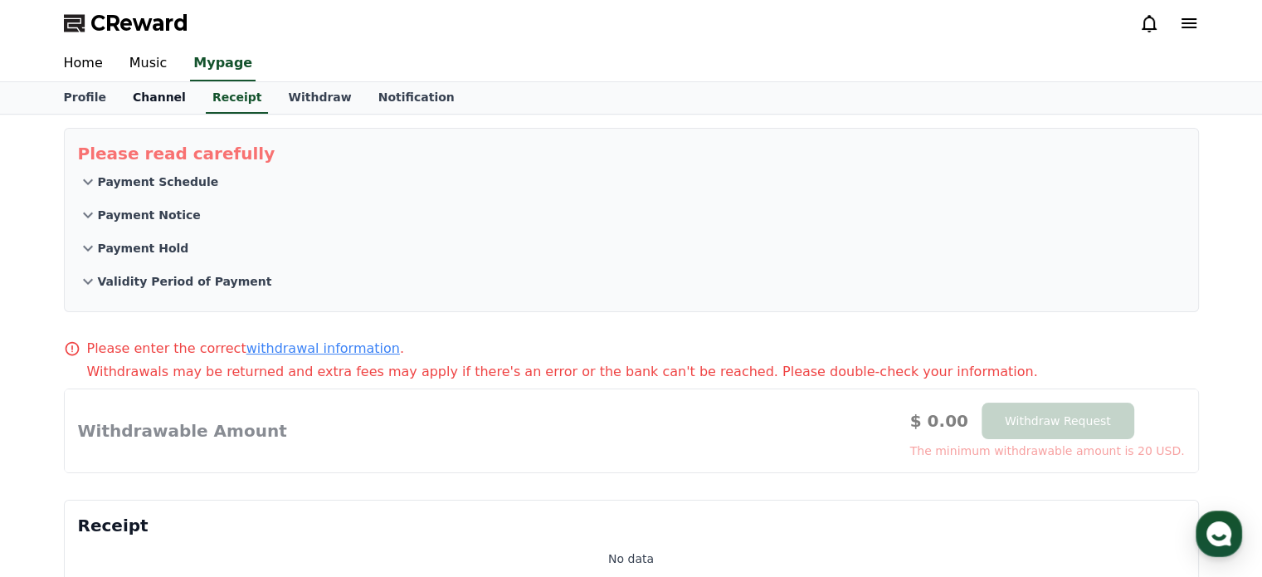
click at [153, 89] on link "Channel" at bounding box center [159, 98] width 80 height 32
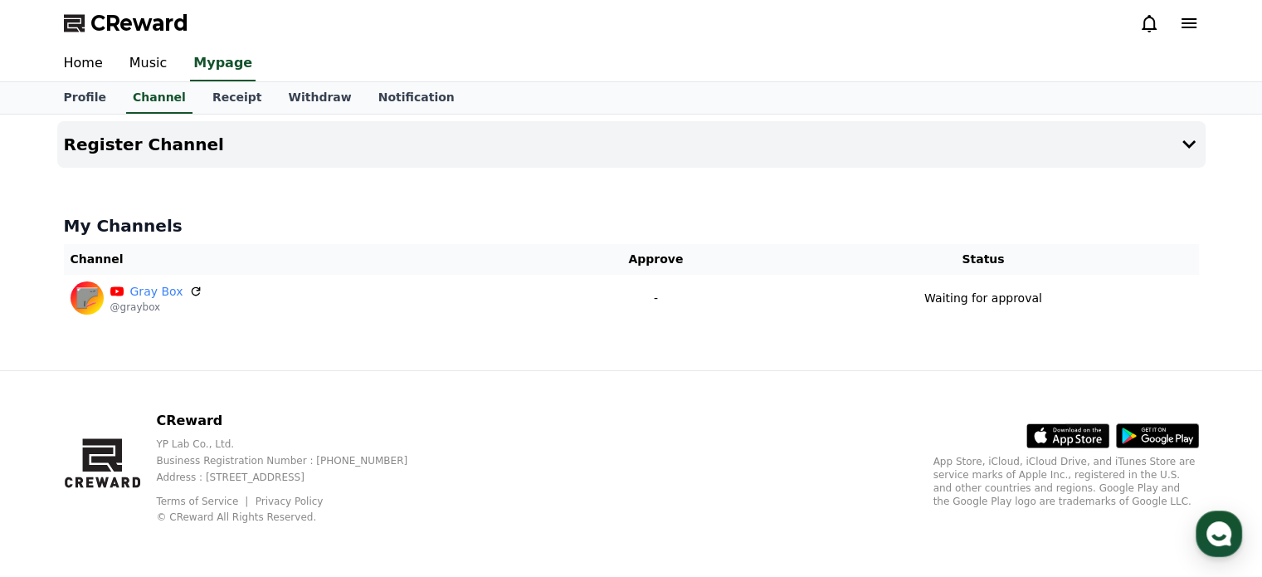
click at [23, 175] on div "Register Channel My Channels Channel Approve Status Gray Box @graybox - Waiting…" at bounding box center [631, 243] width 1262 height 256
click at [130, 222] on h4 "My Channels" at bounding box center [631, 225] width 1135 height 23
click at [863, 139] on button "Register Channel" at bounding box center [631, 144] width 1148 height 46
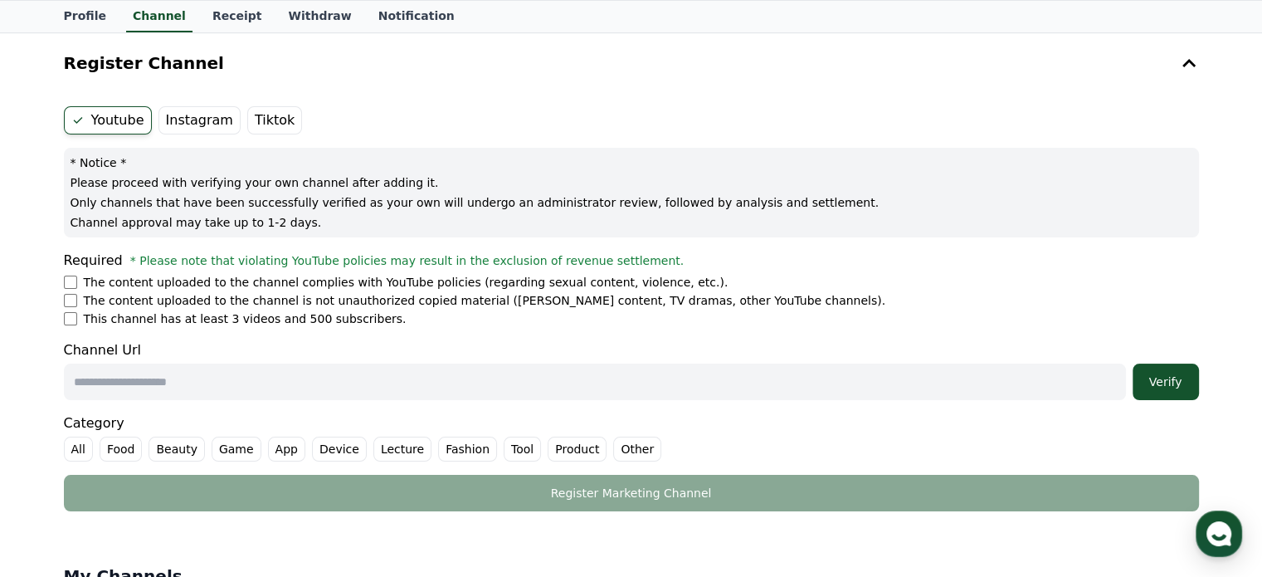
scroll to position [83, 0]
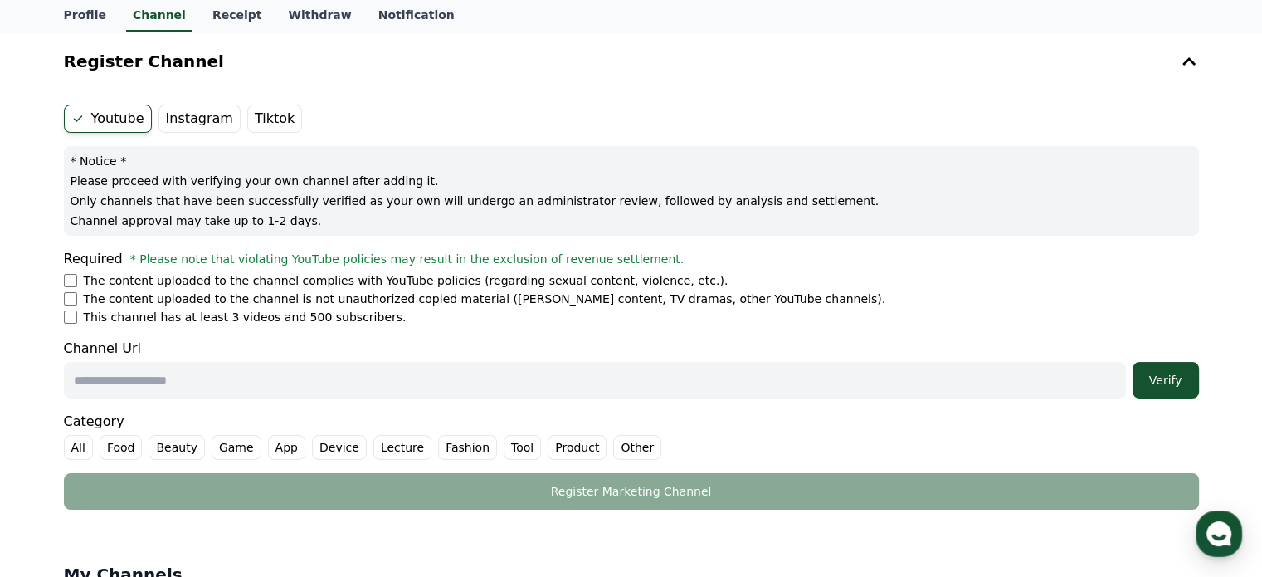
click at [195, 122] on label "Instagram" at bounding box center [199, 119] width 82 height 28
click at [125, 122] on label "Youtube" at bounding box center [108, 119] width 88 height 28
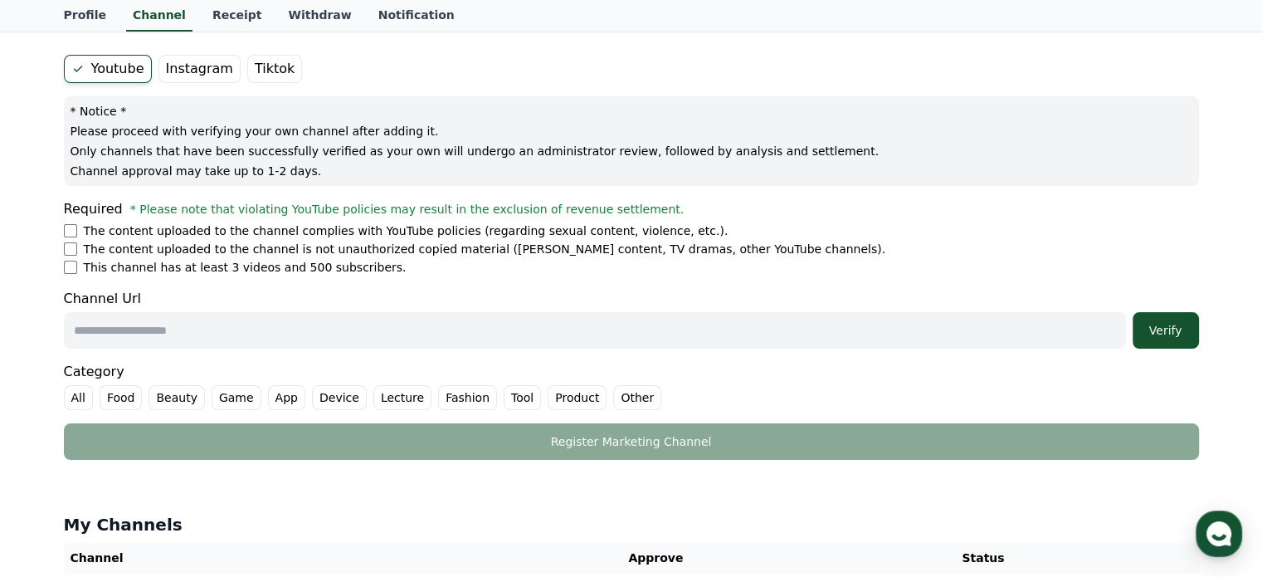
scroll to position [0, 0]
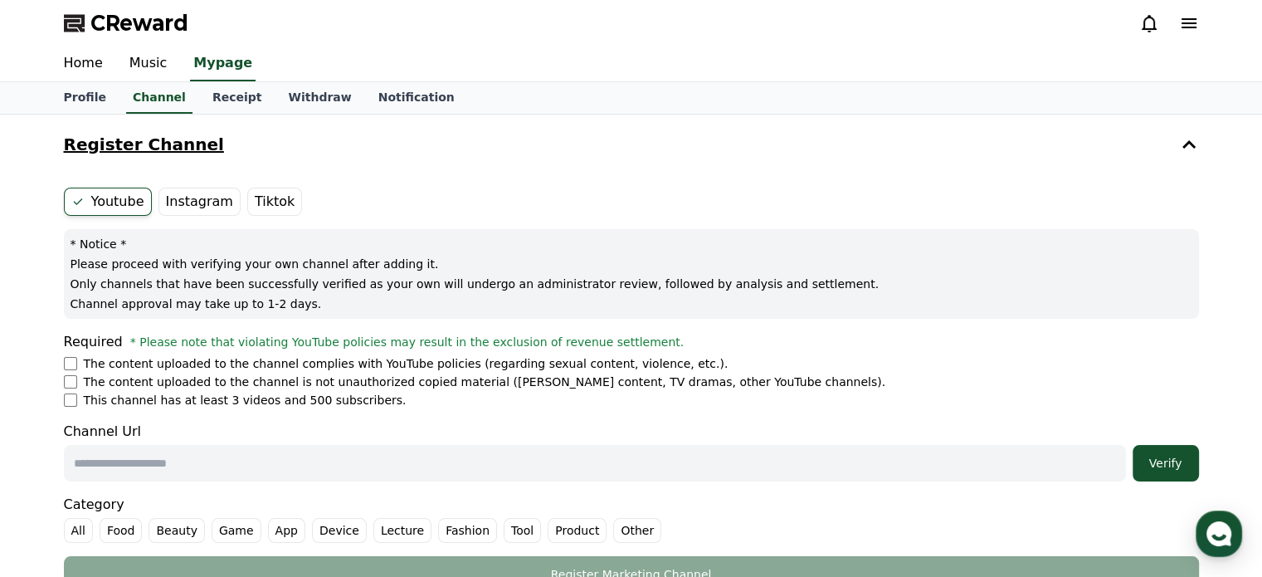
click at [1182, 142] on icon at bounding box center [1189, 144] width 20 height 20
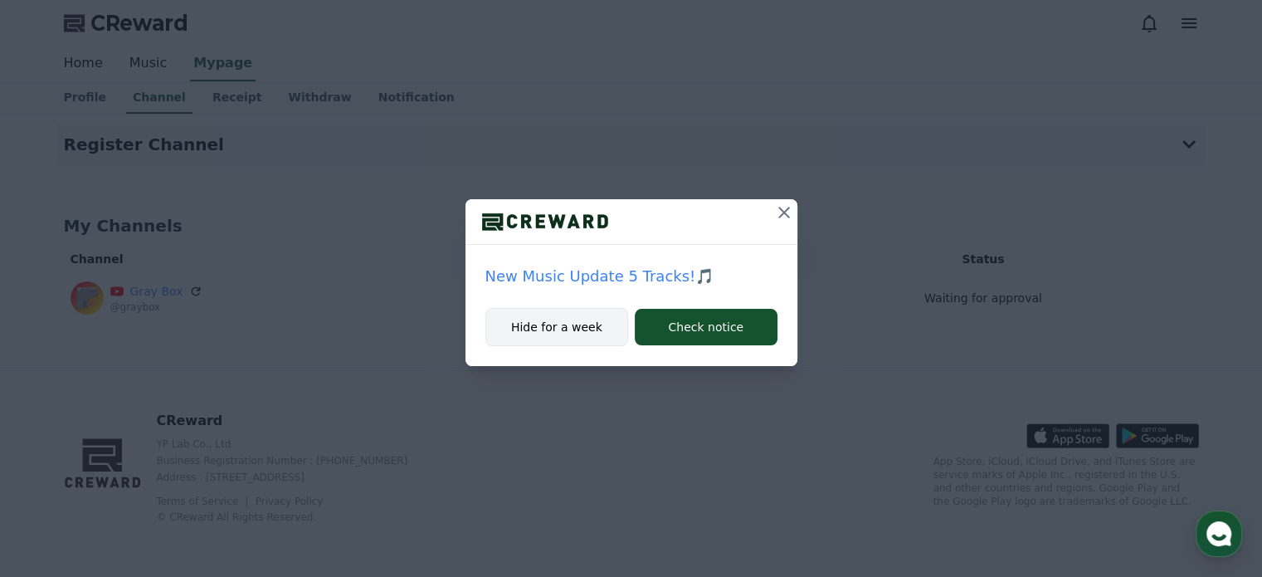
click at [568, 331] on button "Hide for a week" at bounding box center [557, 327] width 144 height 38
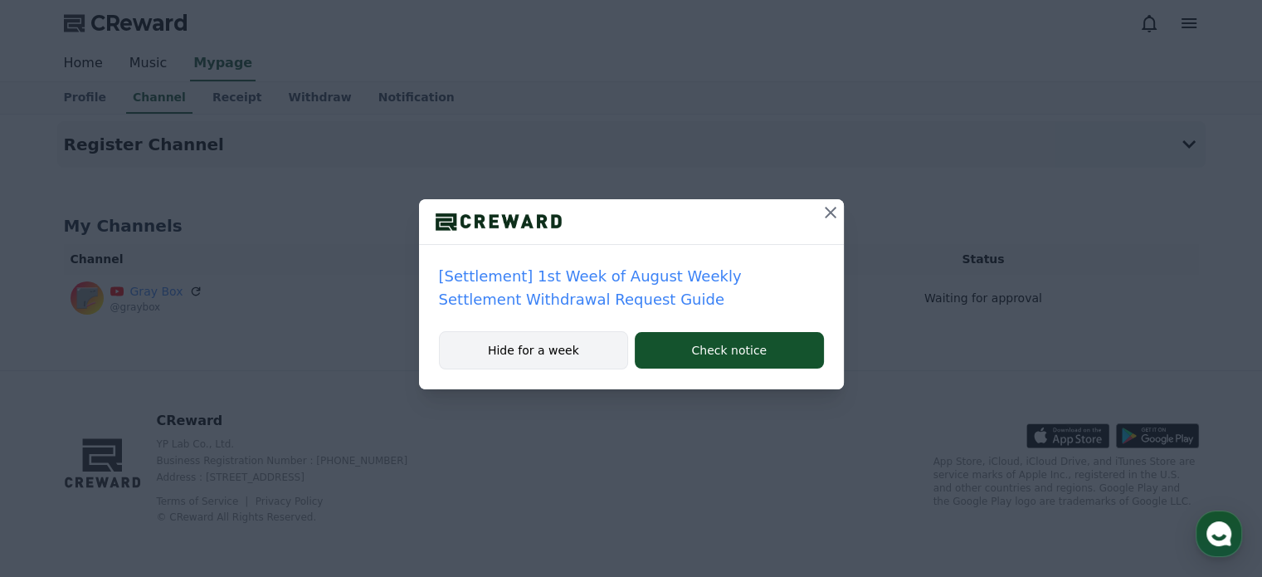
click at [565, 356] on button "Hide for a week" at bounding box center [534, 350] width 190 height 38
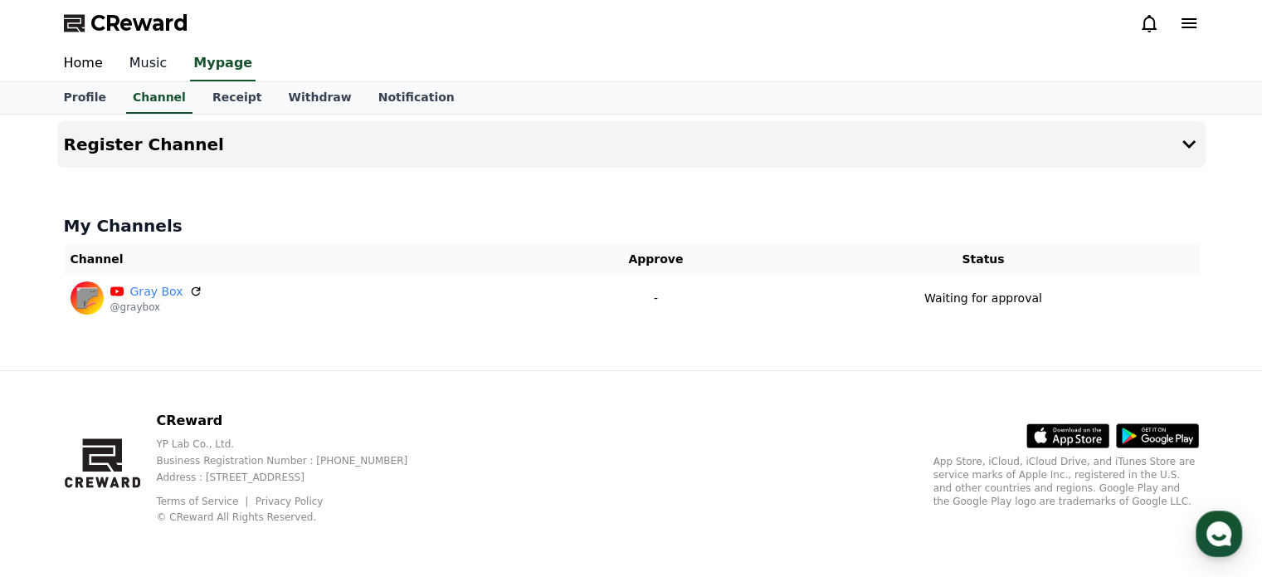
click at [134, 68] on link "Music" at bounding box center [148, 63] width 65 height 35
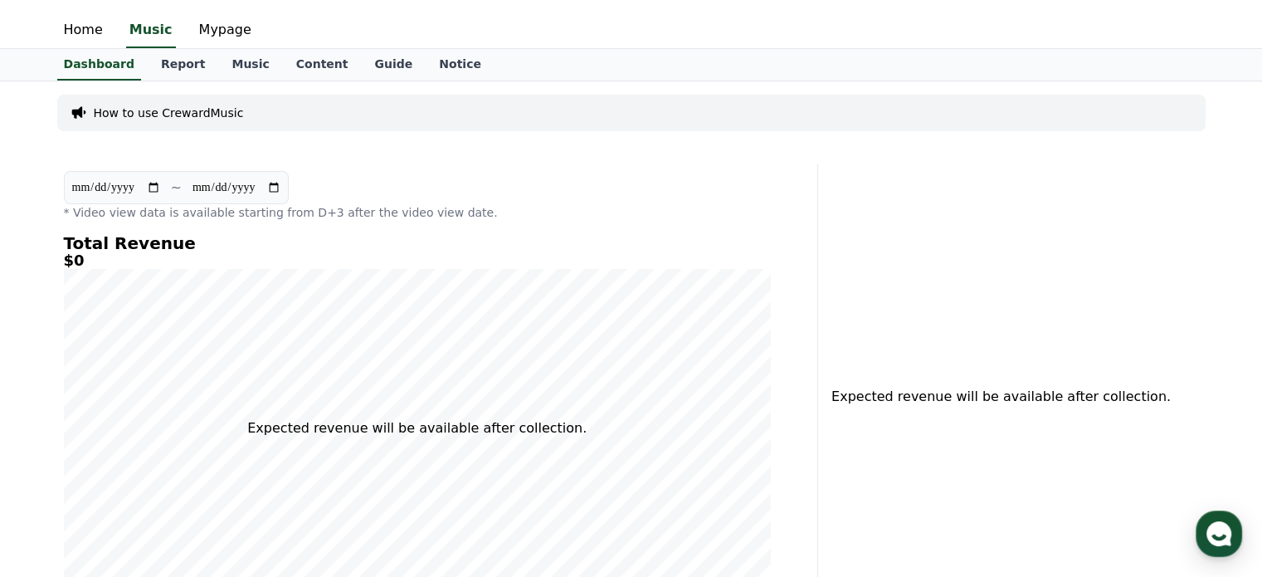
scroll to position [30, 0]
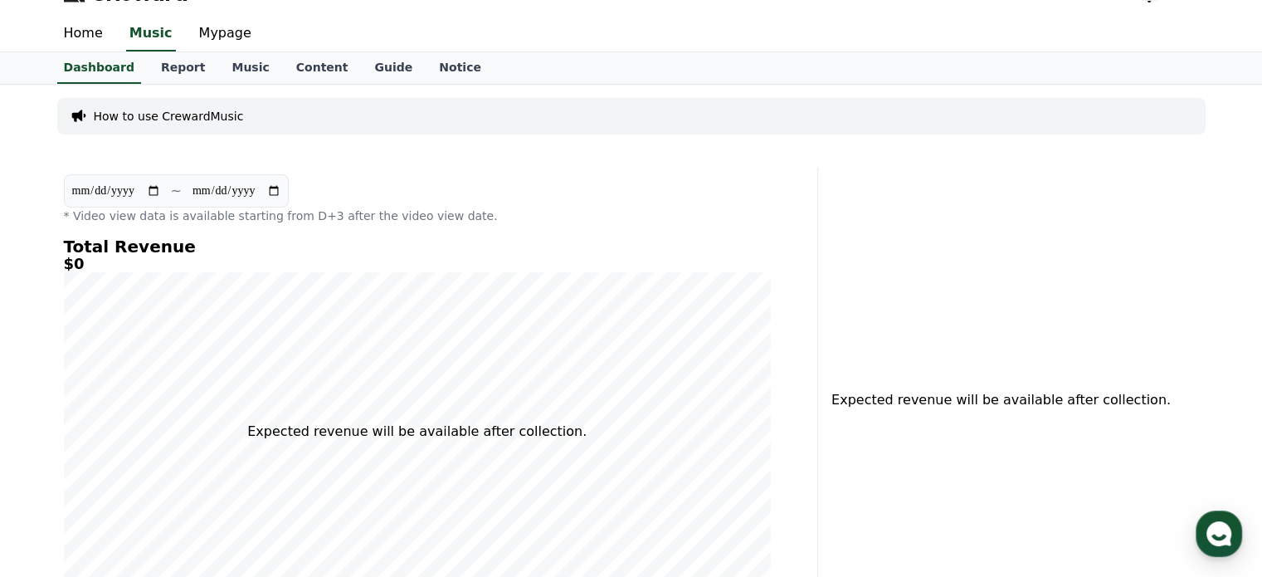
click at [174, 121] on p "How to use CrewardMusic" at bounding box center [169, 116] width 150 height 17
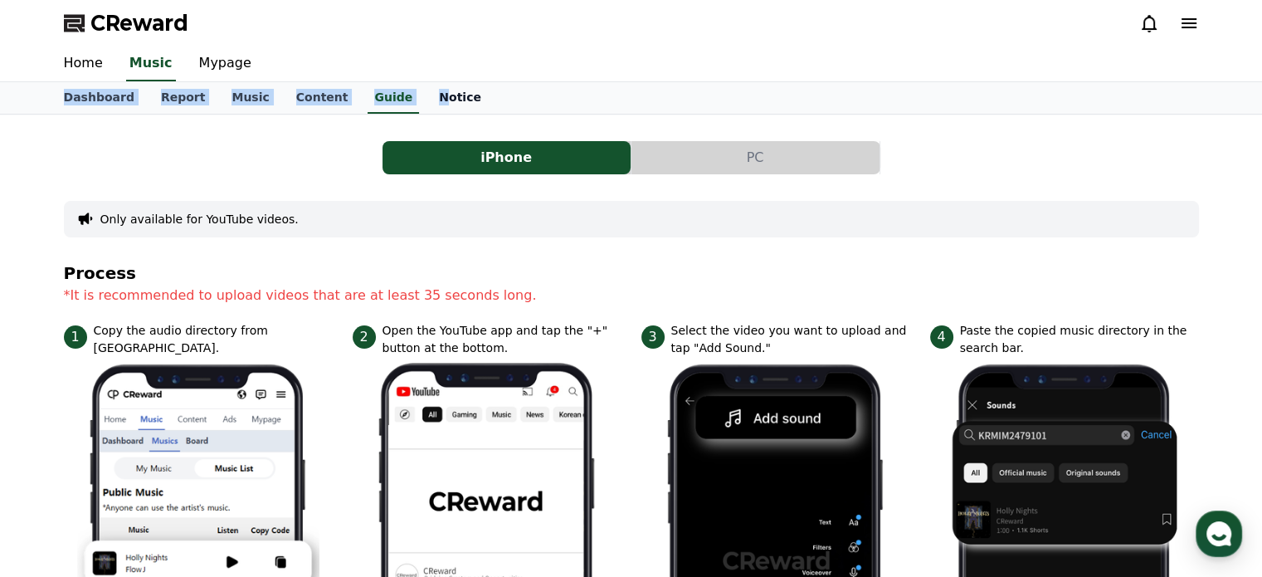
drag, startPoint x: 407, startPoint y: 80, endPoint x: 405, endPoint y: 88, distance: 8.5
click at [426, 88] on link "Notice" at bounding box center [460, 98] width 69 height 32
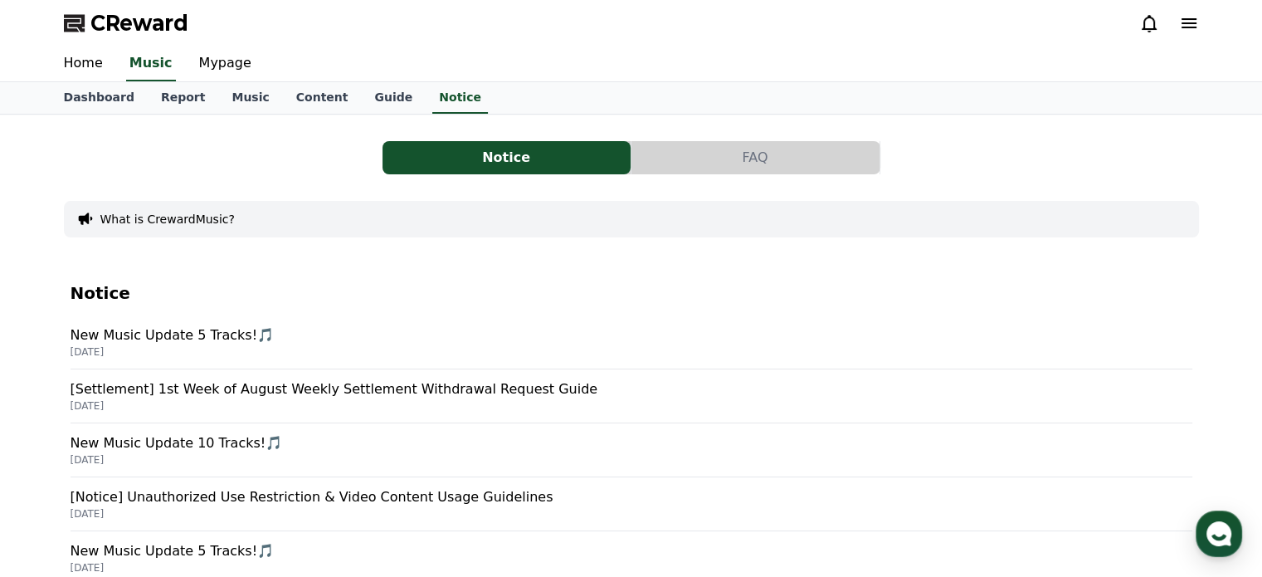
click at [460, 78] on div "Home Music Mypage" at bounding box center [632, 63] width 1162 height 35
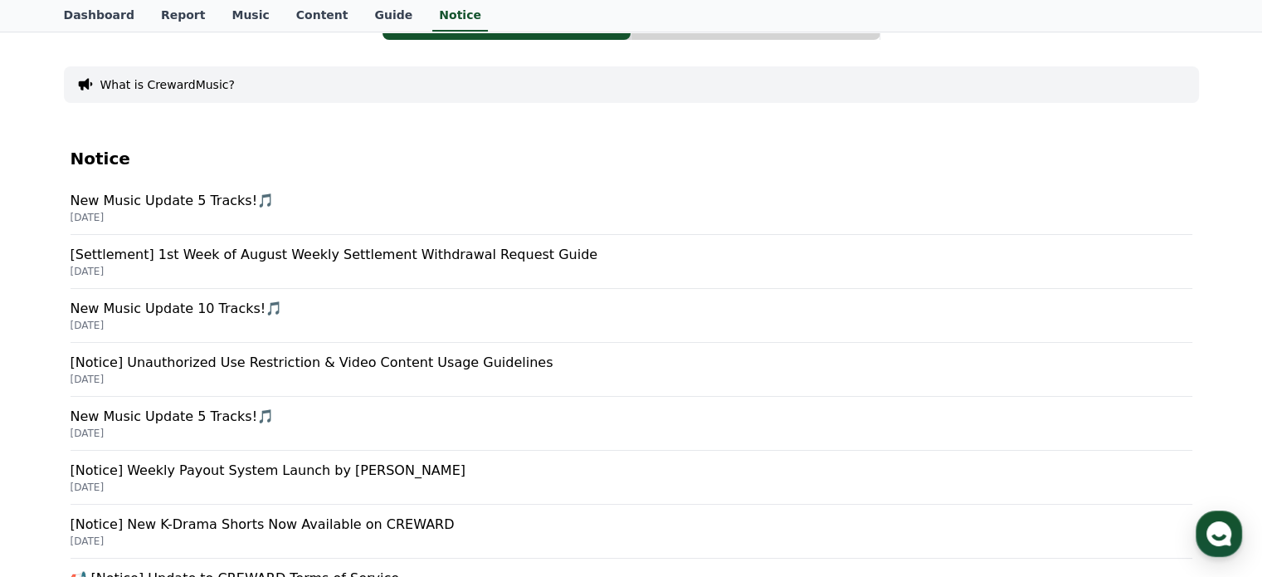
scroll to position [136, 0]
click at [211, 196] on p "New Music Update 5 Tracks!🎵" at bounding box center [632, 199] width 1122 height 20
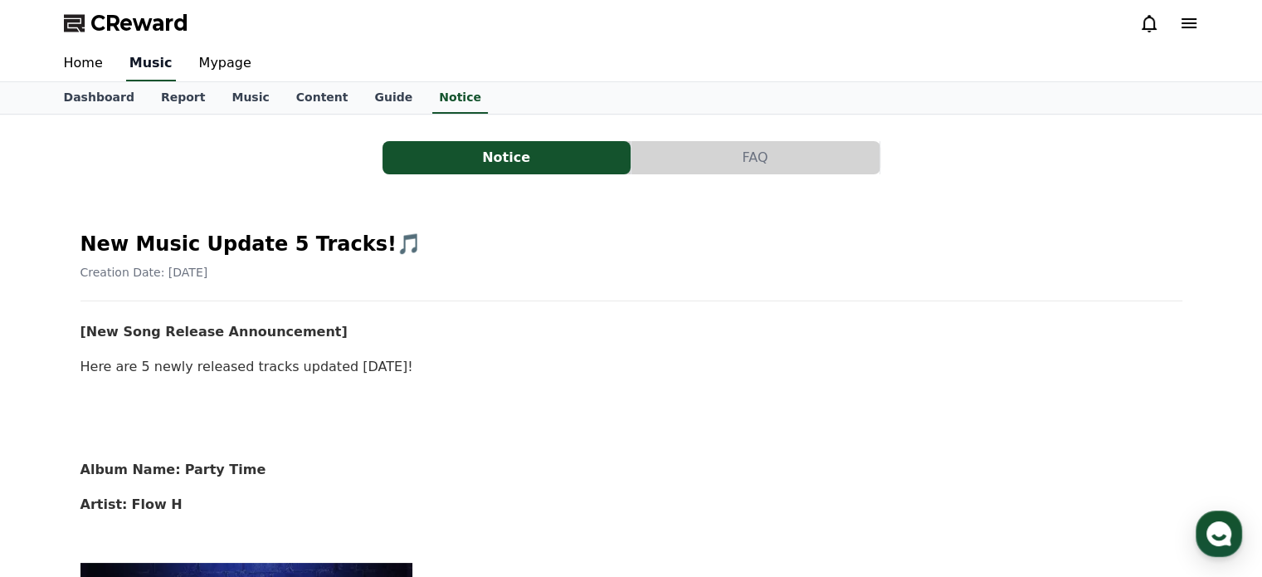
click at [131, 61] on link "Music" at bounding box center [151, 63] width 50 height 35
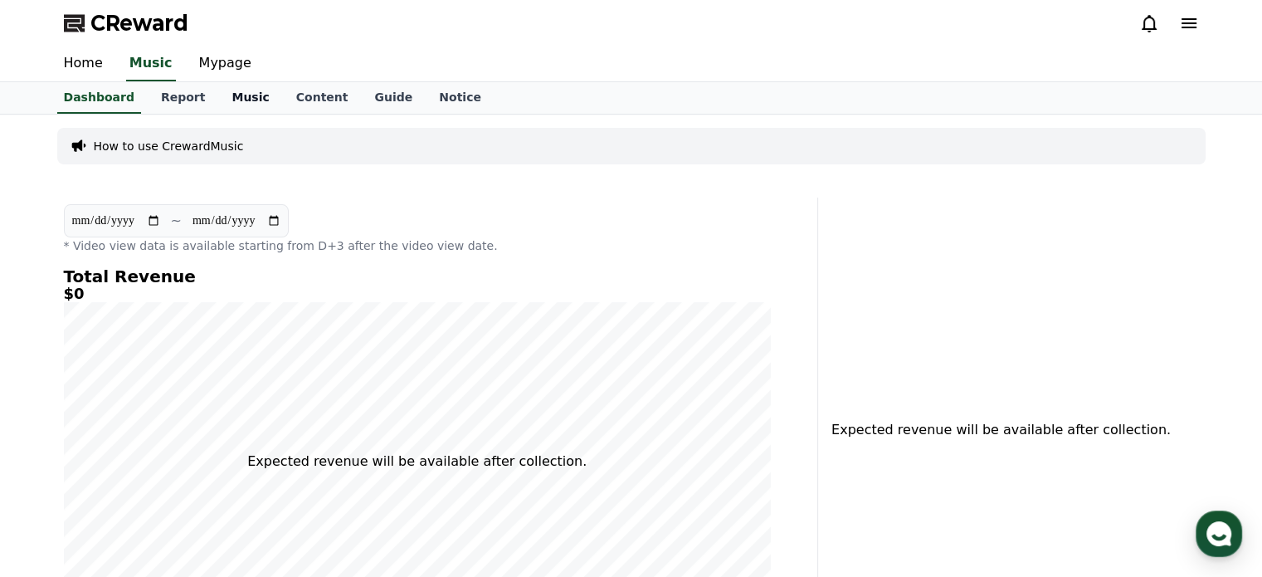
click at [239, 98] on link "Music" at bounding box center [250, 98] width 64 height 32
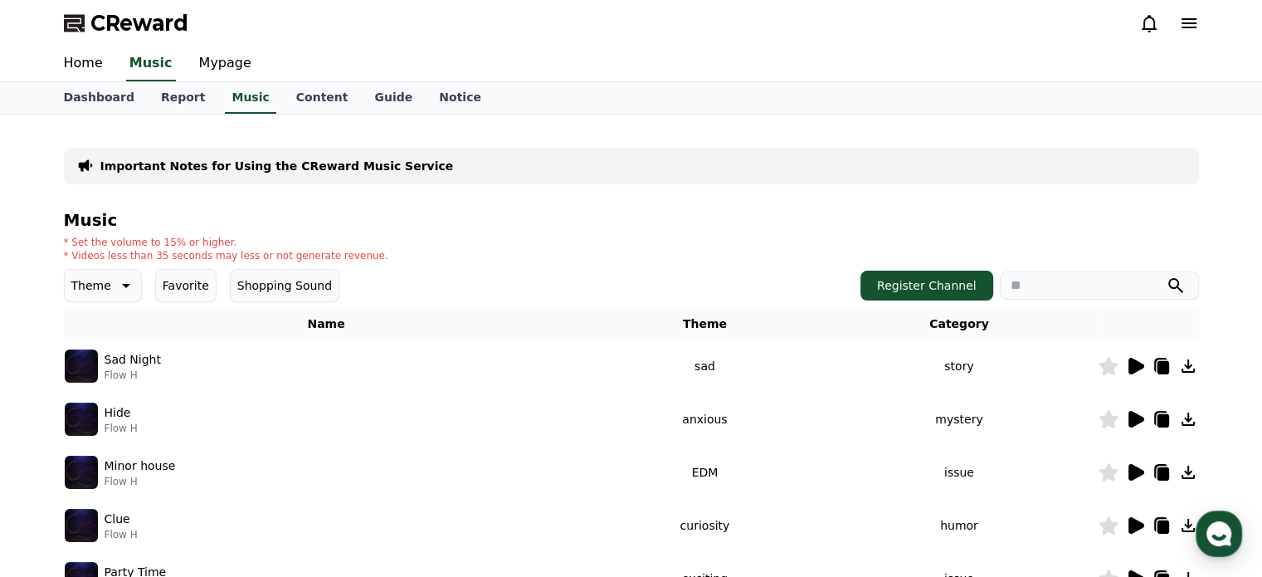
click at [81, 356] on img at bounding box center [81, 365] width 33 height 33
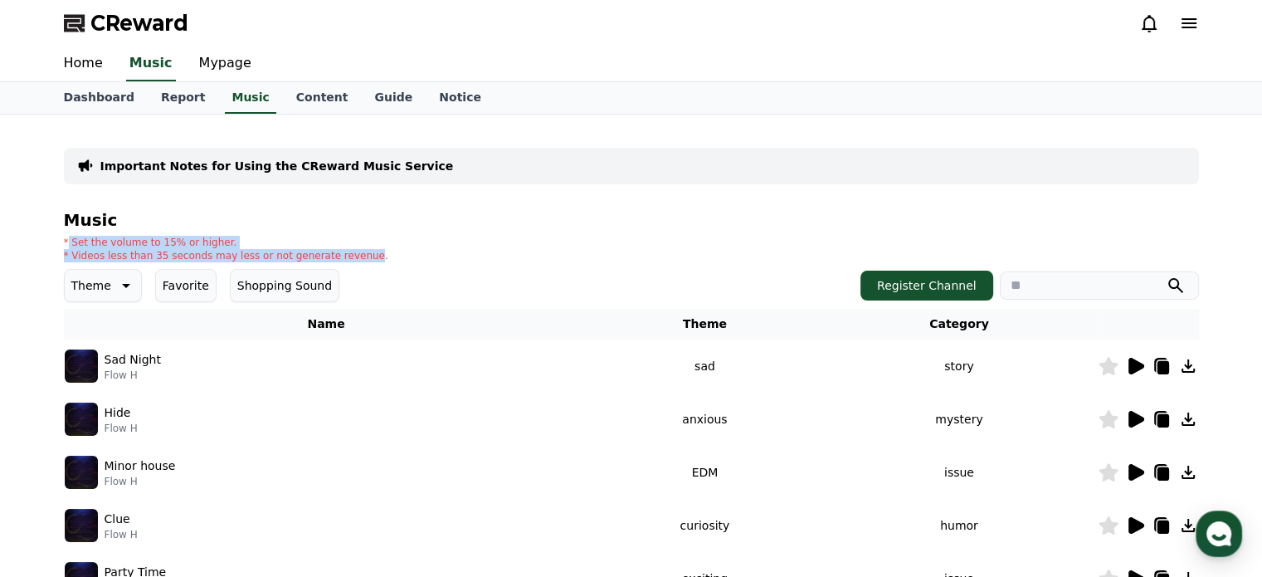
drag, startPoint x: 66, startPoint y: 241, endPoint x: 343, endPoint y: 252, distance: 277.4
click at [343, 252] on div "* Set the volume to 15% or higher. * Videos less than 35 seconds may less or no…" at bounding box center [226, 249] width 324 height 27
click at [343, 252] on p "* Videos less than 35 seconds may less or not generate revenue." at bounding box center [226, 255] width 324 height 13
drag, startPoint x: 350, startPoint y: 255, endPoint x: 239, endPoint y: 251, distance: 111.2
click at [239, 251] on div "* Set the volume to 15% or higher. * Videos less than 35 seconds may less or no…" at bounding box center [631, 249] width 1135 height 27
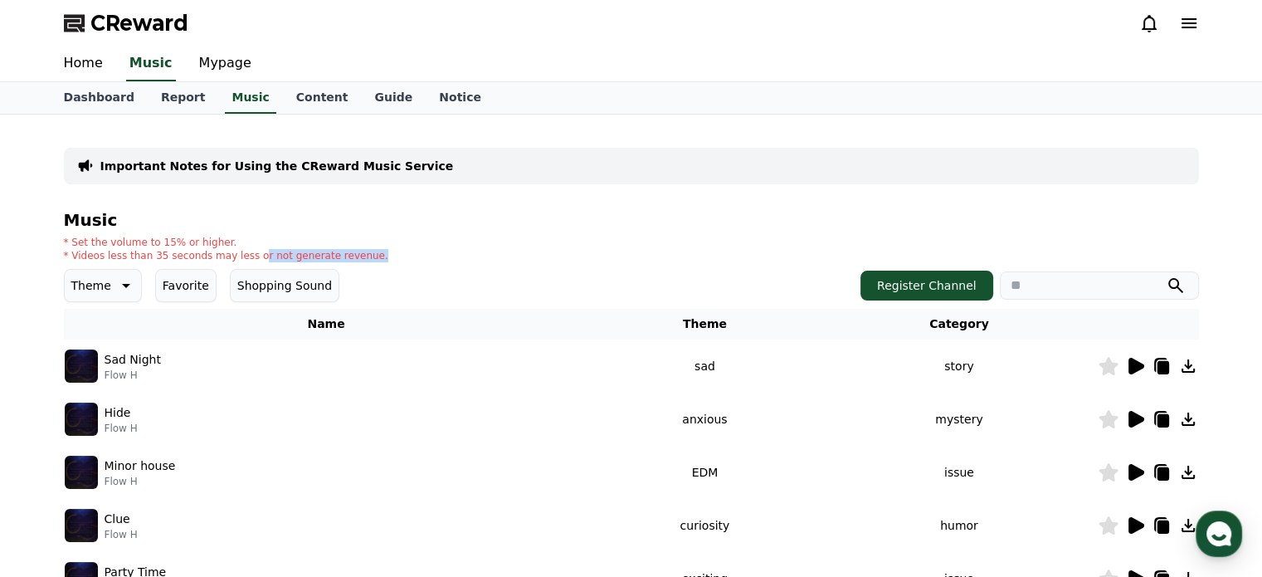
click at [239, 251] on p "* Videos less than 35 seconds may less or not generate revenue." at bounding box center [226, 255] width 324 height 13
click at [100, 96] on link "Dashboard" at bounding box center [99, 98] width 97 height 32
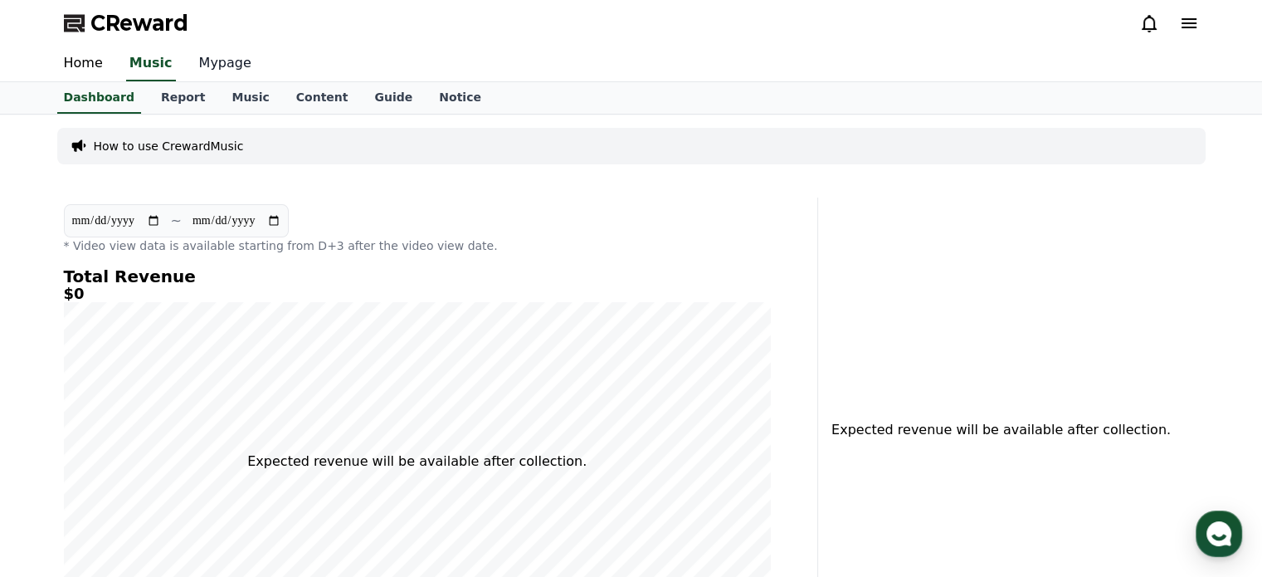
click at [222, 64] on link "Mypage" at bounding box center [225, 63] width 79 height 35
select select "**********"
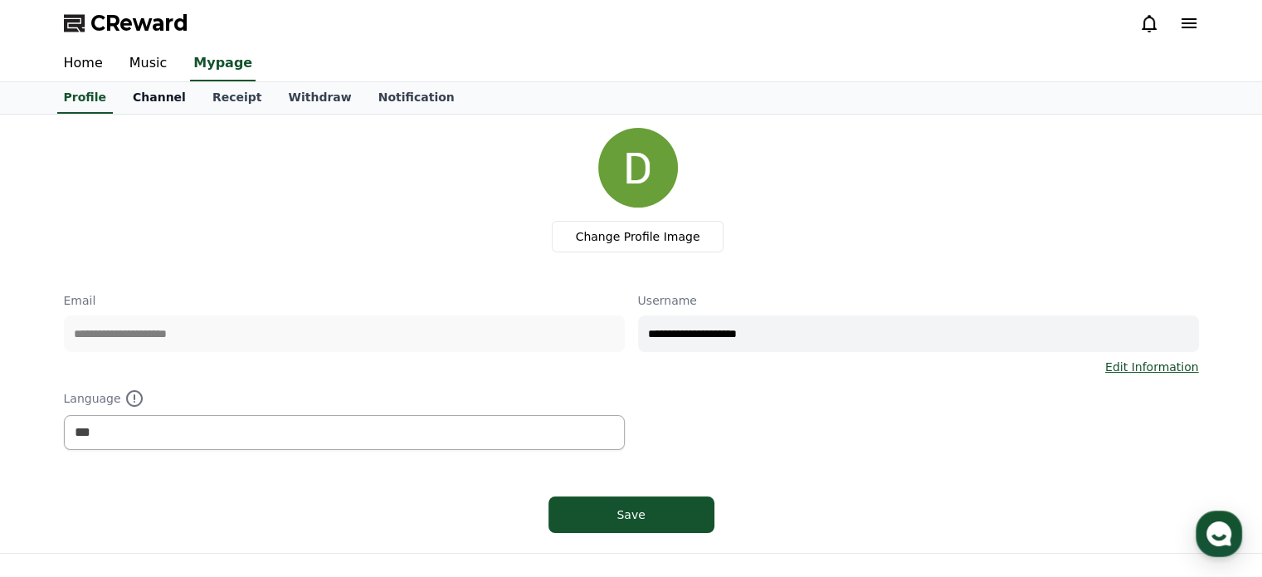
click at [168, 87] on link "Channel" at bounding box center [159, 98] width 80 height 32
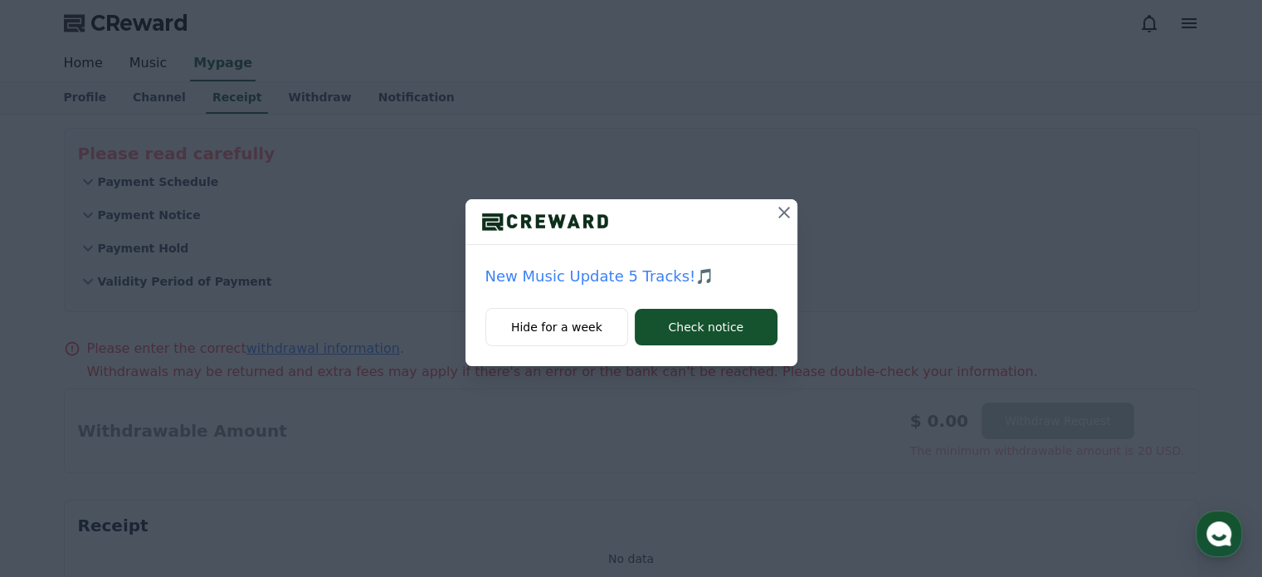
drag, startPoint x: 0, startPoint y: 0, endPoint x: 789, endPoint y: 214, distance: 817.7
click at [789, 214] on icon at bounding box center [784, 212] width 20 height 20
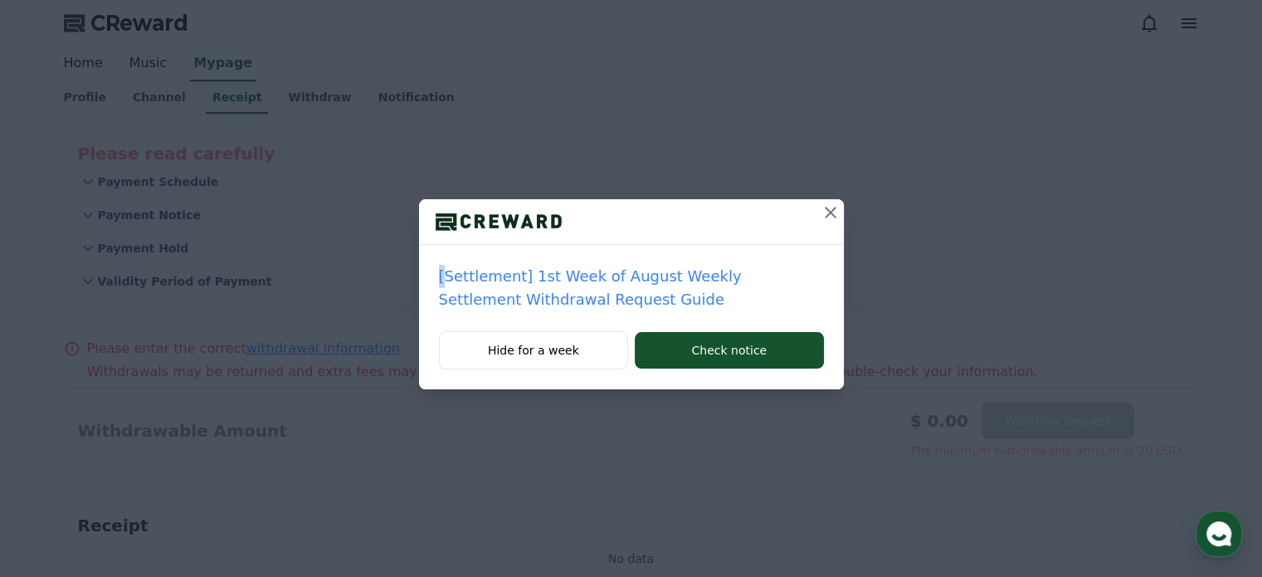
click at [789, 214] on div at bounding box center [631, 222] width 425 height 46
click at [837, 216] on icon at bounding box center [831, 212] width 20 height 20
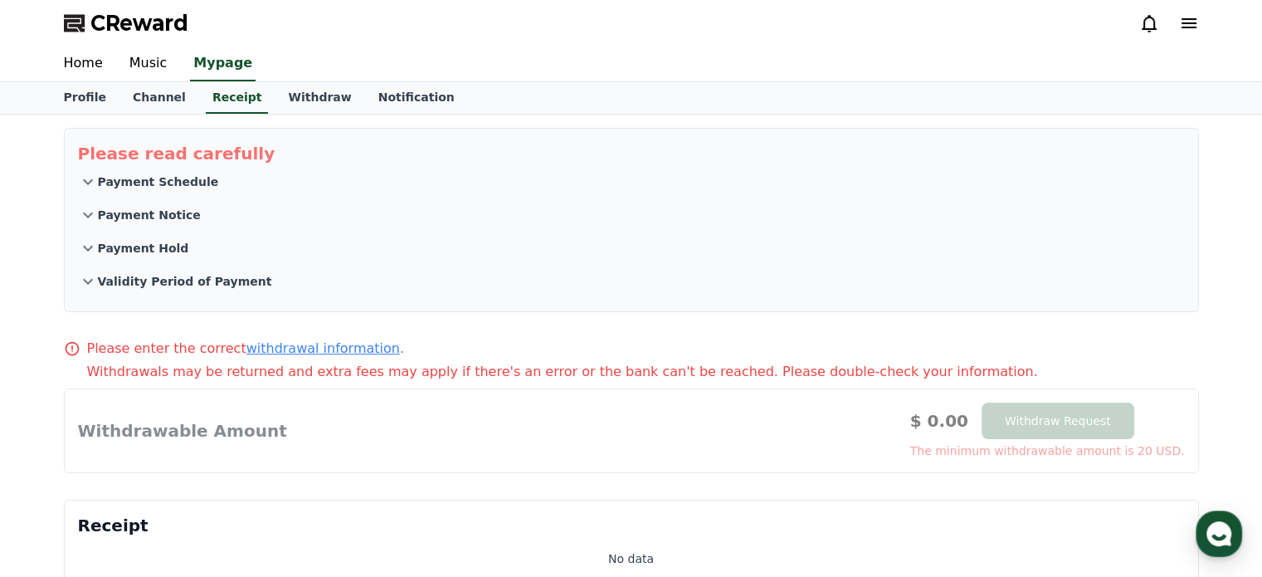
select select "**********"
